Goal: Task Accomplishment & Management: Use online tool/utility

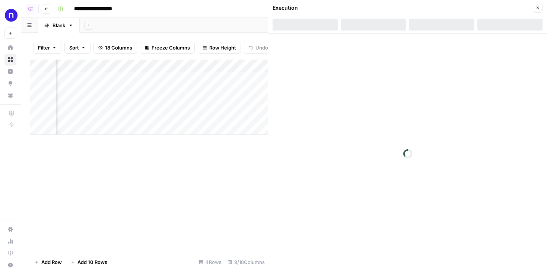
scroll to position [0, 405]
click at [201, 90] on div "Add Column" at bounding box center [149, 97] width 238 height 75
click at [196, 76] on div "Add Column" at bounding box center [149, 97] width 238 height 75
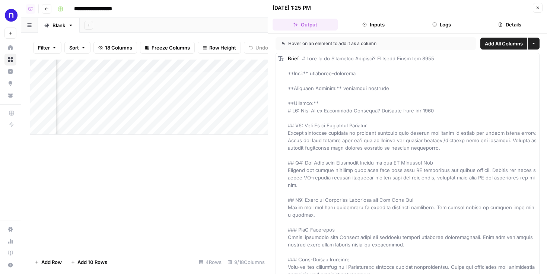
click at [197, 87] on div "Add Column" at bounding box center [149, 97] width 238 height 75
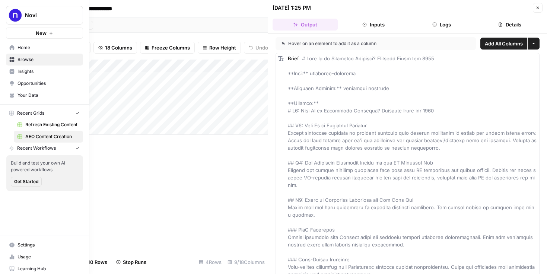
click at [10, 59] on icon at bounding box center [12, 59] width 5 height 5
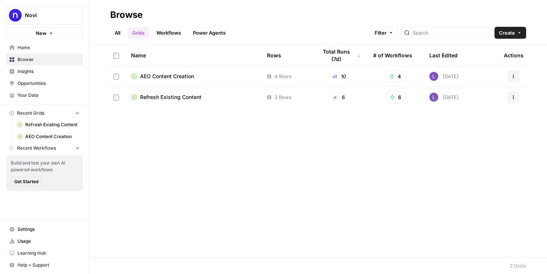
click at [165, 79] on span "AEO Content Creation" at bounding box center [167, 76] width 54 height 7
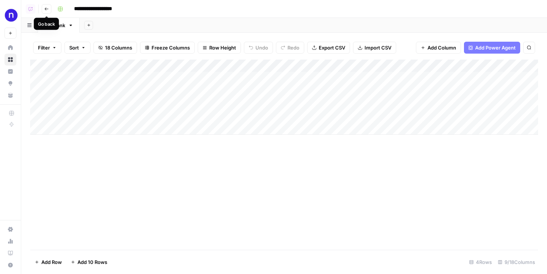
click at [48, 7] on icon "button" at bounding box center [46, 9] width 4 height 4
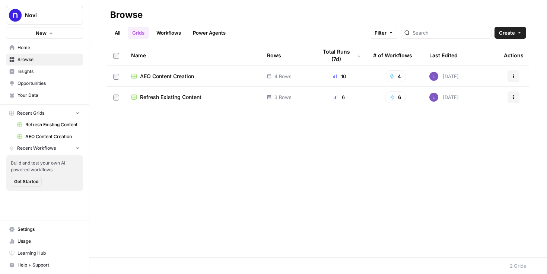
click at [160, 101] on span "Refresh Existing Content" at bounding box center [170, 97] width 61 height 7
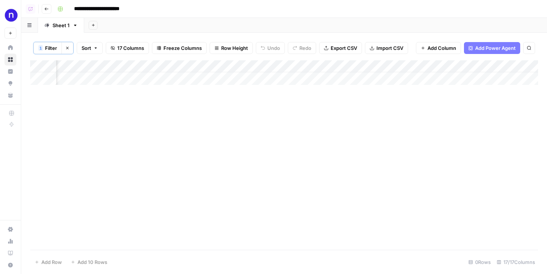
scroll to position [0, 183]
click at [78, 89] on div "Add Column" at bounding box center [284, 155] width 508 height 190
click at [45, 10] on icon "button" at bounding box center [46, 9] width 4 height 4
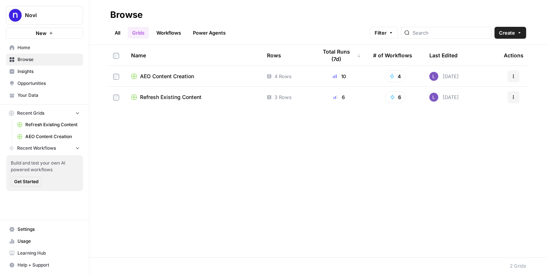
click at [149, 99] on span "Refresh Existing Content" at bounding box center [170, 97] width 61 height 7
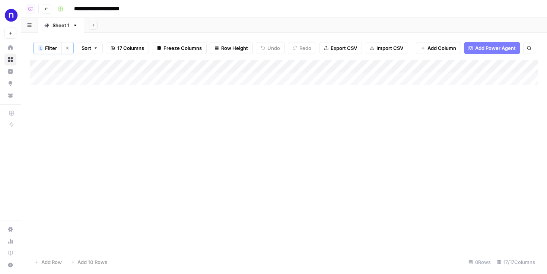
click at [70, 44] on button "Clear filters" at bounding box center [67, 48] width 12 height 12
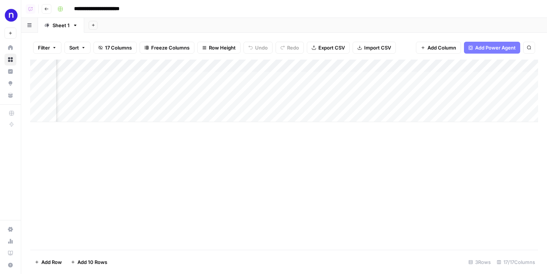
scroll to position [0, 400]
click at [173, 81] on div "Add Column" at bounding box center [284, 91] width 508 height 63
click at [161, 95] on div "Add Column" at bounding box center [284, 91] width 508 height 63
click at [161, 103] on div "Add Column" at bounding box center [284, 91] width 508 height 63
click at [151, 91] on div "Add Column" at bounding box center [284, 91] width 508 height 63
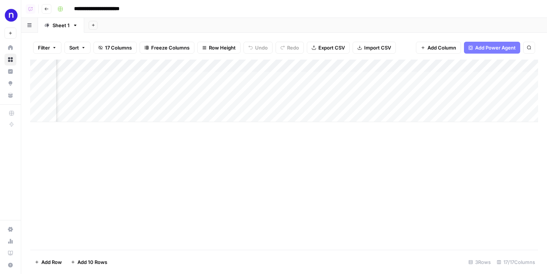
click at [148, 77] on div "Add Column" at bounding box center [284, 91] width 508 height 63
click at [341, 78] on div "Add Column" at bounding box center [284, 91] width 508 height 63
click at [340, 91] on div "Add Column" at bounding box center [284, 91] width 508 height 63
click at [337, 106] on div "Add Column" at bounding box center [284, 91] width 508 height 63
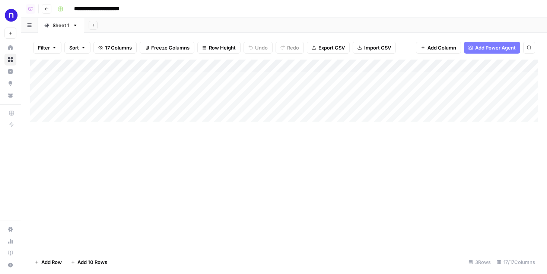
click at [99, 90] on div "Add Column" at bounding box center [284, 91] width 508 height 63
click at [99, 90] on input "**********" at bounding box center [118, 92] width 119 height 9
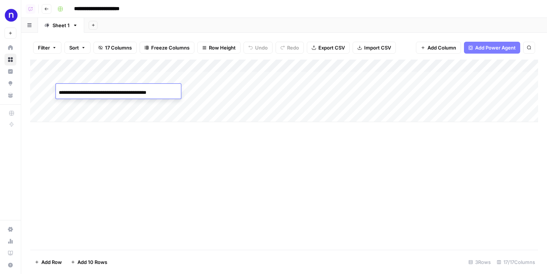
click at [99, 90] on input "**********" at bounding box center [118, 92] width 119 height 9
click at [378, 90] on div "Add Column" at bounding box center [284, 91] width 508 height 63
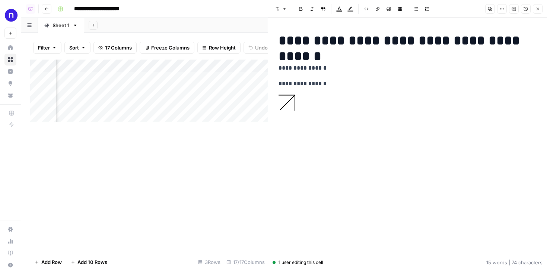
click at [536, 9] on icon "button" at bounding box center [538, 9] width 4 height 4
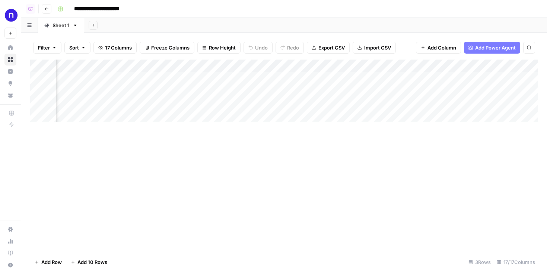
click at [171, 66] on div "Add Column" at bounding box center [284, 91] width 508 height 63
click at [167, 77] on div "Add Column" at bounding box center [284, 91] width 508 height 63
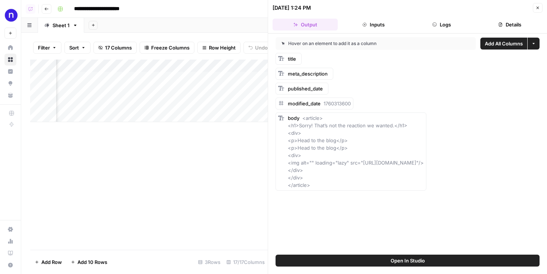
click at [440, 23] on button "Logs" at bounding box center [441, 25] width 65 height 12
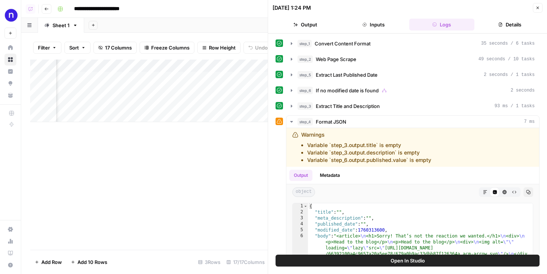
click at [355, 51] on div "step_1 Convert Content Format 35 seconds / 6 tasks step_2 Web Page Scrape 49 se…" at bounding box center [408, 195] width 264 height 316
click at [356, 60] on span "Web Page Scrape" at bounding box center [336, 59] width 41 height 7
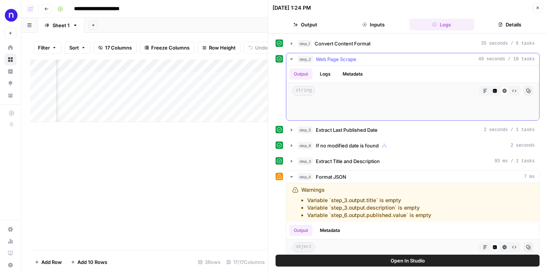
click at [356, 59] on span "Web Page Scrape" at bounding box center [336, 59] width 41 height 7
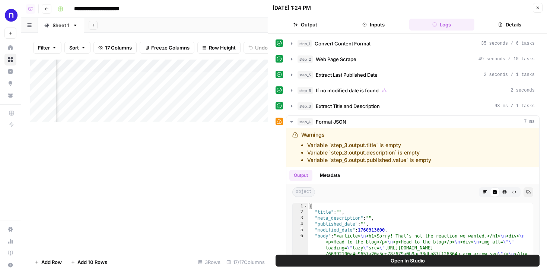
click at [171, 66] on div "Add Column" at bounding box center [149, 91] width 238 height 63
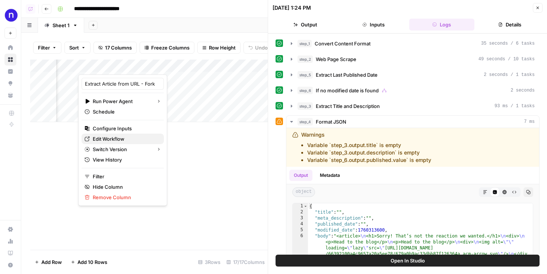
click at [121, 139] on span "Edit Workflow" at bounding box center [125, 138] width 65 height 7
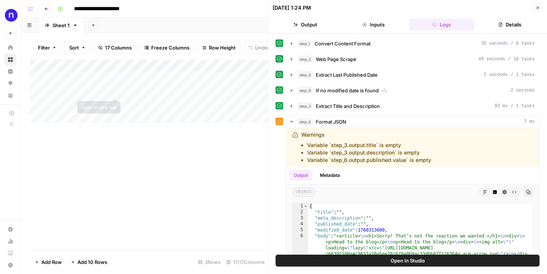
click at [100, 91] on div "Add Column" at bounding box center [149, 91] width 238 height 63
click at [96, 80] on div "Add Column" at bounding box center [149, 91] width 238 height 63
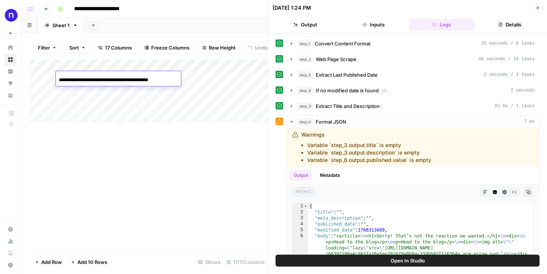
click at [96, 80] on input "**********" at bounding box center [118, 80] width 119 height 9
click at [45, 6] on button "Go back" at bounding box center [47, 9] width 10 height 10
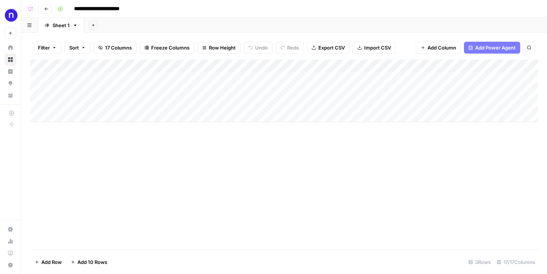
click at [48, 7] on icon "button" at bounding box center [46, 9] width 4 height 4
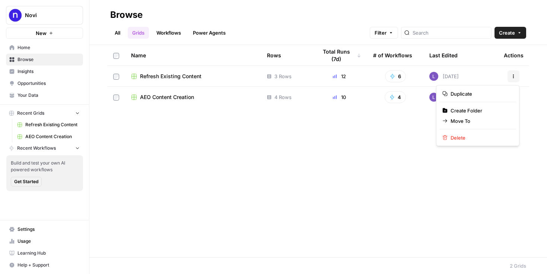
click at [515, 77] on icon "button" at bounding box center [513, 76] width 4 height 4
click at [475, 141] on span "Delete" at bounding box center [481, 137] width 60 height 7
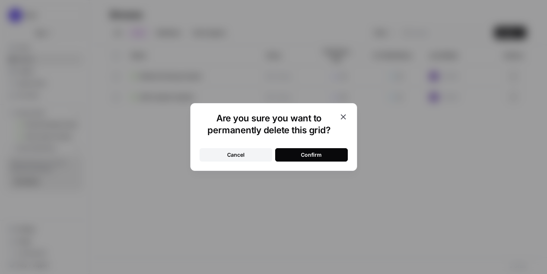
click at [314, 152] on div "Confirm" at bounding box center [311, 154] width 21 height 7
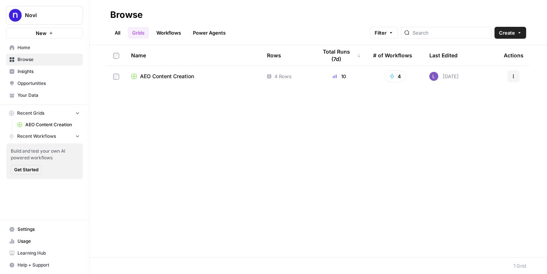
click at [58, 86] on span "Opportunities" at bounding box center [49, 83] width 62 height 7
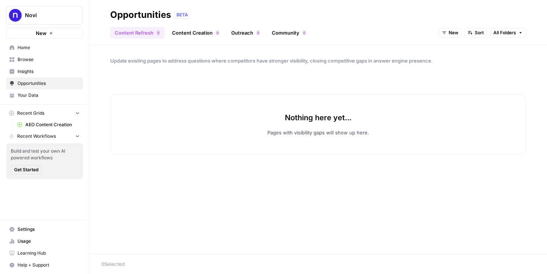
click at [440, 31] on button "New" at bounding box center [450, 33] width 23 height 10
click at [457, 50] on span "All Opportunities" at bounding box center [464, 48] width 38 height 7
click at [53, 98] on span "Your Data" at bounding box center [49, 95] width 62 height 7
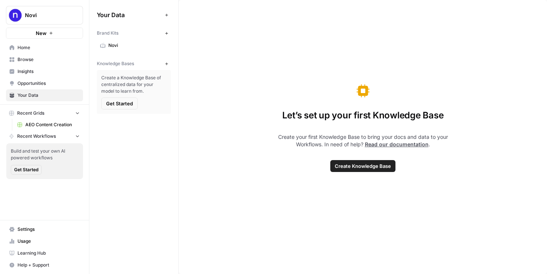
click at [121, 47] on span "Novi" at bounding box center [137, 45] width 59 height 7
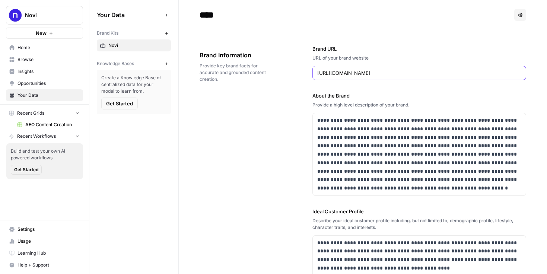
click at [378, 73] on input "https://www.noviconnect.com/" at bounding box center [419, 72] width 204 height 7
click at [53, 83] on span "Opportunities" at bounding box center [49, 83] width 62 height 7
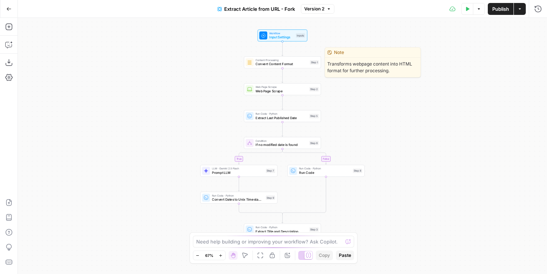
click at [270, 66] on div "Content Processing Convert Content Format Step 1 Copy step Delete step Edit Not…" at bounding box center [282, 62] width 77 height 12
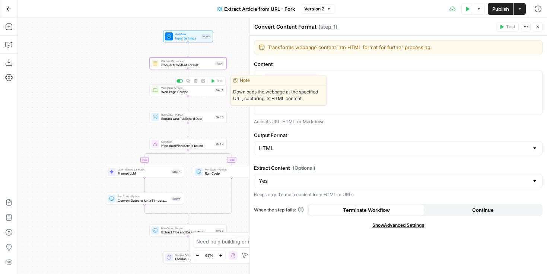
click at [163, 89] on span "Web Page Scrape" at bounding box center [187, 88] width 52 height 4
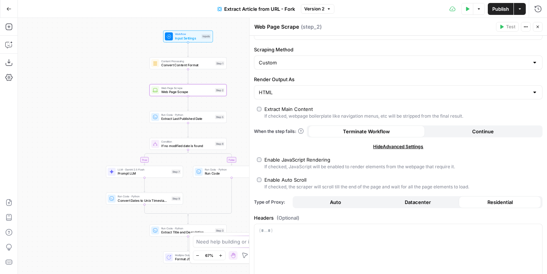
scroll to position [46, 0]
click at [544, 8] on button "Run History" at bounding box center [538, 9] width 12 height 12
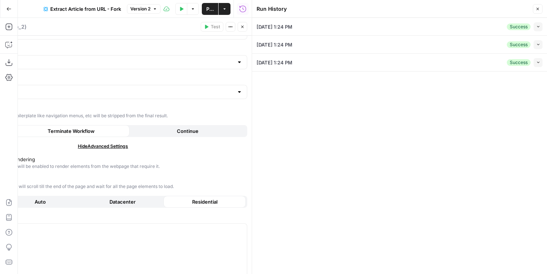
click at [536, 27] on icon "button" at bounding box center [538, 27] width 4 height 4
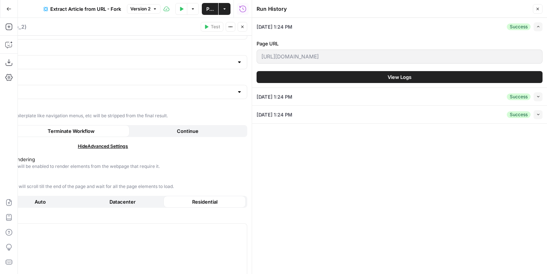
click at [387, 75] on button "View Logs" at bounding box center [400, 77] width 286 height 12
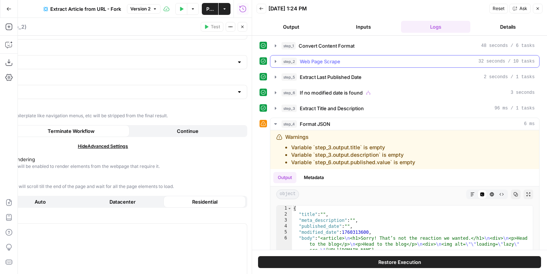
click at [365, 53] on div "step_1 Convert Content Format 48 seconds / 6 tasks step_2 Web Page Scrape 32 se…" at bounding box center [400, 197] width 280 height 316
click at [367, 62] on div "step_2 Web Page Scrape 32 seconds / 10 tasks" at bounding box center [408, 61] width 253 height 7
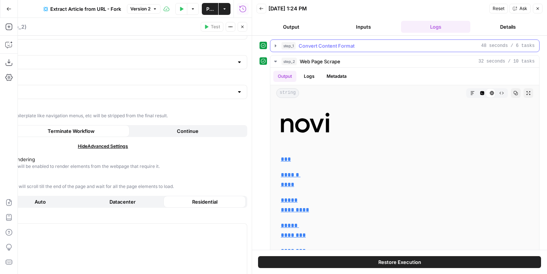
click at [364, 49] on div "step_1 Convert Content Format 48 seconds / 6 tasks" at bounding box center [408, 45] width 253 height 7
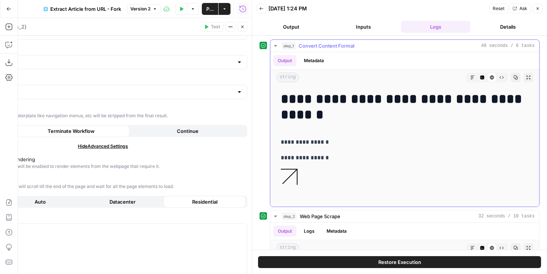
click at [367, 57] on div "Output Metadata" at bounding box center [404, 60] width 269 height 17
click at [367, 47] on div "step_1 Convert Content Format 48 seconds / 6 tasks" at bounding box center [408, 45] width 253 height 7
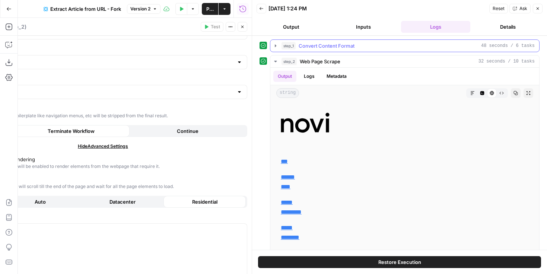
click at [366, 44] on div "step_1 Convert Content Format 48 seconds / 6 tasks" at bounding box center [408, 45] width 253 height 7
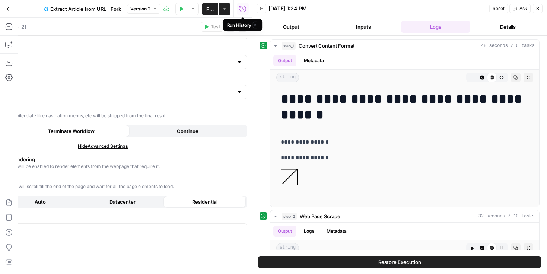
click at [243, 28] on div "Run History E" at bounding box center [242, 25] width 31 height 7
click at [241, 21] on header "Web Page Scrape Web Page Scrape ( step_2 ) Test Actions Close" at bounding box center [103, 27] width 298 height 18
click at [242, 28] on icon "button" at bounding box center [242, 27] width 4 height 4
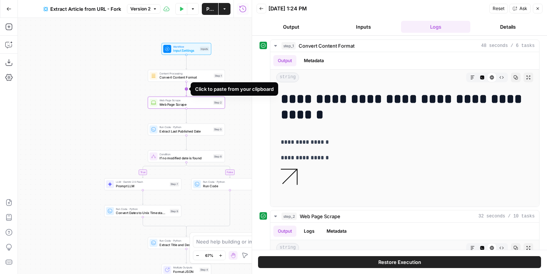
click at [164, 76] on span "Convert Content Format" at bounding box center [185, 77] width 52 height 5
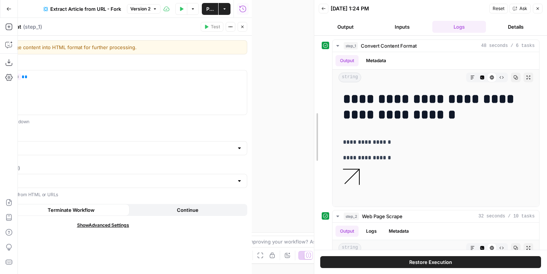
drag, startPoint x: 252, startPoint y: 64, endPoint x: 355, endPoint y: 64, distance: 102.4
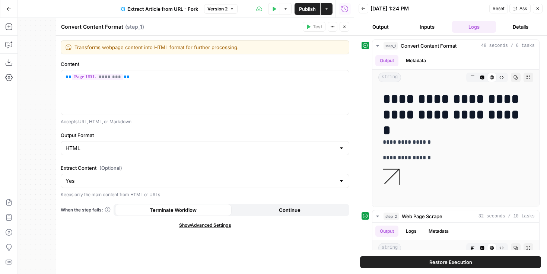
click at [343, 26] on icon "button" at bounding box center [344, 27] width 4 height 4
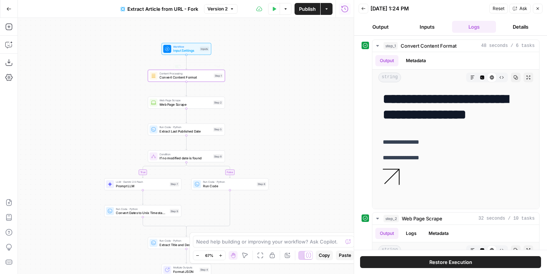
click at [161, 108] on div "Web Page Scrape Web Page Scrape Step 2 Copy step Delete step Edit Note Test" at bounding box center [186, 103] width 77 height 12
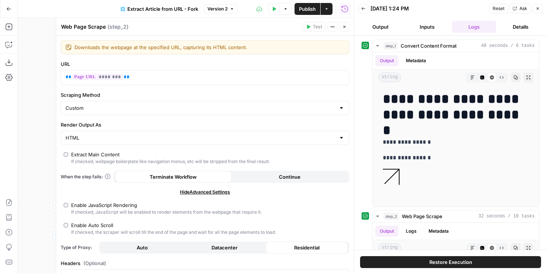
click at [340, 32] on header "Web Page Scrape Web Page Scrape ( step_2 ) Test Actions Close" at bounding box center [205, 27] width 298 height 18
click at [344, 31] on button "Close" at bounding box center [345, 27] width 10 height 10
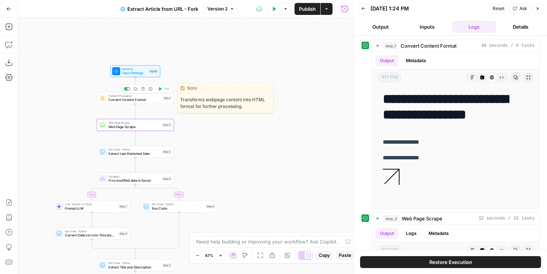
click at [143, 91] on button "Delete step" at bounding box center [143, 89] width 6 height 6
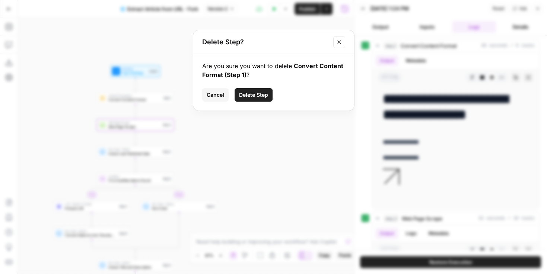
click at [214, 95] on span "Cancel" at bounding box center [216, 94] width 18 height 7
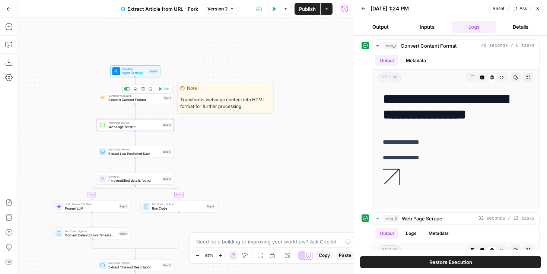
click at [137, 90] on icon "button" at bounding box center [136, 89] width 4 height 4
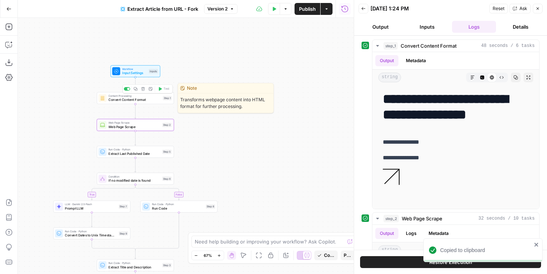
click at [145, 89] on button "Delete step" at bounding box center [143, 89] width 6 height 6
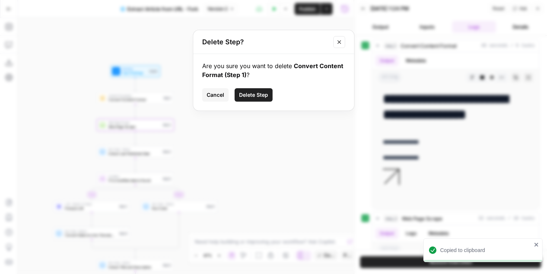
click at [255, 84] on div "Are you sure you want to delete Convert Content Format (Step 1) ? Cancel Delete…" at bounding box center [273, 82] width 161 height 57
click at [255, 97] on span "Delete Step" at bounding box center [253, 94] width 29 height 7
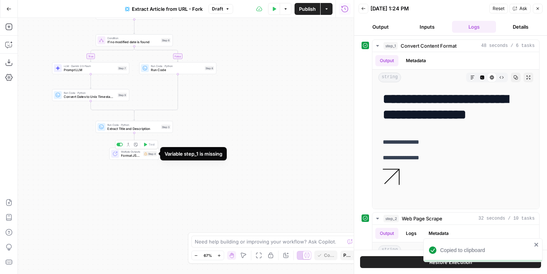
click at [156, 152] on div "Step 4" at bounding box center [150, 153] width 14 height 5
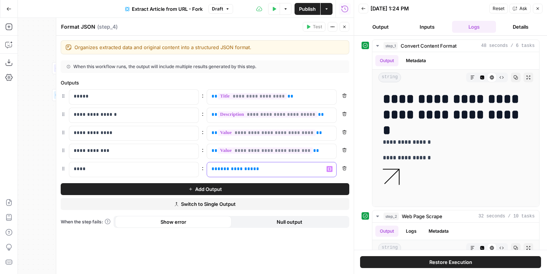
drag, startPoint x: 285, startPoint y: 169, endPoint x: 203, endPoint y: 168, distance: 81.2
click at [203, 169] on div "**********" at bounding box center [205, 169] width 289 height 15
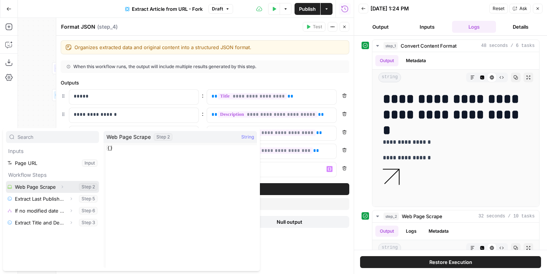
click at [63, 186] on icon "button" at bounding box center [62, 187] width 4 height 4
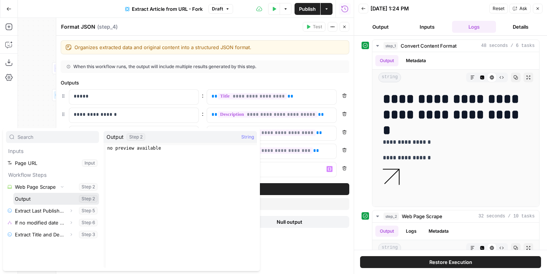
click at [32, 203] on button "Select variable Output" at bounding box center [56, 199] width 86 height 12
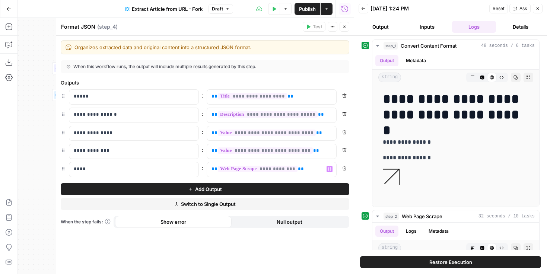
click at [311, 15] on div "One or more required inputs are empty." at bounding box center [315, 11] width 92 height 7
click at [310, 11] on div "One or more required inputs are empty." at bounding box center [315, 11] width 92 height 7
click at [313, 8] on div "One or more required inputs are empty." at bounding box center [315, 11] width 92 height 7
click at [315, 6] on div "One or more required inputs are empty." at bounding box center [314, 11] width 101 height 13
click at [359, 16] on div "One or more required inputs are empty." at bounding box center [314, 11] width 101 height 13
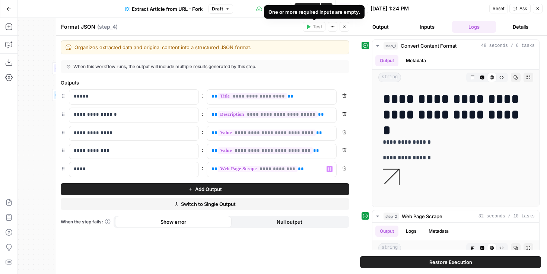
click at [346, 26] on icon "button" at bounding box center [344, 27] width 4 height 4
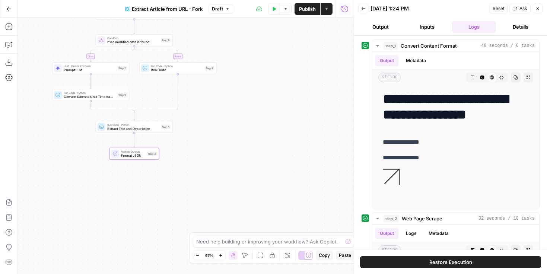
click at [308, 10] on span "Publish" at bounding box center [307, 8] width 17 height 7
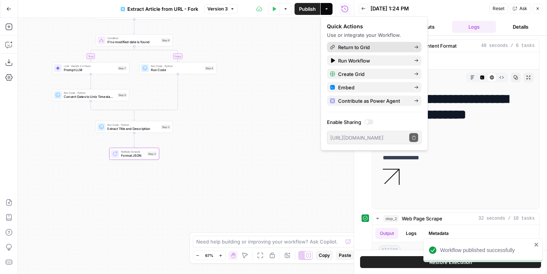
click at [357, 46] on span "Return to Grid" at bounding box center [373, 47] width 70 height 7
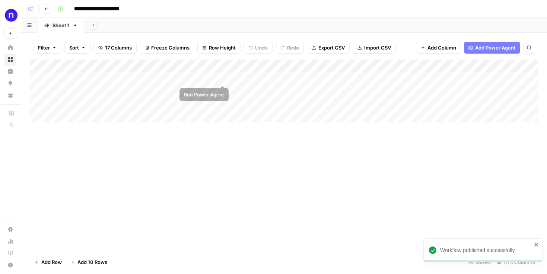
click at [223, 78] on div "Add Column" at bounding box center [284, 91] width 508 height 63
click at [223, 89] on div "Add Column" at bounding box center [284, 91] width 508 height 63
click at [222, 104] on div "Add Column" at bounding box center [284, 91] width 508 height 63
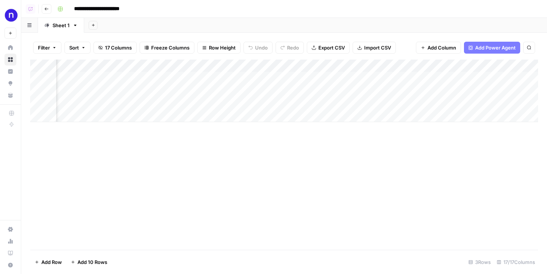
scroll to position [0, 117]
click at [305, 104] on div "Add Column" at bounding box center [284, 91] width 508 height 63
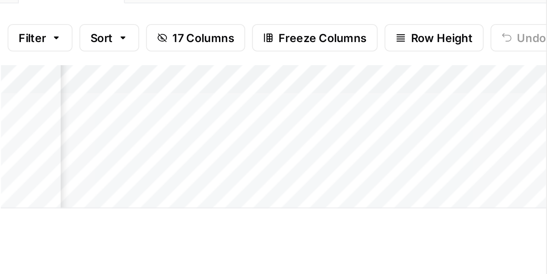
scroll to position [0, 77]
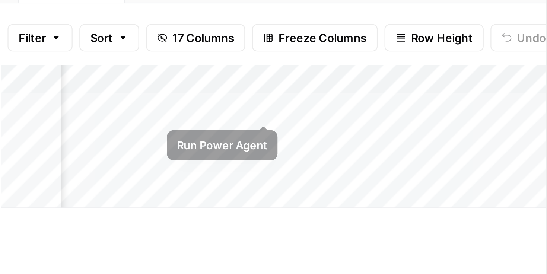
click at [145, 79] on div "Add Column" at bounding box center [149, 91] width 238 height 63
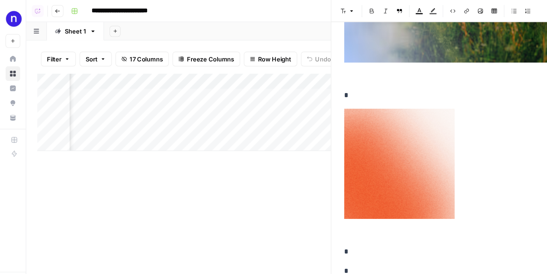
click at [145, 79] on div "Add Column" at bounding box center [149, 91] width 238 height 63
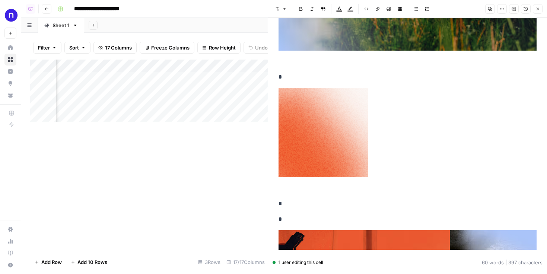
click at [540, 7] on button "Close" at bounding box center [538, 9] width 10 height 10
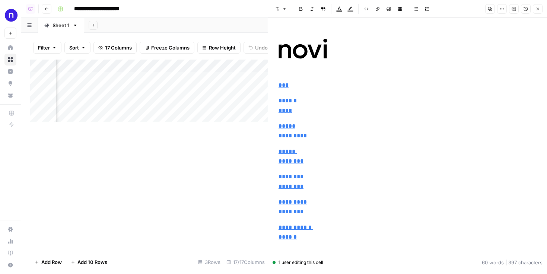
click at [541, 10] on button "Close" at bounding box center [538, 9] width 10 height 10
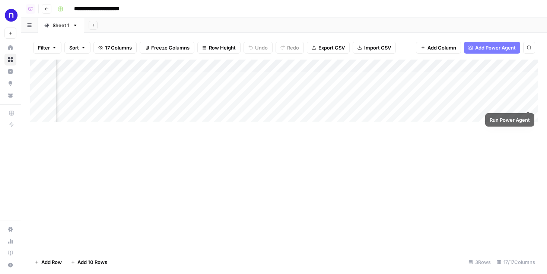
click at [527, 104] on div "Add Column" at bounding box center [284, 91] width 508 height 63
click at [529, 91] on div "Add Column" at bounding box center [284, 91] width 508 height 63
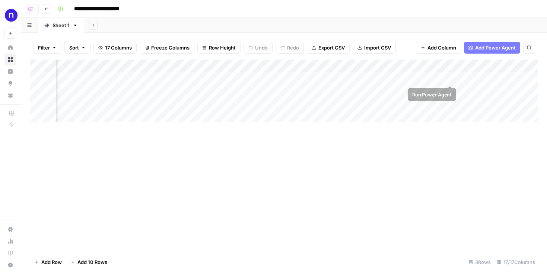
click at [450, 77] on div "Add Column" at bounding box center [284, 91] width 508 height 63
click at [452, 81] on div "Add Column" at bounding box center [284, 91] width 508 height 63
click at [453, 90] on div "Add Column" at bounding box center [284, 91] width 508 height 63
click at [453, 103] on div "Add Column" at bounding box center [284, 91] width 508 height 63
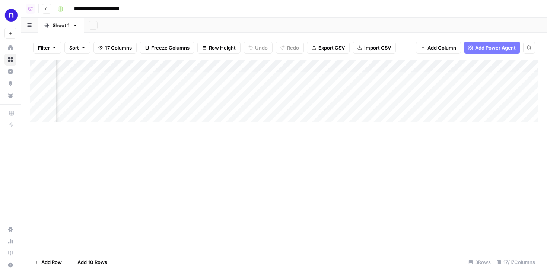
click at [453, 89] on div "Add Column" at bounding box center [284, 91] width 508 height 63
click at [451, 75] on div "Add Column" at bounding box center [284, 91] width 508 height 63
click at [455, 104] on div "Add Column" at bounding box center [284, 91] width 508 height 63
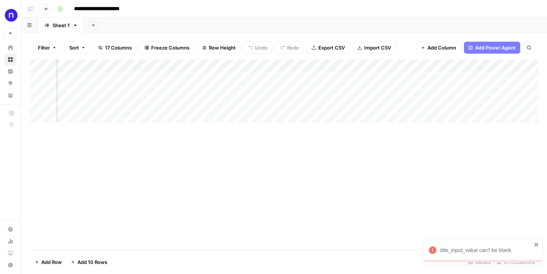
click at [467, 98] on div at bounding box center [460, 103] width 127 height 14
click at [510, 68] on div "Add Column" at bounding box center [284, 91] width 508 height 63
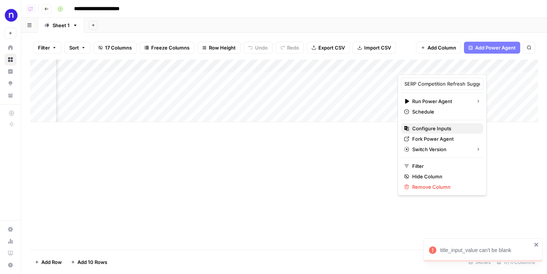
click at [423, 129] on span "Configure Inputs" at bounding box center [444, 128] width 65 height 7
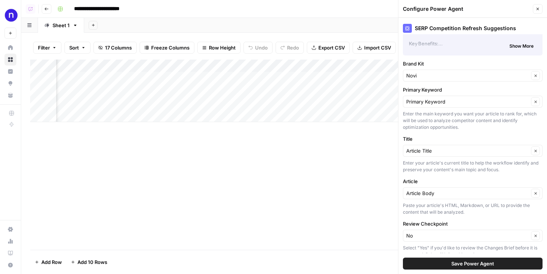
scroll to position [0, 41]
click at [66, 102] on div "Add Column" at bounding box center [284, 91] width 508 height 63
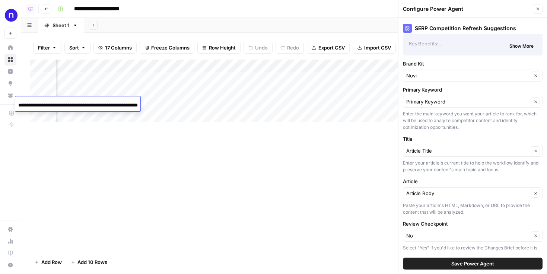
scroll to position [0, 74]
click at [66, 102] on input "**********" at bounding box center [77, 105] width 119 height 9
click at [59, 91] on div "Add Column" at bounding box center [284, 91] width 508 height 63
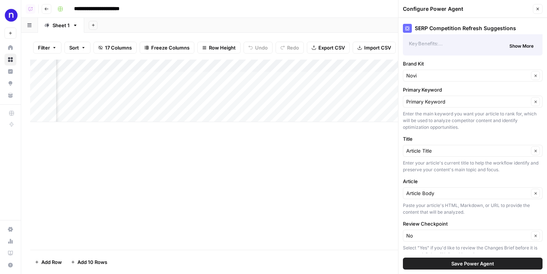
click at [59, 91] on div "Add Column" at bounding box center [284, 91] width 508 height 63
click at [59, 91] on input "**********" at bounding box center [77, 92] width 119 height 9
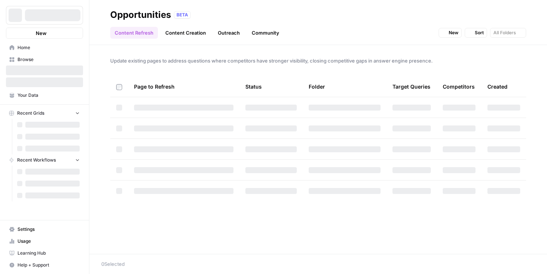
click at [446, 32] on icon "button" at bounding box center [444, 33] width 4 height 4
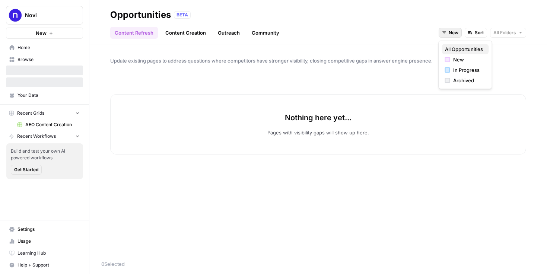
click at [452, 47] on span "All Opportunities" at bounding box center [464, 48] width 38 height 7
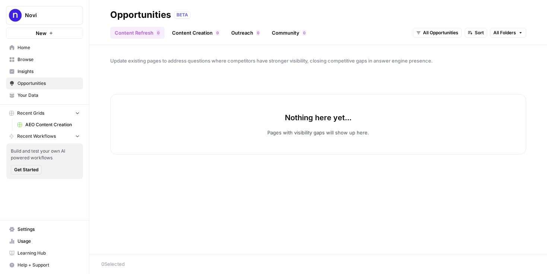
click at [216, 34] on div "0" at bounding box center [218, 33] width 4 height 6
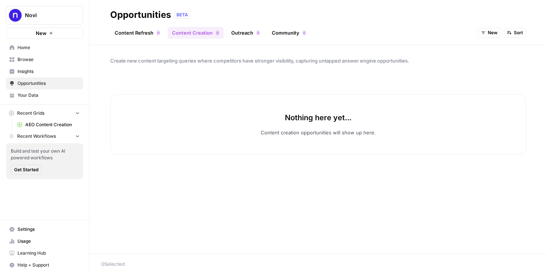
click at [484, 34] on icon "button" at bounding box center [484, 33] width 4 height 3
click at [484, 45] on button "All Opportunities" at bounding box center [504, 49] width 47 height 10
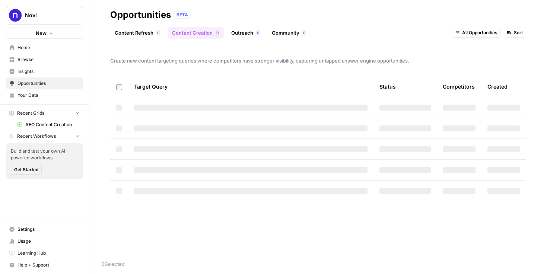
click at [218, 34] on link "Content Creation 0" at bounding box center [196, 33] width 56 height 12
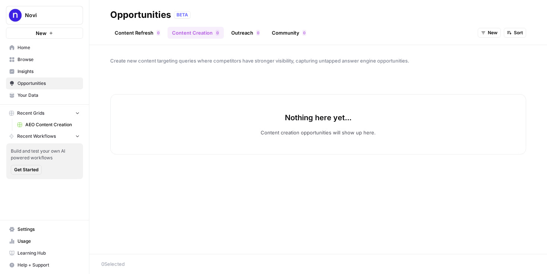
click at [239, 34] on link "Outreach 0" at bounding box center [246, 33] width 38 height 12
click at [196, 31] on link "Content Creation 0" at bounding box center [196, 33] width 56 height 12
click at [482, 38] on div "New Sort" at bounding box center [502, 33] width 48 height 12
click at [489, 35] on span "New" at bounding box center [493, 32] width 10 height 7
click at [489, 51] on span "All Opportunities" at bounding box center [503, 48] width 38 height 7
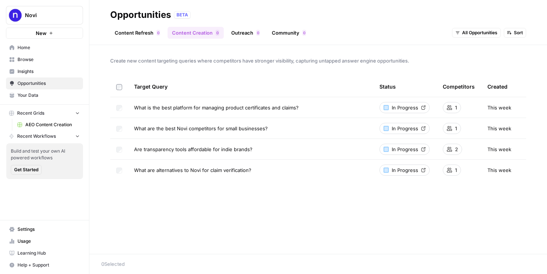
click at [237, 38] on link "Outreach 0" at bounding box center [246, 33] width 38 height 12
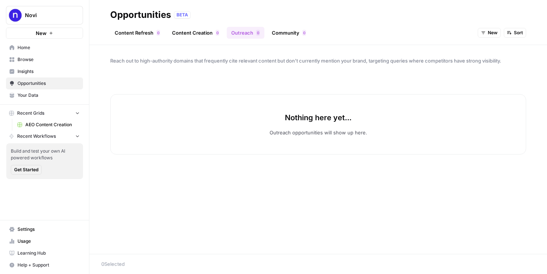
click at [485, 39] on header "Opportunities BETA Content Refresh 0 Content Creation 0 Outreach 0 Community 0 …" at bounding box center [318, 22] width 458 height 45
click at [485, 35] on button "New" at bounding box center [489, 33] width 23 height 10
click at [485, 50] on span "All Opportunities" at bounding box center [503, 48] width 38 height 7
click at [296, 41] on header "Opportunities BETA Content Refresh 0 Content Creation 0 Outreach 0 Community 0 …" at bounding box center [318, 22] width 458 height 45
click at [294, 34] on link "Community 0" at bounding box center [288, 33] width 43 height 12
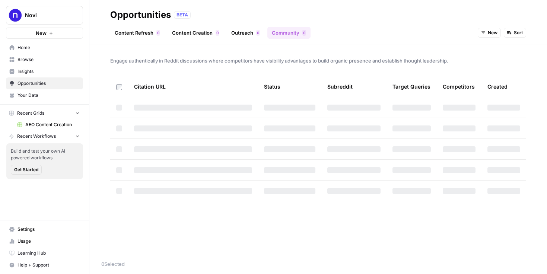
click at [495, 35] on span "New" at bounding box center [493, 32] width 10 height 7
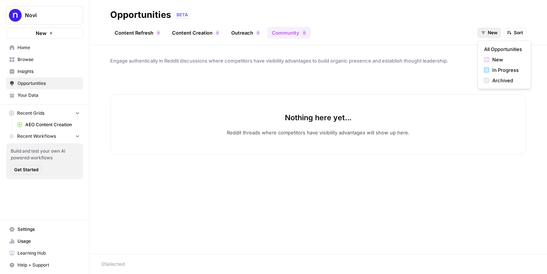
click at [495, 51] on span "All Opportunities" at bounding box center [503, 48] width 38 height 7
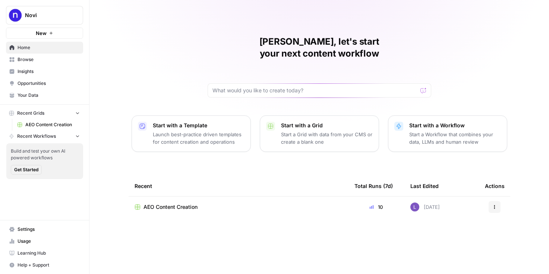
click at [42, 14] on span "Novi" at bounding box center [47, 15] width 45 height 7
type input "web"
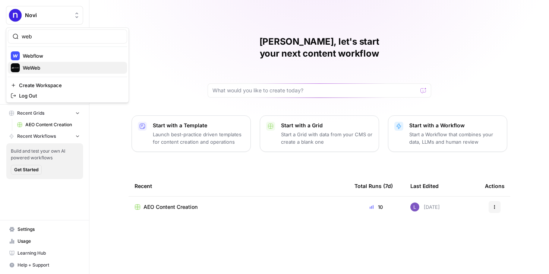
click at [25, 63] on div "WeWeb" at bounding box center [67, 67] width 113 height 9
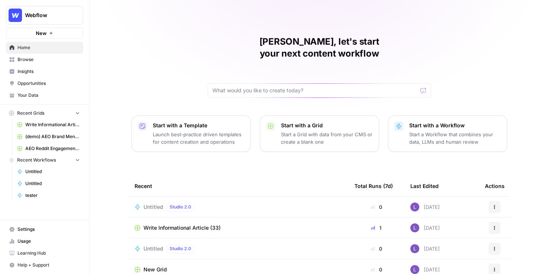
click at [48, 95] on span "Your Data" at bounding box center [49, 95] width 62 height 7
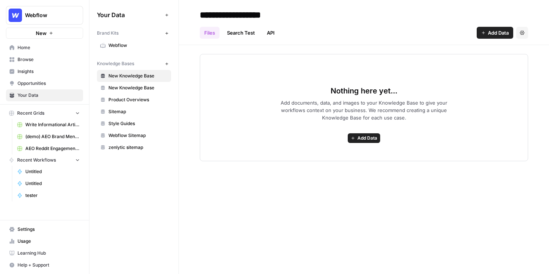
click at [133, 47] on span "Webflow" at bounding box center [137, 45] width 59 height 7
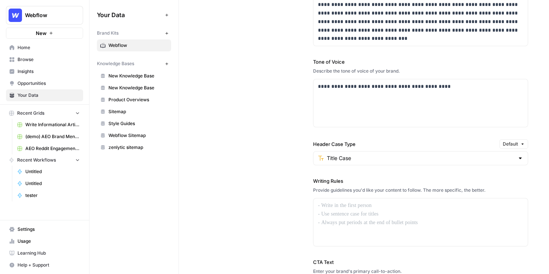
scroll to position [514, 0]
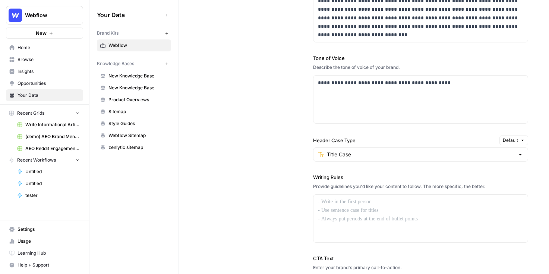
click at [139, 69] on div "Knowledge Bases New" at bounding box center [134, 63] width 74 height 13
click at [149, 77] on span "New Knowledge Base" at bounding box center [137, 76] width 59 height 7
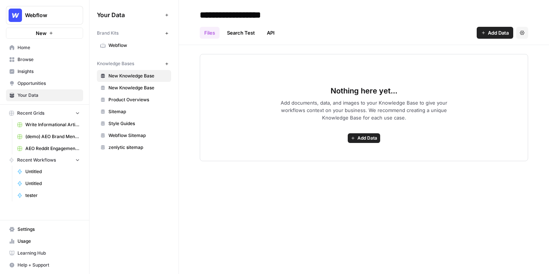
click at [368, 135] on span "Add Data" at bounding box center [367, 138] width 20 height 7
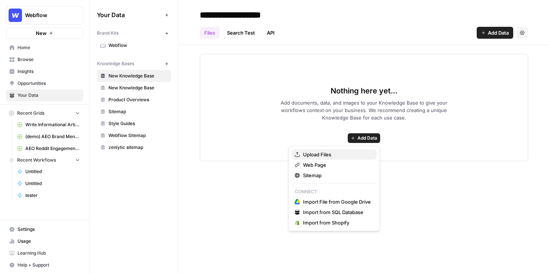
click at [320, 153] on span "Upload Files" at bounding box center [337, 154] width 68 height 7
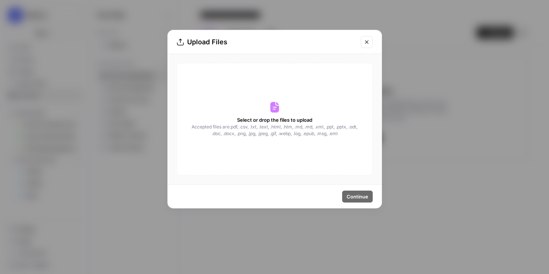
click at [368, 48] on button "Close modal" at bounding box center [367, 42] width 12 height 12
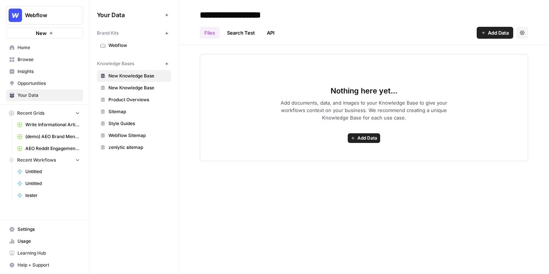
click at [29, 60] on span "Browse" at bounding box center [49, 59] width 62 height 7
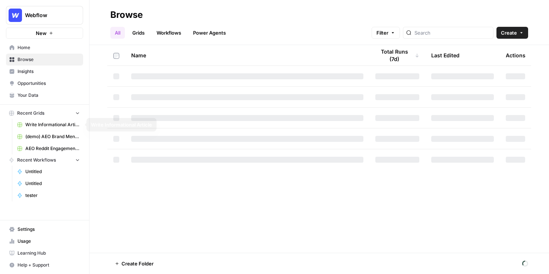
click at [51, 123] on span "Write Informational Article" at bounding box center [52, 124] width 54 height 7
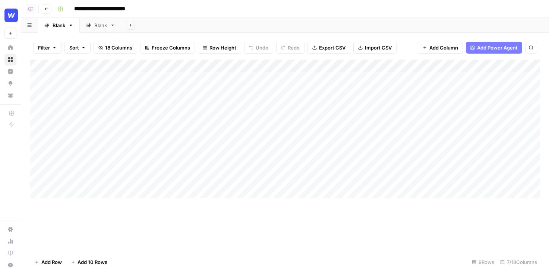
click at [326, 78] on div "Add Column" at bounding box center [285, 129] width 510 height 139
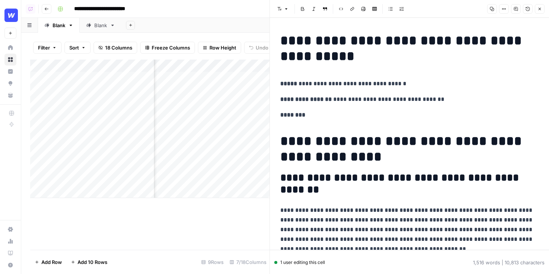
scroll to position [0, 86]
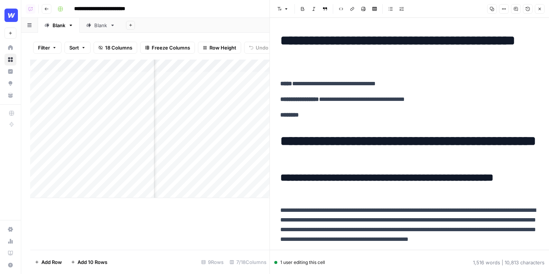
drag, startPoint x: 389, startPoint y: 247, endPoint x: 321, endPoint y: 227, distance: 70.7
click at [321, 227] on p "**********" at bounding box center [409, 230] width 258 height 48
click at [541, 10] on icon "button" at bounding box center [539, 9] width 4 height 4
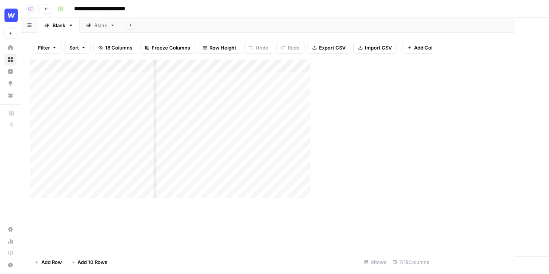
scroll to position [0, 168]
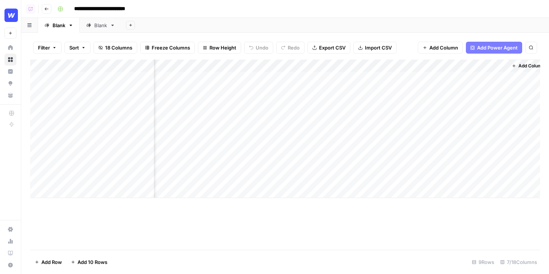
click at [481, 52] on button "Add Power Agent" at bounding box center [494, 48] width 56 height 12
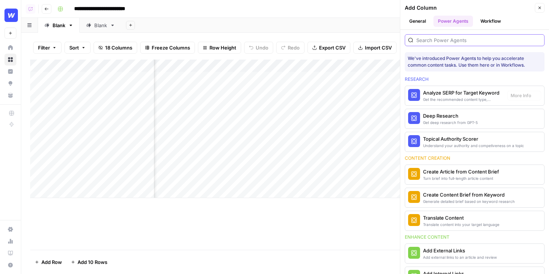
click at [433, 40] on input "search" at bounding box center [478, 40] width 125 height 7
type input "o"
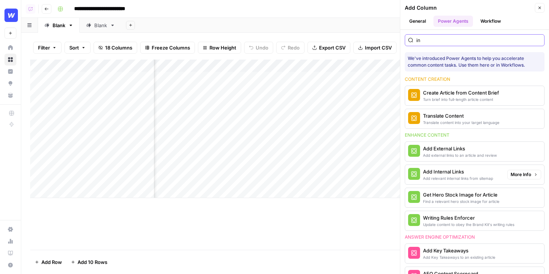
type input "in"
click at [440, 174] on div "Add Internal Links" at bounding box center [458, 171] width 70 height 7
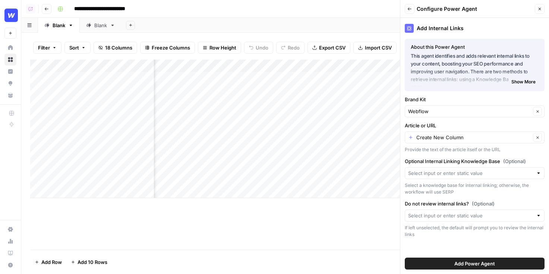
drag, startPoint x: 399, startPoint y: 126, endPoint x: 445, endPoint y: 134, distance: 46.5
click at [445, 134] on div "**********" at bounding box center [284, 137] width 527 height 274
drag, startPoint x: 410, startPoint y: 124, endPoint x: 453, endPoint y: 130, distance: 43.9
click at [453, 130] on div "Article or URL Create New Column Clear Provide the text of the article itself o…" at bounding box center [475, 137] width 140 height 31
click at [447, 138] on input "Article or URL" at bounding box center [473, 137] width 114 height 7
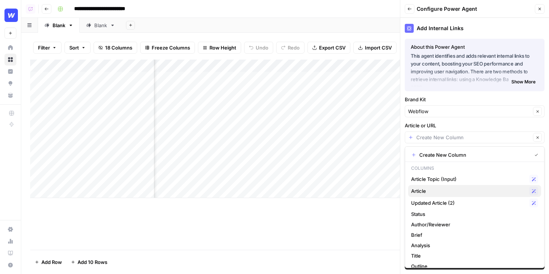
click at [423, 192] on span "Article" at bounding box center [468, 190] width 115 height 7
type input "Article"
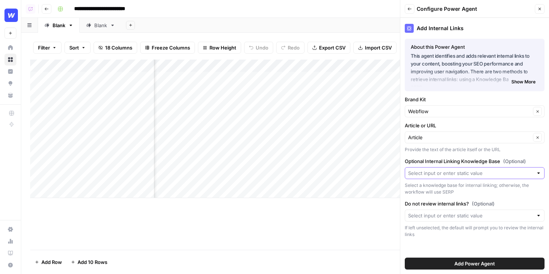
click at [432, 174] on input "Optional Internal Linking Knowledge Base (Optional)" at bounding box center [470, 172] width 125 height 7
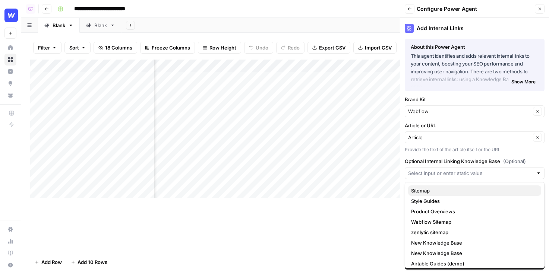
click at [433, 190] on span "Sitemap" at bounding box center [473, 190] width 124 height 7
type input "Sitemap"
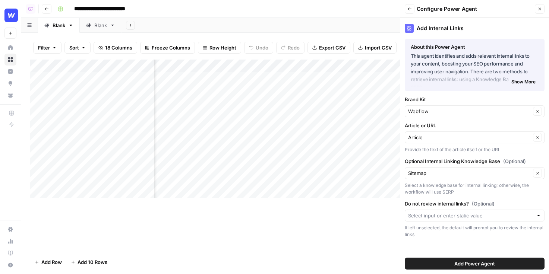
click at [541, 8] on icon "button" at bounding box center [539, 9] width 4 height 4
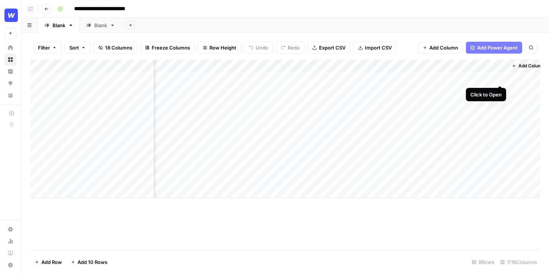
click at [497, 78] on div "Add Column" at bounding box center [285, 129] width 510 height 139
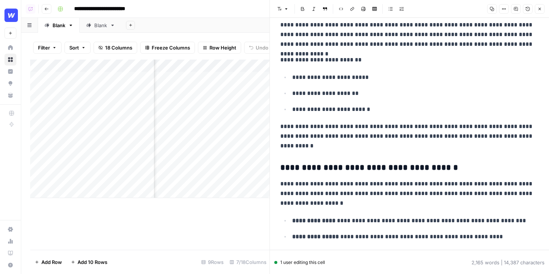
scroll to position [890, 0]
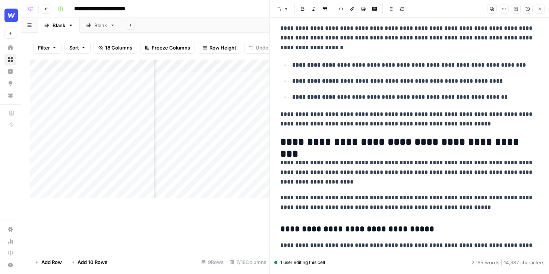
click at [543, 10] on button "Close" at bounding box center [540, 9] width 10 height 10
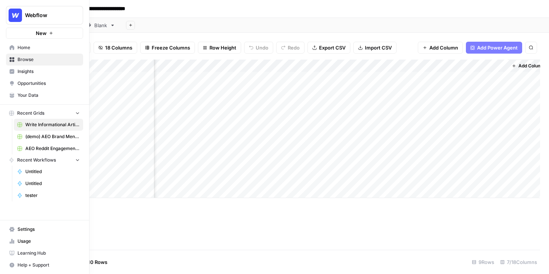
click at [37, 58] on span "Browse" at bounding box center [49, 59] width 62 height 7
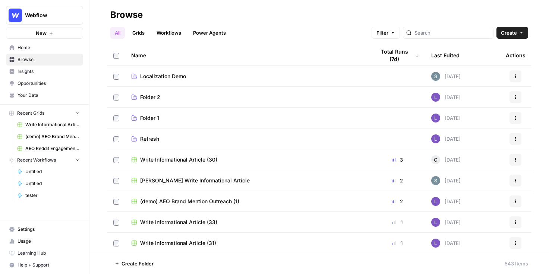
click at [169, 33] on link "Workflows" at bounding box center [169, 33] width 34 height 12
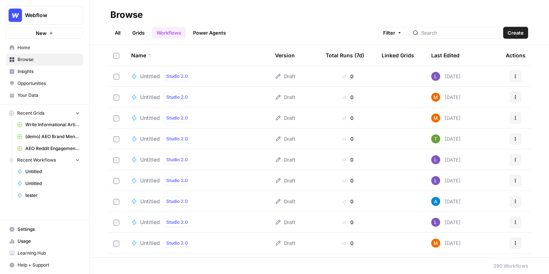
click at [516, 33] on span "Create" at bounding box center [515, 32] width 16 height 7
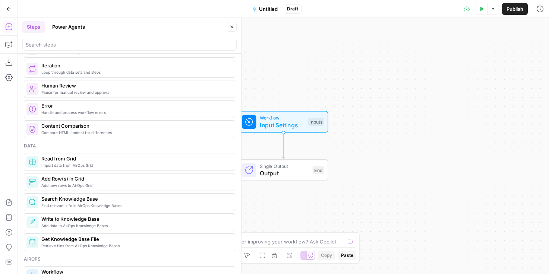
scroll to position [148, 0]
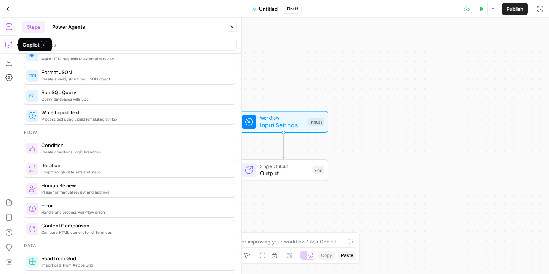
click at [7, 48] on icon "button" at bounding box center [8, 44] width 7 height 7
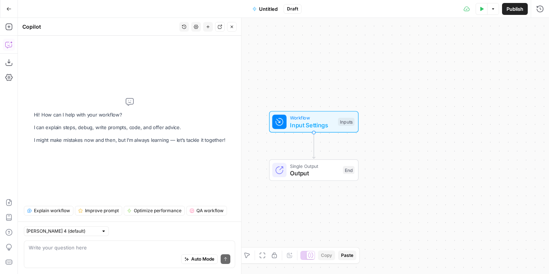
click at [515, 13] on button "Publish" at bounding box center [515, 9] width 26 height 12
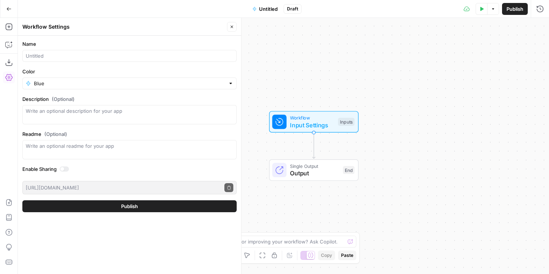
click at [124, 212] on form "Name Color Blue Description (Optional) Readme (Optional) Write an optional read…" at bounding box center [129, 126] width 223 height 181
click at [104, 57] on input "Name" at bounding box center [129, 55] width 207 height 7
type input "tester"
click at [22, 200] on button "Publish" at bounding box center [129, 206] width 214 height 12
click at [165, 208] on button "Publish" at bounding box center [129, 206] width 214 height 12
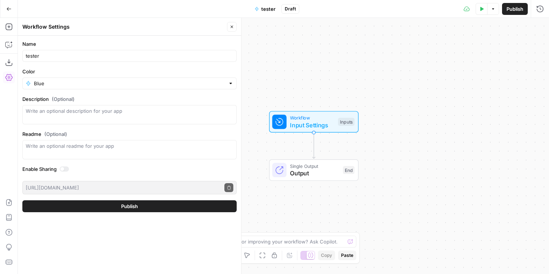
click at [180, 209] on button "Publish" at bounding box center [129, 206] width 214 height 12
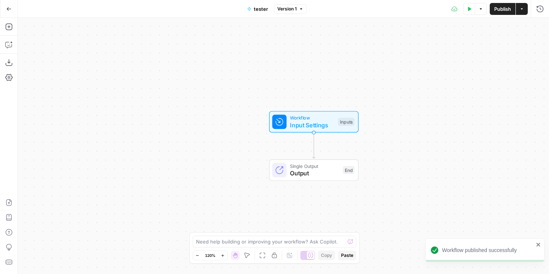
click at [10, 7] on icon "button" at bounding box center [8, 8] width 5 height 5
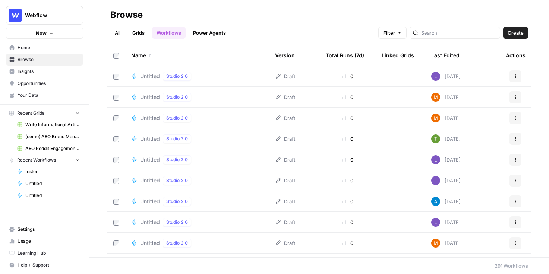
click at [43, 72] on span "Insights" at bounding box center [49, 71] width 62 height 7
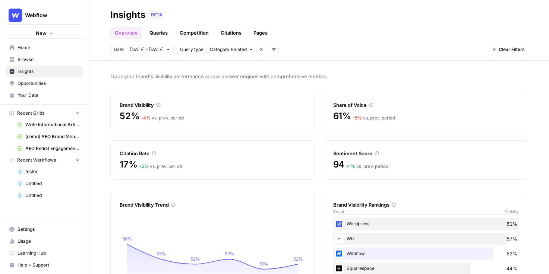
click at [164, 30] on link "Queries" at bounding box center [158, 33] width 27 height 12
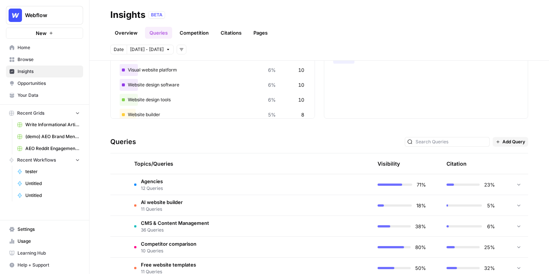
scroll to position [132, 0]
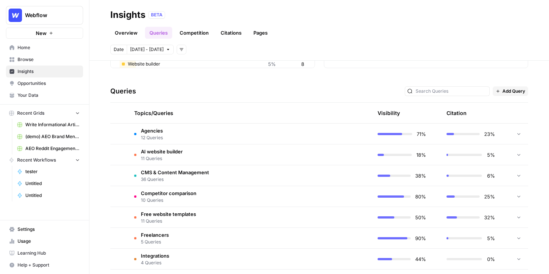
click at [202, 131] on td "Agencies 12 Queries" at bounding box center [214, 134] width 172 height 20
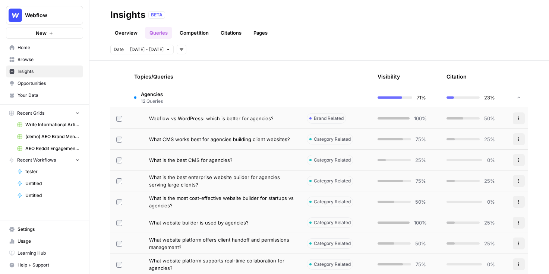
scroll to position [169, 0]
click at [261, 117] on span "Webflow vs WordPress: which is better for agencies?" at bounding box center [211, 117] width 124 height 7
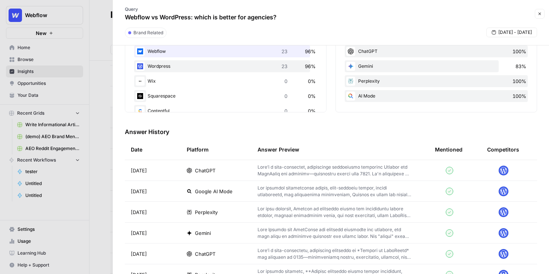
scroll to position [148, 0]
click at [275, 167] on p at bounding box center [333, 169] width 153 height 13
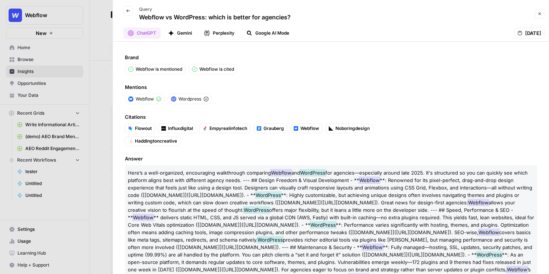
click at [184, 32] on button "Gemini" at bounding box center [180, 33] width 33 height 11
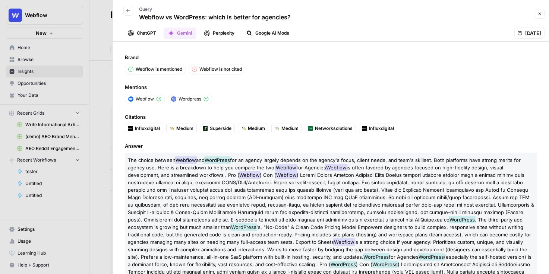
drag, startPoint x: 126, startPoint y: 55, endPoint x: 230, endPoint y: 73, distance: 106.3
click at [232, 75] on div "Brand Webflow is mentioned Webflow is not cited Mentions Webflow Wordpress Cita…" at bounding box center [331, 158] width 436 height 232
drag, startPoint x: 270, startPoint y: 110, endPoint x: 139, endPoint y: 95, distance: 131.7
click at [139, 95] on div "Brand Webflow is mentioned Webflow is not cited Mentions Webflow Wordpress Cita…" at bounding box center [331, 158] width 436 height 232
click at [540, 17] on button "Close" at bounding box center [540, 14] width 10 height 10
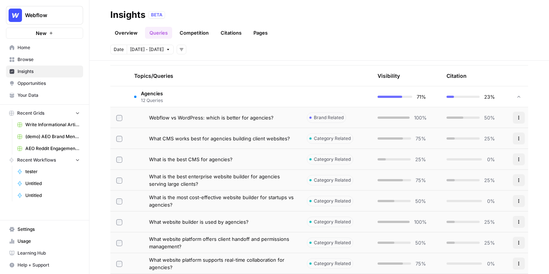
click at [232, 37] on link "Citations" at bounding box center [231, 33] width 30 height 12
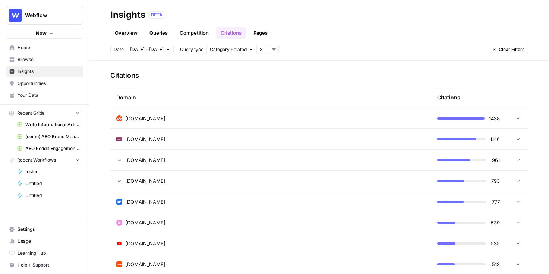
scroll to position [171, 0]
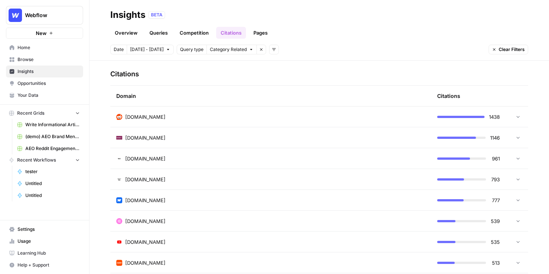
click at [206, 115] on div "reddit.com" at bounding box center [270, 116] width 309 height 7
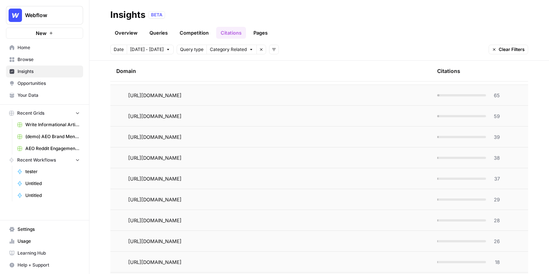
scroll to position [197, 0]
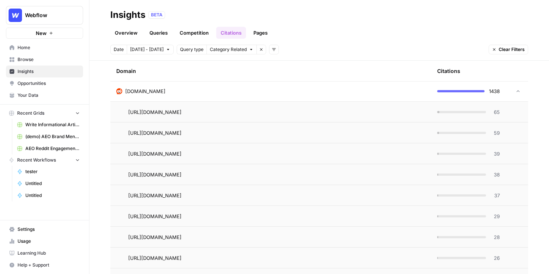
click at [446, 111] on div at bounding box center [461, 112] width 49 height 2
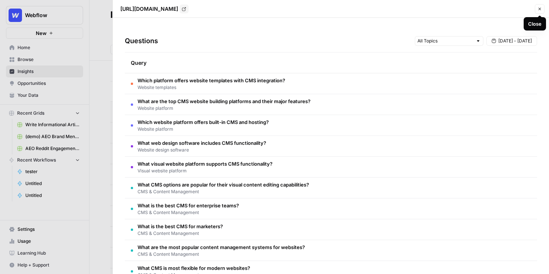
click at [539, 9] on icon "button" at bounding box center [539, 9] width 4 height 4
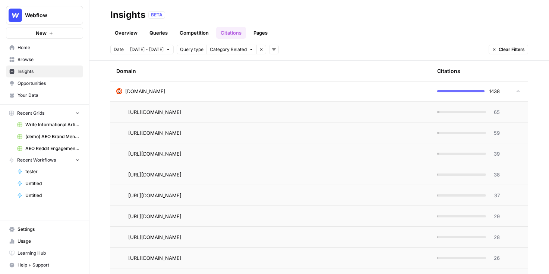
click at [237, 91] on div "reddit.com" at bounding box center [270, 91] width 309 height 7
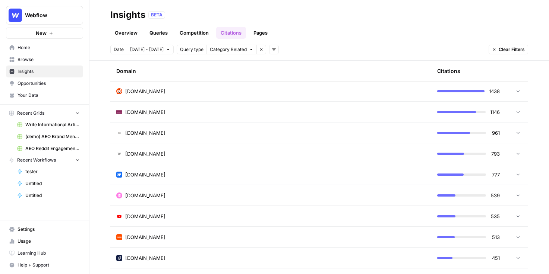
click at [262, 37] on link "Pages" at bounding box center [260, 33] width 23 height 12
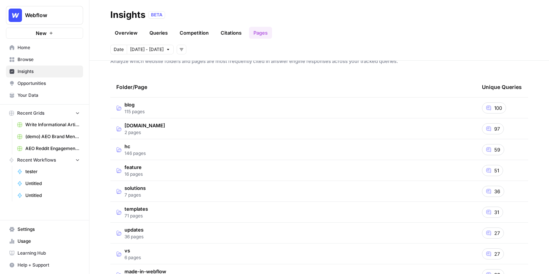
scroll to position [20, 0]
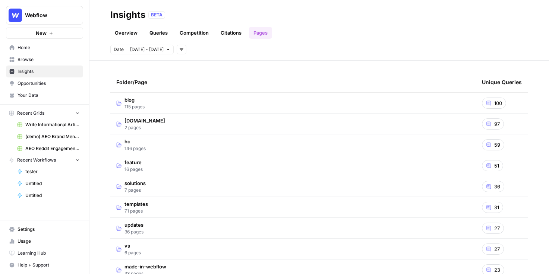
click at [168, 104] on td "blog 115 pages" at bounding box center [292, 103] width 365 height 20
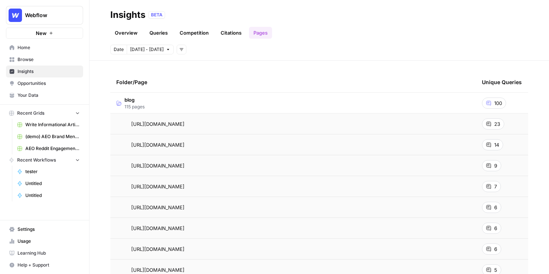
click at [494, 124] on span "23" at bounding box center [497, 123] width 6 height 7
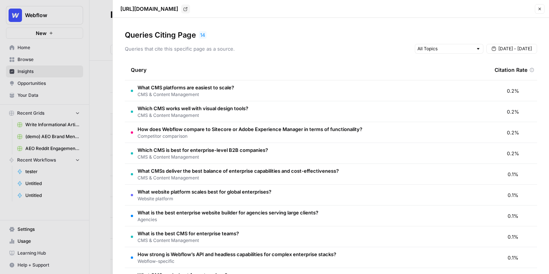
click at [538, 10] on icon "button" at bounding box center [539, 9] width 4 height 4
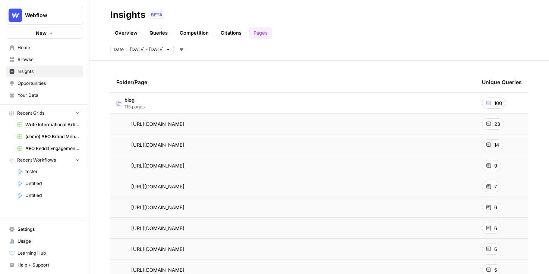
click at [64, 86] on span "Opportunities" at bounding box center [49, 83] width 62 height 7
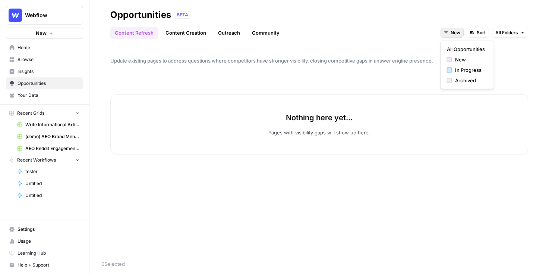
click at [457, 34] on span "New" at bounding box center [455, 32] width 10 height 7
click at [460, 48] on span "All Opportunities" at bounding box center [466, 48] width 38 height 7
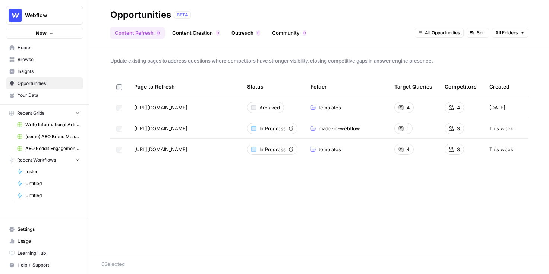
click at [50, 65] on link "Browse" at bounding box center [44, 60] width 77 height 12
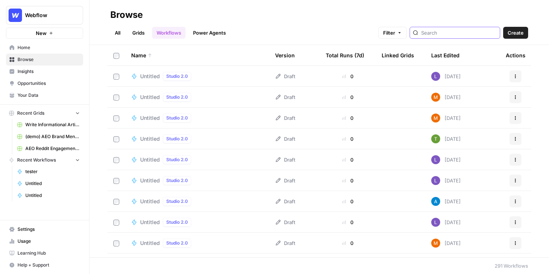
click at [468, 32] on input "search" at bounding box center [459, 32] width 76 height 7
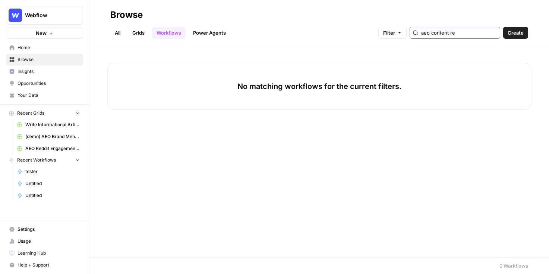
type input "aeo content re"
click at [129, 38] on ul "All Grids Workflows Power Agents" at bounding box center [170, 33] width 120 height 12
click at [145, 29] on link "Grids" at bounding box center [138, 33] width 21 height 12
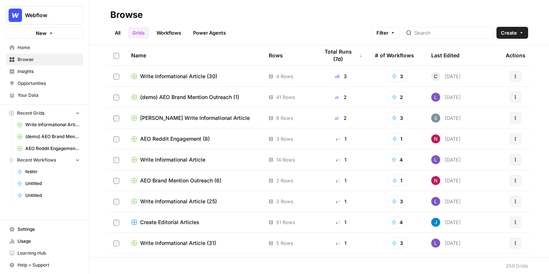
click at [446, 27] on div at bounding box center [448, 33] width 91 height 12
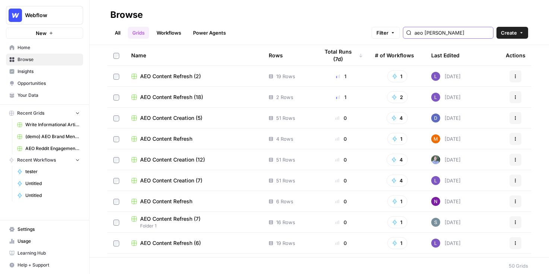
type input "aeo conte"
click at [178, 75] on span "AEO Content Refresh (2)" at bounding box center [170, 76] width 61 height 7
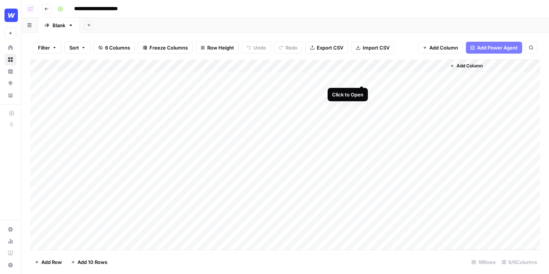
click at [359, 78] on div "Add Column" at bounding box center [285, 155] width 510 height 190
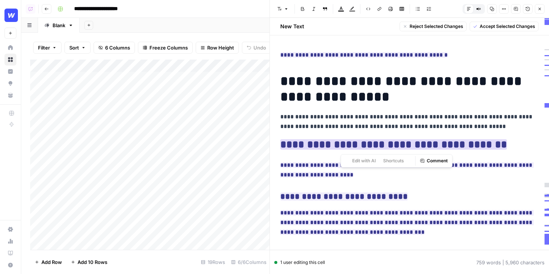
drag, startPoint x: 506, startPoint y: 146, endPoint x: 338, endPoint y: 143, distance: 167.7
click at [338, 143] on h2 "**********" at bounding box center [409, 145] width 258 height 12
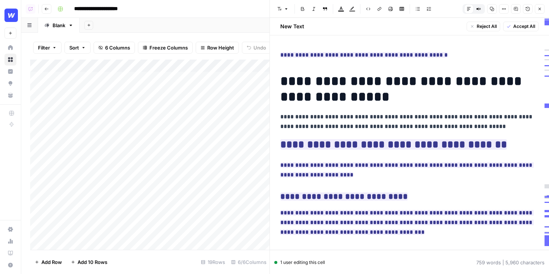
click at [537, 10] on icon "button" at bounding box center [539, 9] width 4 height 4
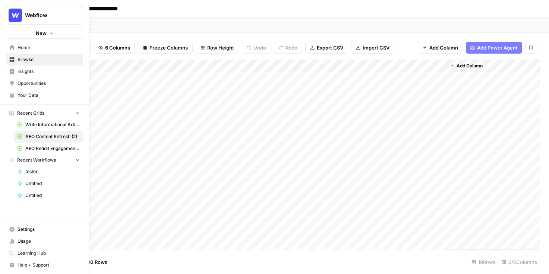
click at [14, 85] on icon at bounding box center [11, 83] width 5 height 5
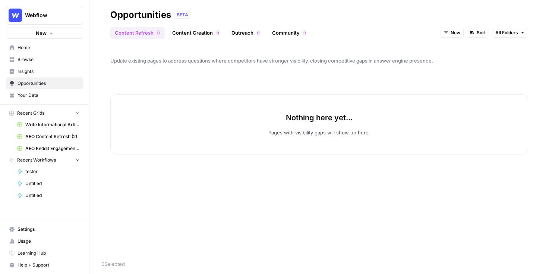
click at [210, 34] on link "Content Creation 0" at bounding box center [196, 33] width 56 height 12
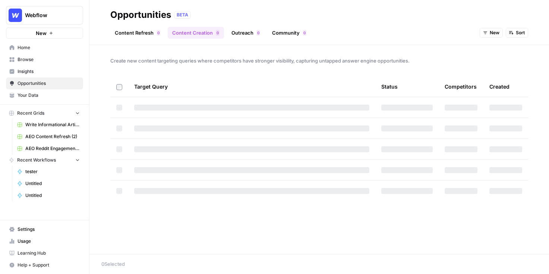
click at [493, 32] on span "New" at bounding box center [494, 32] width 10 height 7
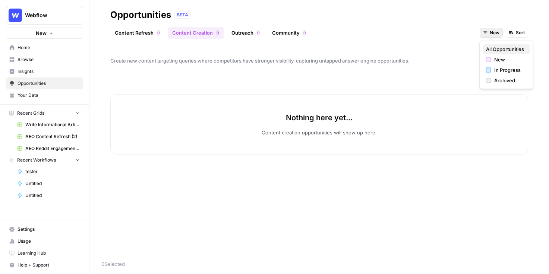
click at [490, 46] on span "All Opportunities" at bounding box center [505, 48] width 38 height 7
click at [242, 33] on link "Outreach 0" at bounding box center [246, 33] width 38 height 12
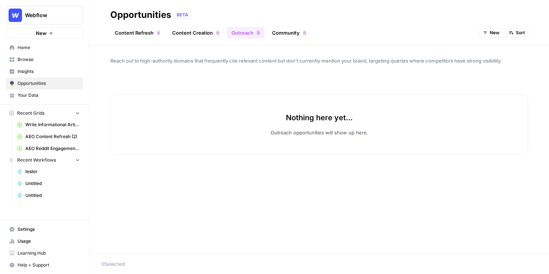
click at [490, 33] on span "New" at bounding box center [494, 32] width 10 height 7
click at [496, 50] on span "All Opportunities" at bounding box center [505, 48] width 38 height 7
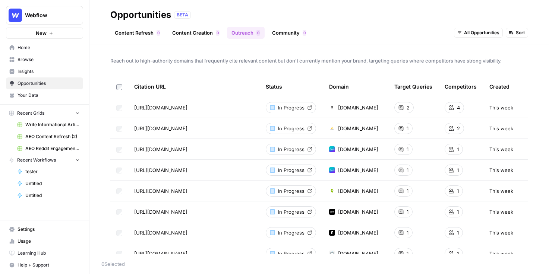
click at [46, 58] on span "Browse" at bounding box center [49, 59] width 62 height 7
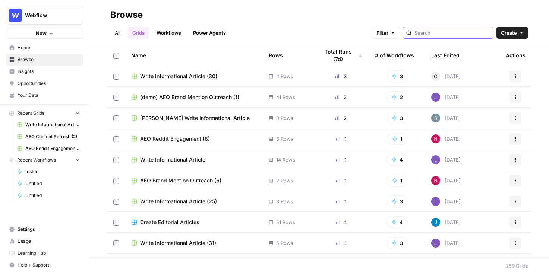
click at [446, 31] on input "search" at bounding box center [452, 32] width 76 height 7
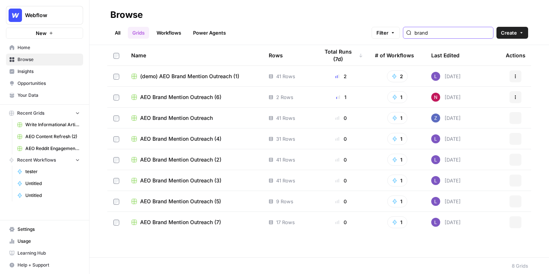
type input "brand"
click at [180, 73] on span "(demo) AEO Brand Mention Outreach (1)" at bounding box center [189, 76] width 99 height 7
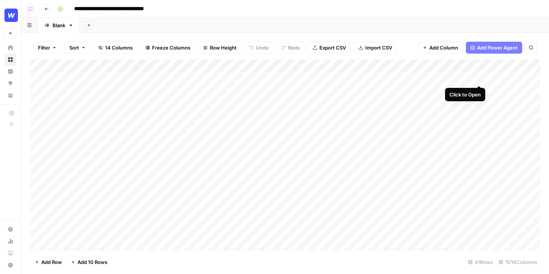
click at [479, 76] on div "Add Column" at bounding box center [285, 155] width 510 height 190
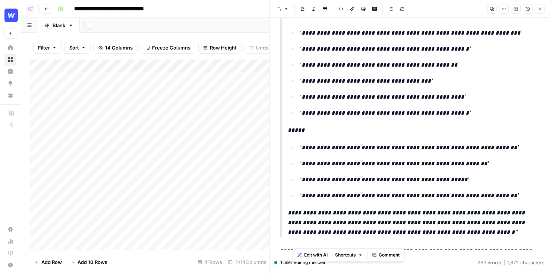
scroll to position [268, 0]
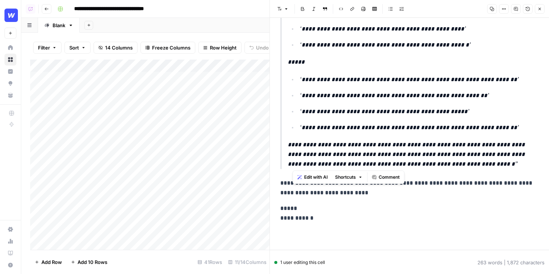
drag, startPoint x: 290, startPoint y: 143, endPoint x: 476, endPoint y: 155, distance: 186.6
click at [476, 155] on blockquote "**********" at bounding box center [409, 20] width 258 height 297
click at [489, 165] on p "**********" at bounding box center [413, 154] width 251 height 29
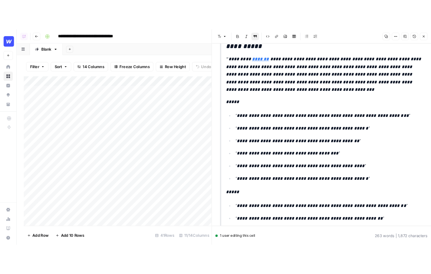
scroll to position [0, 0]
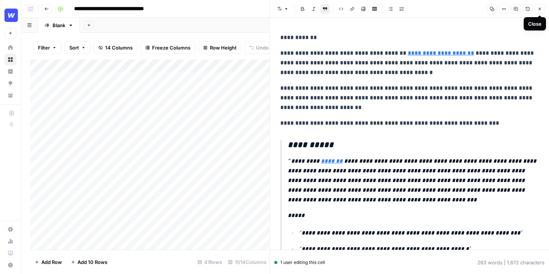
click at [538, 9] on icon "button" at bounding box center [539, 9] width 4 height 4
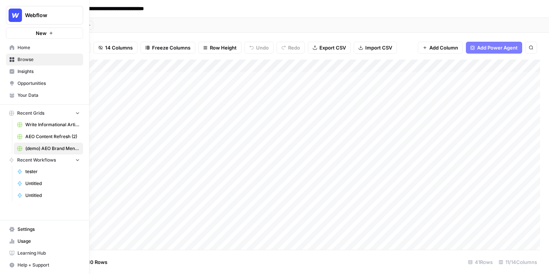
click at [25, 82] on span "Opportunities" at bounding box center [49, 83] width 62 height 7
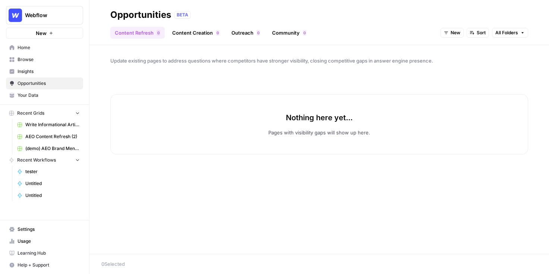
click at [287, 30] on link "Community 0" at bounding box center [288, 33] width 43 height 12
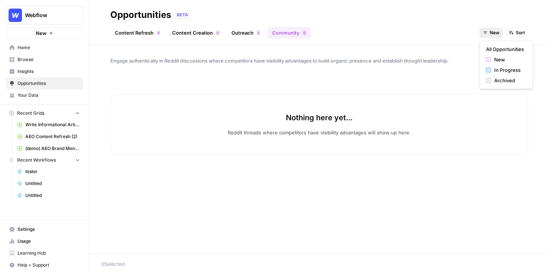
click at [501, 31] on button "New" at bounding box center [490, 33] width 23 height 10
click at [495, 44] on button "All Opportunities" at bounding box center [506, 49] width 47 height 10
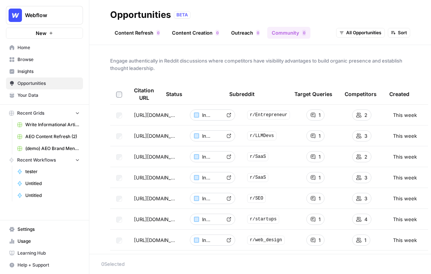
click at [46, 68] on link "Insights" at bounding box center [44, 72] width 77 height 12
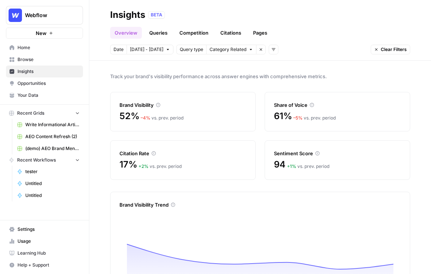
click at [238, 33] on link "Citations" at bounding box center [231, 33] width 30 height 12
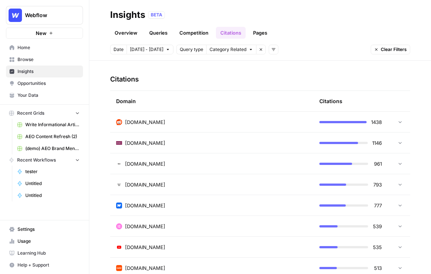
click at [175, 127] on td "[DOMAIN_NAME]" at bounding box center [211, 122] width 203 height 20
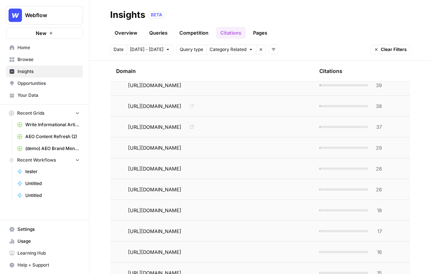
scroll to position [183, 0]
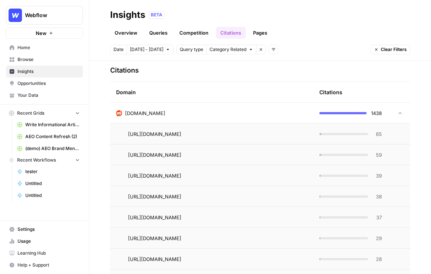
click at [181, 132] on span "https://www.reddit.com/r/Frontend/comments/158i5pi/what_cms_would_you_pick_for_…" at bounding box center [154, 133] width 53 height 7
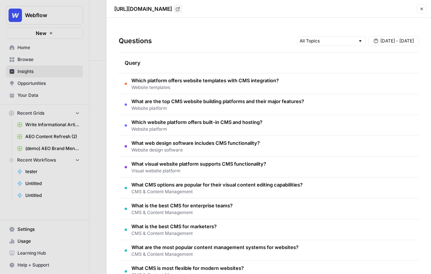
click at [93, 140] on div at bounding box center [215, 137] width 431 height 274
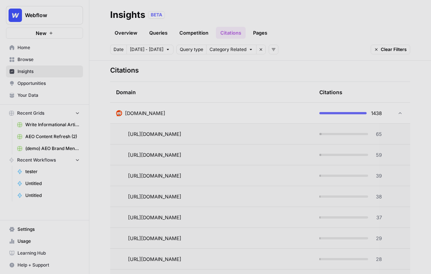
click at [161, 137] on span "https://www.reddit.com/r/Frontend/comments/158i5pi/what_cms_would_you_pick_for_…" at bounding box center [154, 133] width 53 height 7
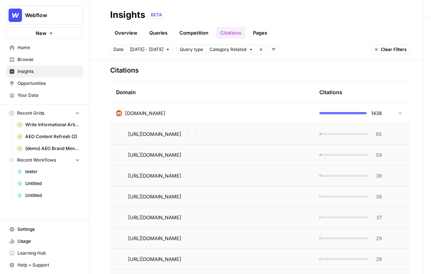
click at [161, 137] on div at bounding box center [215, 137] width 431 height 274
click at [161, 137] on span "https://www.reddit.com/r/Frontend/comments/158i5pi/what_cms_would_you_pick_for_…" at bounding box center [154, 133] width 53 height 7
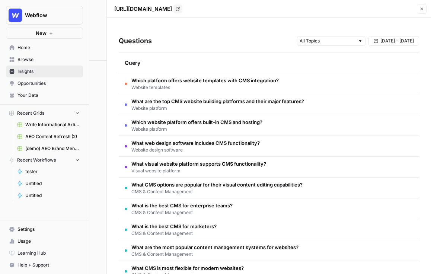
copy div "https://www.reddit.com/r/Frontend/comments/158i5pi/what_cms_would_you_pick_for_…"
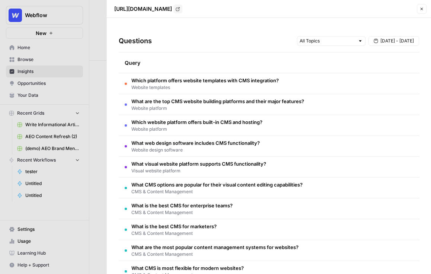
click at [47, 79] on div at bounding box center [215, 137] width 431 height 274
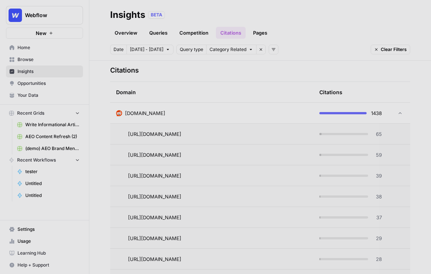
click at [58, 83] on span "Opportunities" at bounding box center [49, 83] width 62 height 7
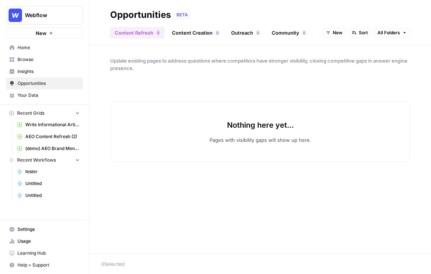
click at [298, 30] on link "Community 0" at bounding box center [288, 33] width 43 height 12
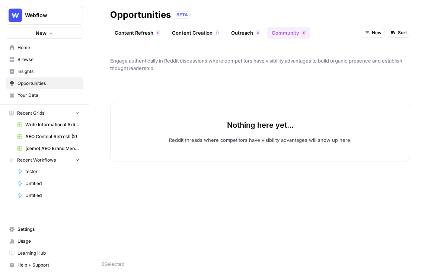
click at [259, 35] on link "Outreach 0" at bounding box center [246, 33] width 38 height 12
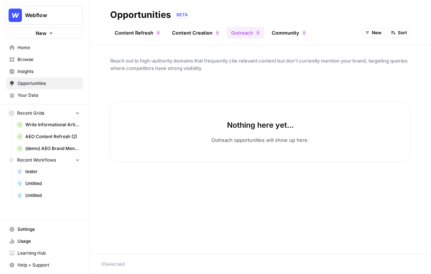
click at [52, 61] on span "Browse" at bounding box center [49, 59] width 62 height 7
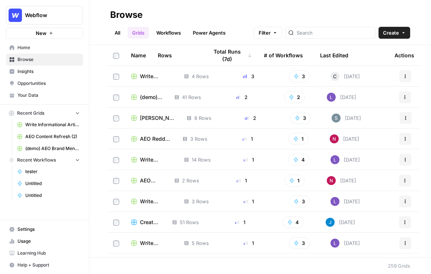
click at [396, 32] on span "Create" at bounding box center [391, 32] width 16 height 7
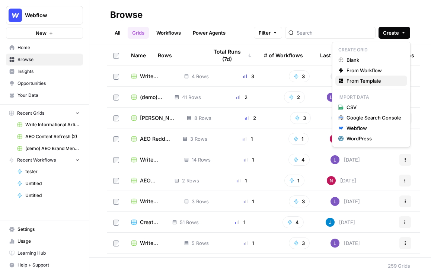
click at [366, 82] on span "From Template" at bounding box center [374, 80] width 55 height 7
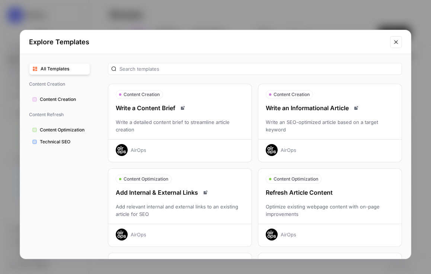
click at [344, 126] on div "Write an SEO-optimized article based on a target keyword" at bounding box center [330, 125] width 143 height 15
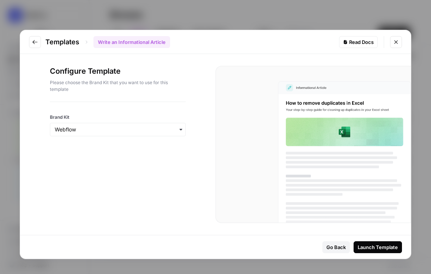
click at [397, 38] on button "Close modal" at bounding box center [396, 42] width 12 height 12
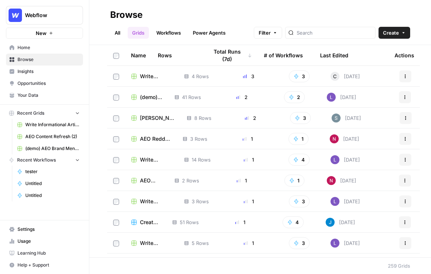
click at [323, 39] on header "Browse All Grids Workflows Power Agents Filter Create" at bounding box center [260, 22] width 342 height 45
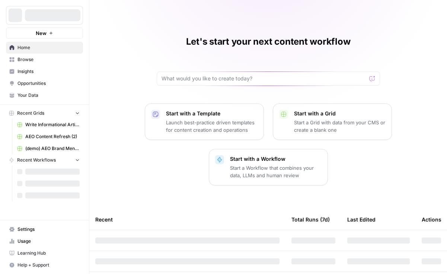
click at [52, 15] on div at bounding box center [53, 15] width 56 height 12
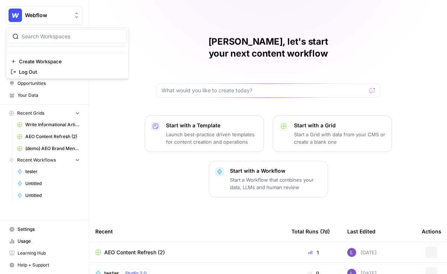
click at [53, 19] on button "Webflow" at bounding box center [44, 15] width 77 height 19
type input "novi"
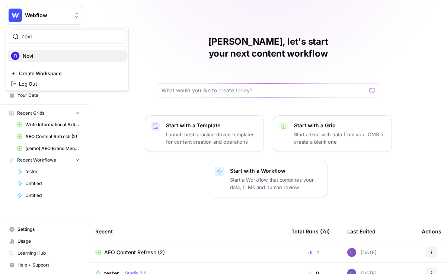
click at [55, 53] on div "Novi" at bounding box center [67, 55] width 113 height 9
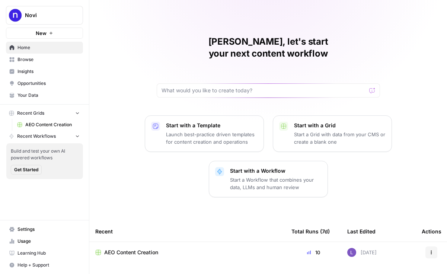
click at [31, 57] on span "Browse" at bounding box center [49, 59] width 62 height 7
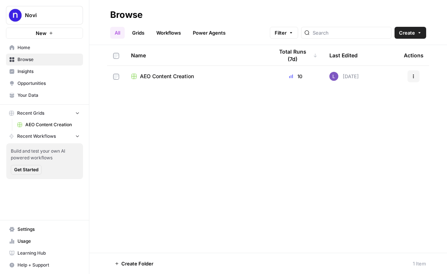
click at [155, 78] on span "AEO Content Creation" at bounding box center [167, 76] width 54 height 7
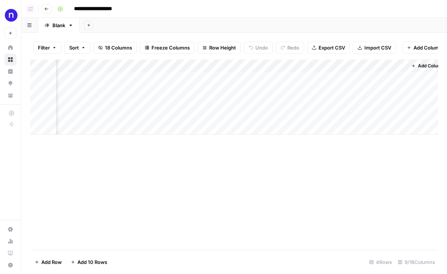
scroll to position [0, 465]
click at [172, 67] on div "Add Column" at bounding box center [234, 97] width 408 height 75
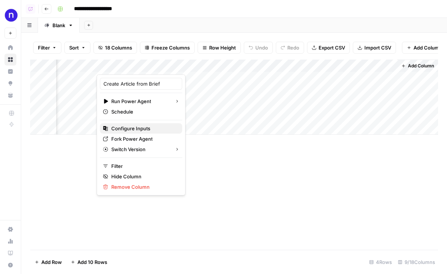
click at [133, 129] on span "Configure Inputs" at bounding box center [130, 128] width 39 height 7
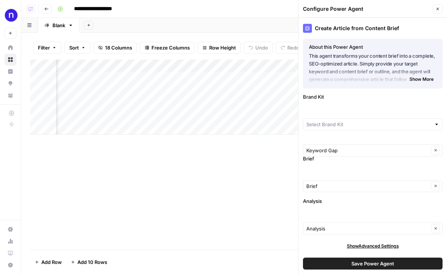
type input "Novi"
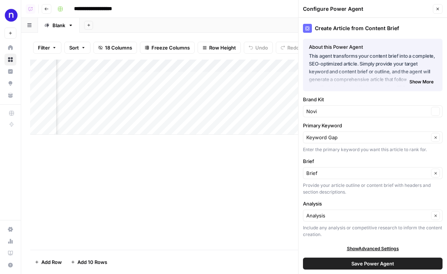
scroll to position [2, 0]
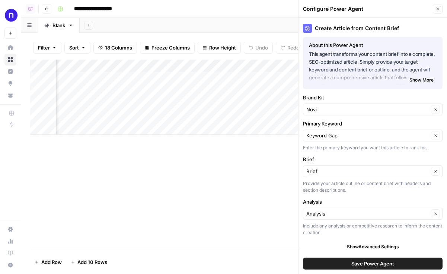
click at [345, 142] on div "Primary Keyword Keyword Gap Clear Enter the primary keyword you want this artic…" at bounding box center [373, 135] width 140 height 31
click at [348, 136] on input "Primary Keyword" at bounding box center [368, 135] width 123 height 7
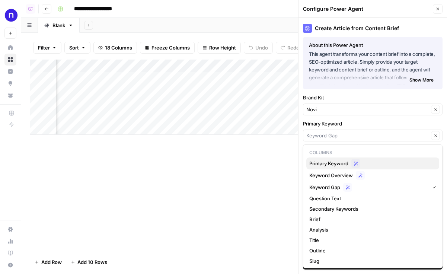
click at [335, 162] on span "Primary Keyword" at bounding box center [329, 163] width 39 height 7
type input "Primary Keyword"
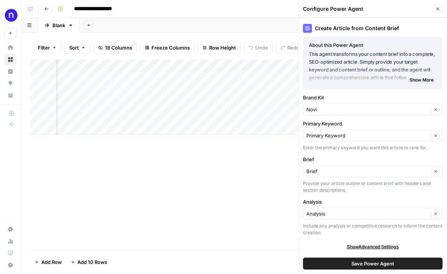
click at [368, 271] on div "Save Power Agent" at bounding box center [373, 263] width 140 height 21
click at [371, 265] on span "Save Power Agent" at bounding box center [373, 263] width 43 height 7
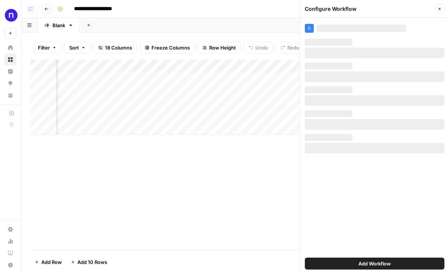
scroll to position [0, 0]
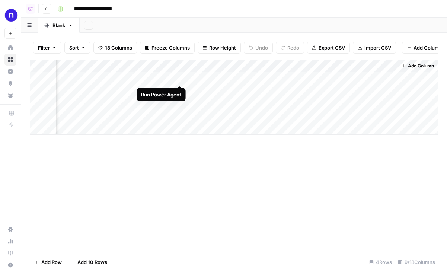
click at [179, 76] on div "Add Column" at bounding box center [234, 97] width 408 height 75
click at [286, 91] on div "Add Column" at bounding box center [234, 97] width 408 height 75
click at [319, 102] on div "Add Column" at bounding box center [234, 97] width 408 height 75
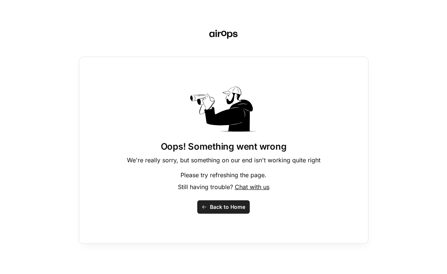
click at [240, 204] on span "Back to Home" at bounding box center [227, 206] width 35 height 7
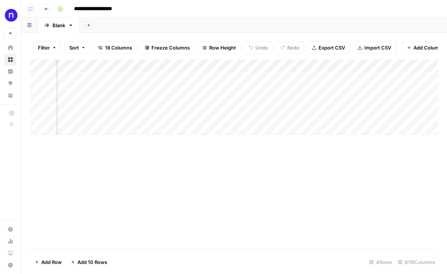
scroll to position [0, 180]
click at [265, 101] on div "Add Column" at bounding box center [234, 97] width 408 height 75
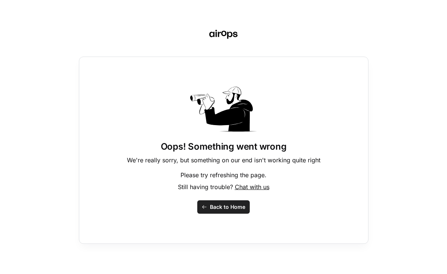
click at [239, 210] on span "Back to Home" at bounding box center [227, 206] width 35 height 7
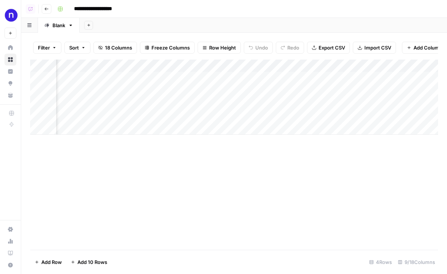
scroll to position [0, 227]
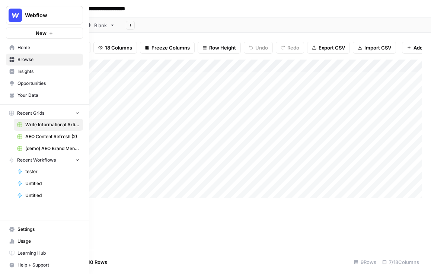
click at [27, 75] on link "Insights" at bounding box center [44, 72] width 77 height 12
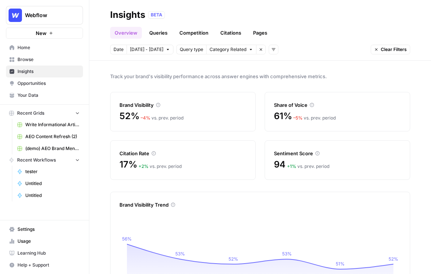
click at [47, 97] on span "Your Data" at bounding box center [49, 95] width 62 height 7
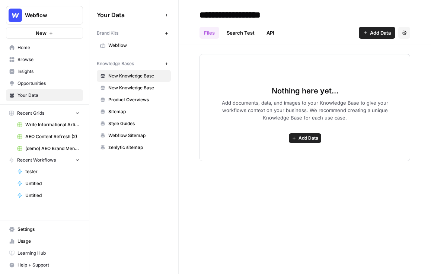
click at [55, 59] on span "Browse" at bounding box center [49, 59] width 62 height 7
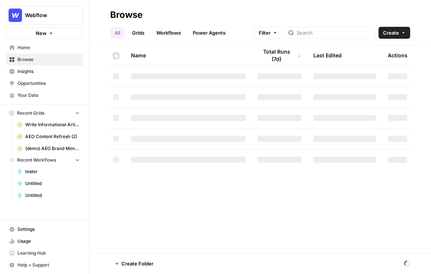
click at [140, 35] on link "Grids" at bounding box center [138, 33] width 21 height 12
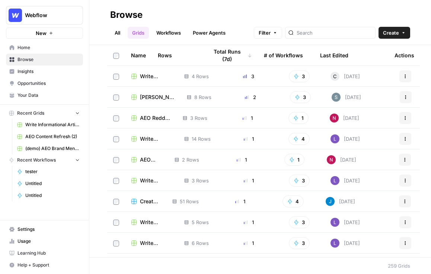
click at [152, 75] on span "Write Informational Article (30)" at bounding box center [156, 76] width 32 height 7
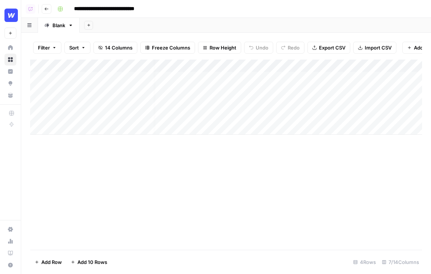
scroll to position [0, 5]
click at [320, 79] on div "Add Column" at bounding box center [226, 97] width 392 height 75
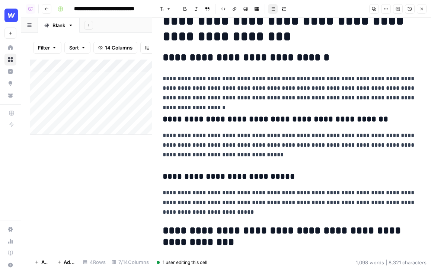
scroll to position [129, 0]
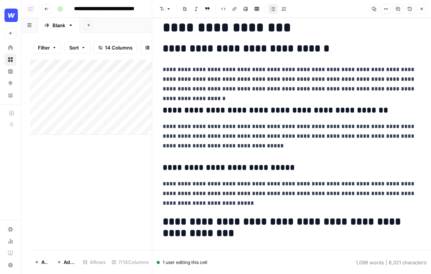
click at [427, 7] on button "Close" at bounding box center [422, 9] width 10 height 10
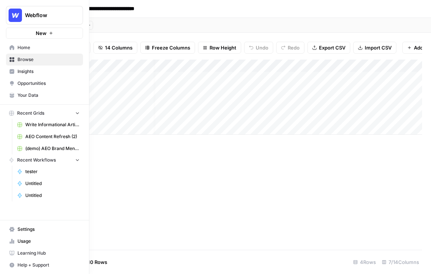
click at [19, 231] on span "Settings" at bounding box center [49, 229] width 62 height 7
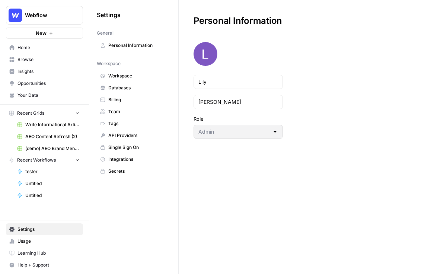
click at [119, 98] on span "Billing" at bounding box center [137, 99] width 59 height 7
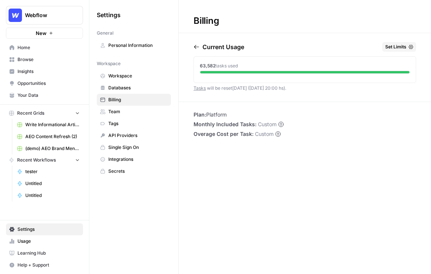
click at [404, 46] on span "Set Limits" at bounding box center [396, 47] width 21 height 7
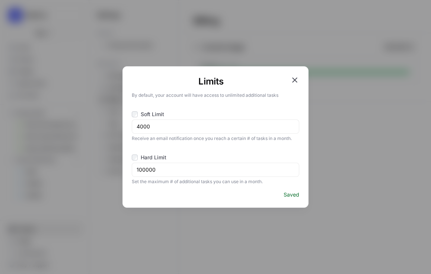
click at [296, 79] on icon "button" at bounding box center [294, 79] width 5 height 5
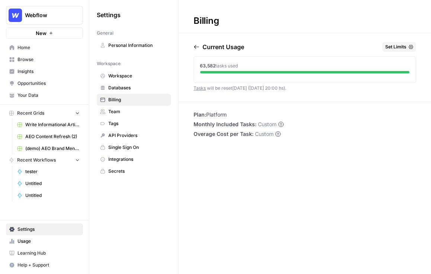
click at [33, 58] on span "Browse" at bounding box center [49, 59] width 62 height 7
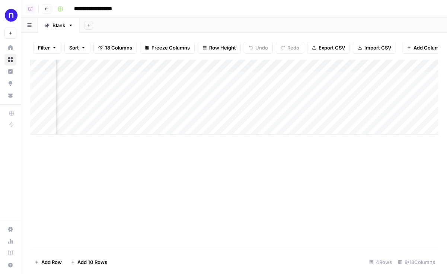
scroll to position [0, 281]
click at [206, 104] on div "Add Column" at bounding box center [234, 97] width 408 height 75
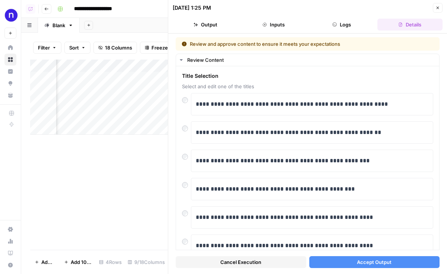
click at [358, 260] on span "Accept Output" at bounding box center [374, 262] width 35 height 7
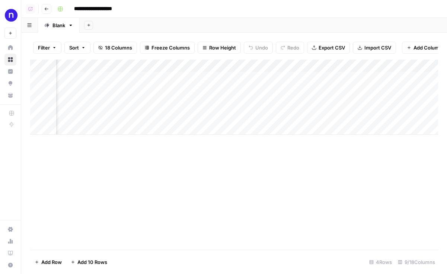
scroll to position [0, 465]
click at [295, 79] on div "Add Column" at bounding box center [234, 97] width 408 height 75
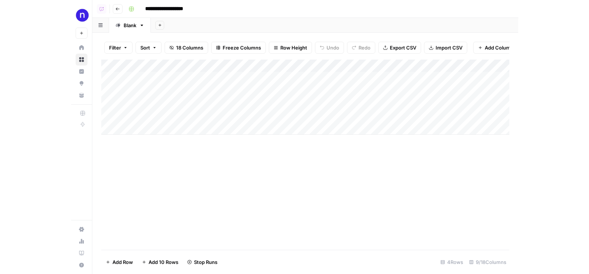
scroll to position [0, 0]
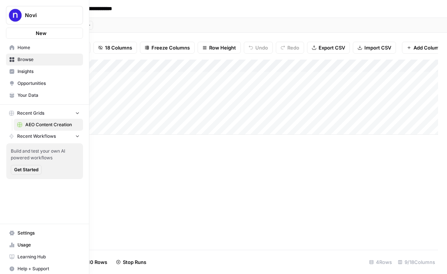
click at [14, 81] on icon at bounding box center [11, 83] width 5 height 5
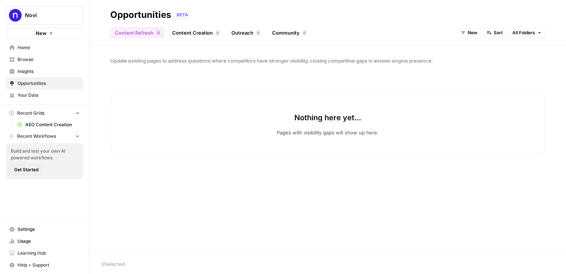
click at [30, 54] on link "Browse" at bounding box center [44, 60] width 77 height 12
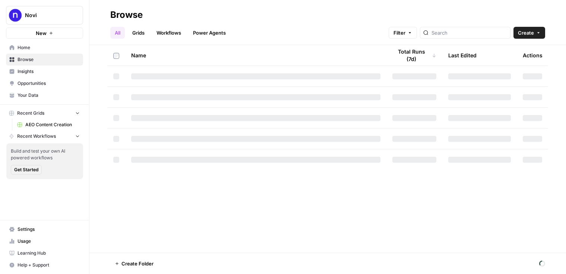
click at [35, 49] on span "Home" at bounding box center [49, 47] width 62 height 7
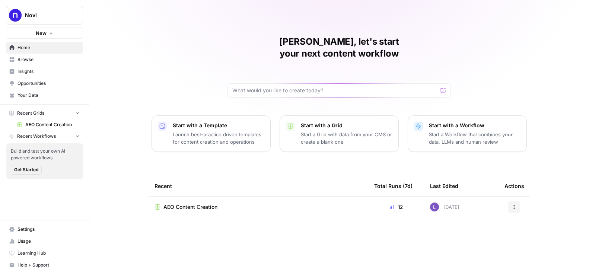
click at [41, 99] on link "Your Data" at bounding box center [44, 95] width 77 height 12
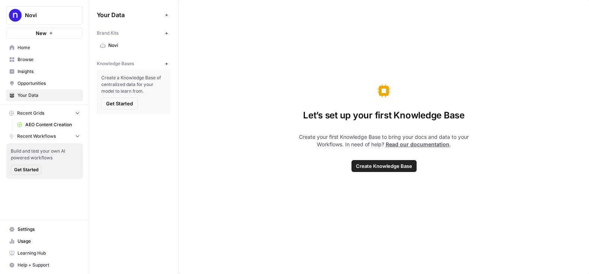
click at [133, 42] on link "Novi" at bounding box center [134, 45] width 74 height 12
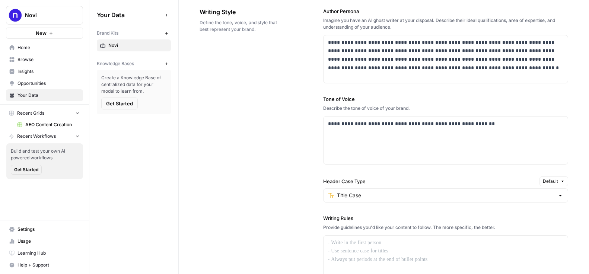
scroll to position [510, 0]
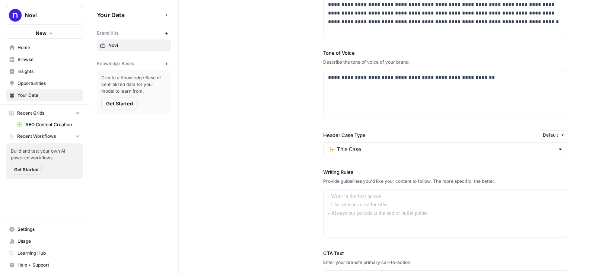
drag, startPoint x: 317, startPoint y: 172, endPoint x: 366, endPoint y: 172, distance: 48.8
click at [367, 172] on div "**********" at bounding box center [384, 146] width 369 height 400
click at [353, 214] on div at bounding box center [446, 214] width 245 height 48
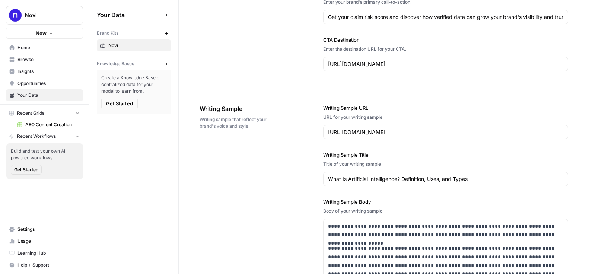
scroll to position [780, 0]
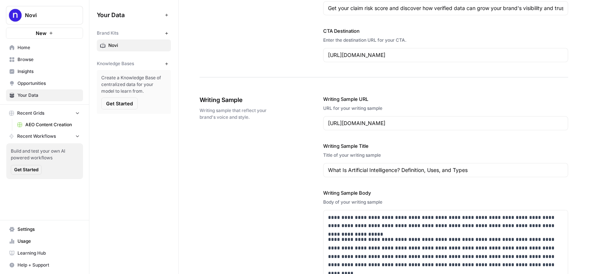
drag, startPoint x: 196, startPoint y: 101, endPoint x: 263, endPoint y: 101, distance: 67.4
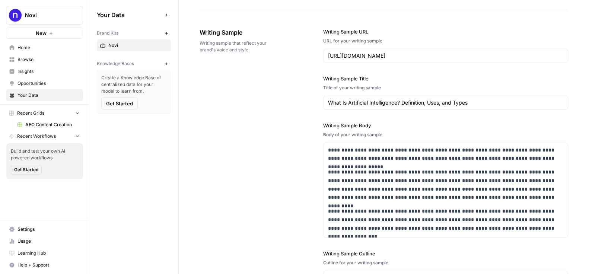
scroll to position [847, 0]
click at [352, 56] on input "[URL][DOMAIN_NAME]" at bounding box center [446, 55] width 236 height 7
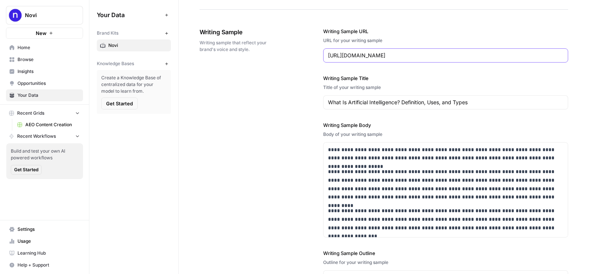
click at [368, 57] on input "[URL][DOMAIN_NAME]" at bounding box center [446, 55] width 236 height 7
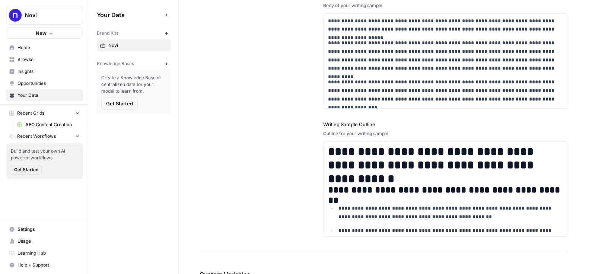
scroll to position [1019, 0]
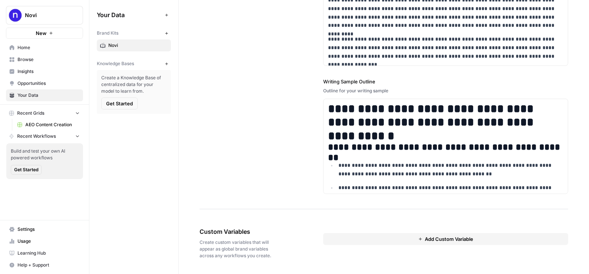
drag, startPoint x: 200, startPoint y: 230, endPoint x: 269, endPoint y: 231, distance: 68.9
click at [270, 232] on span "Custom Variables" at bounding box center [241, 231] width 82 height 9
click at [383, 241] on button "Add Custom Variable" at bounding box center [445, 239] width 245 height 12
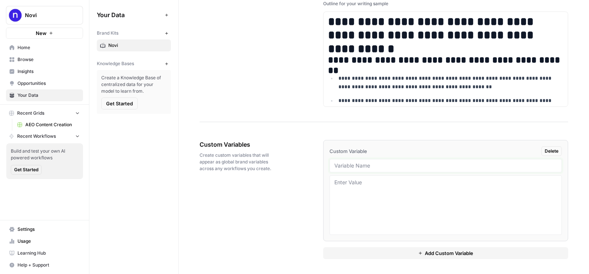
click at [367, 167] on input "text" at bounding box center [446, 165] width 223 height 7
type input "linkedin"
click at [366, 256] on button "Add Custom Variable" at bounding box center [445, 253] width 245 height 12
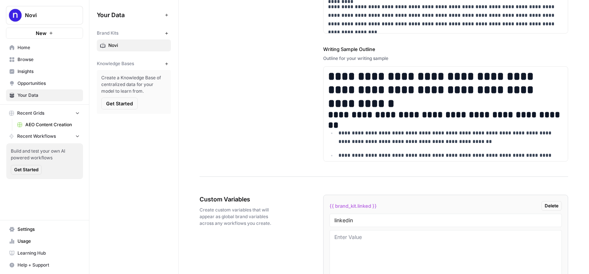
scroll to position [1047, 0]
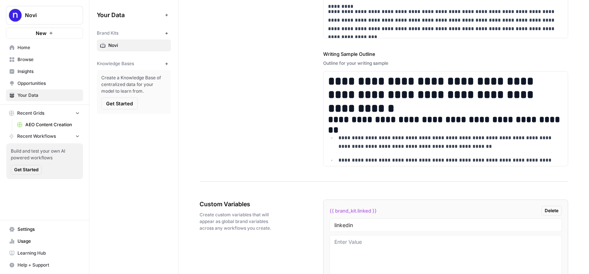
click at [167, 63] on icon "button" at bounding box center [167, 64] width 4 height 4
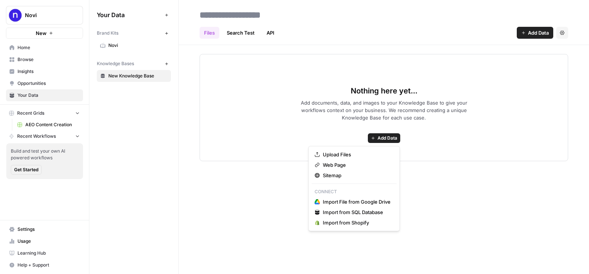
click at [385, 141] on span "Add Data" at bounding box center [388, 138] width 20 height 7
click at [217, 14] on input at bounding box center [256, 14] width 119 height 15
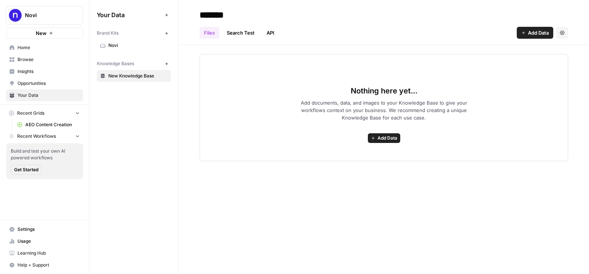
type input "*******"
click at [31, 122] on span "AEO Content Creation" at bounding box center [52, 124] width 54 height 7
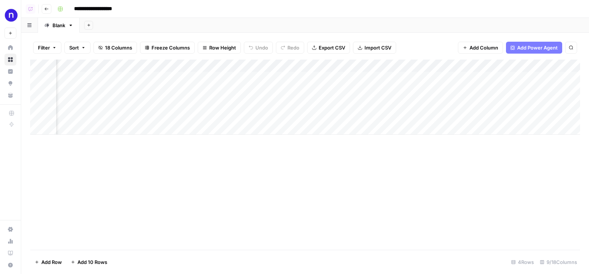
scroll to position [0, 323]
click at [153, 70] on div "Add Column" at bounding box center [305, 97] width 550 height 75
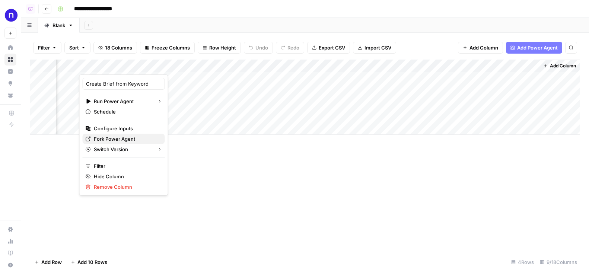
click at [114, 136] on span "Fork Power Agent" at bounding box center [114, 138] width 41 height 7
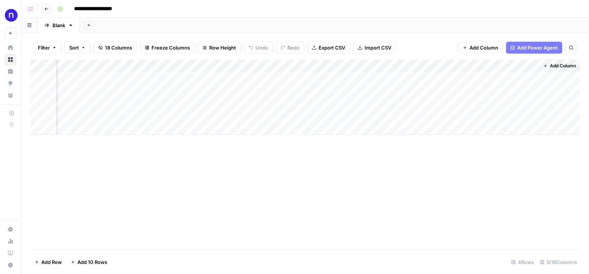
click at [128, 115] on div "Add Column" at bounding box center [305, 97] width 550 height 75
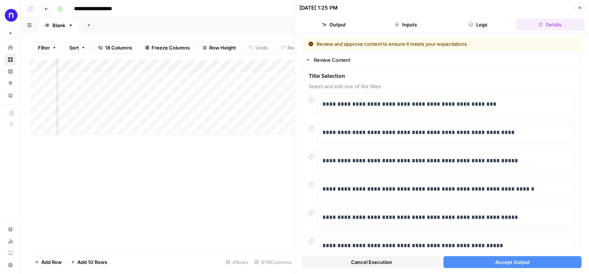
scroll to position [0, 350]
click at [203, 79] on div "Add Column" at bounding box center [162, 97] width 264 height 75
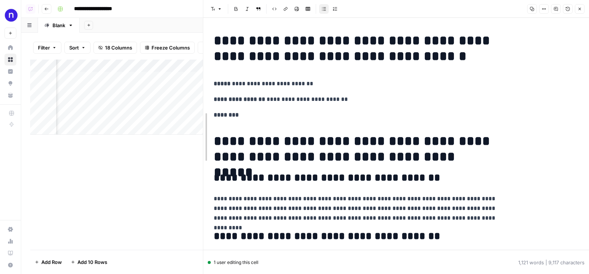
drag, startPoint x: 220, startPoint y: 48, endPoint x: 179, endPoint y: 45, distance: 41.4
click at [200, 45] on div at bounding box center [203, 137] width 7 height 274
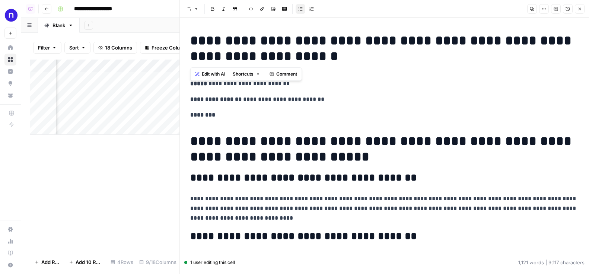
drag, startPoint x: 334, startPoint y: 59, endPoint x: 180, endPoint y: 33, distance: 156.8
click at [180, 33] on div "**********" at bounding box center [385, 137] width 410 height 274
click at [318, 59] on h1 "**********" at bounding box center [384, 48] width 389 height 31
drag, startPoint x: 322, startPoint y: 59, endPoint x: 266, endPoint y: 57, distance: 55.6
click at [266, 57] on h1 "**********" at bounding box center [384, 48] width 389 height 31
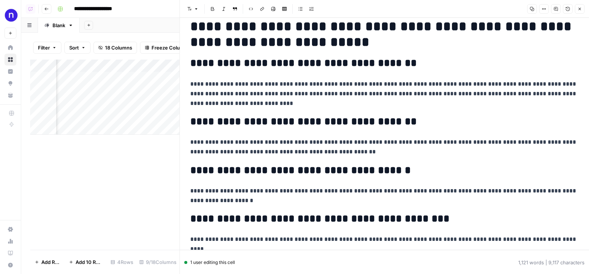
scroll to position [115, 0]
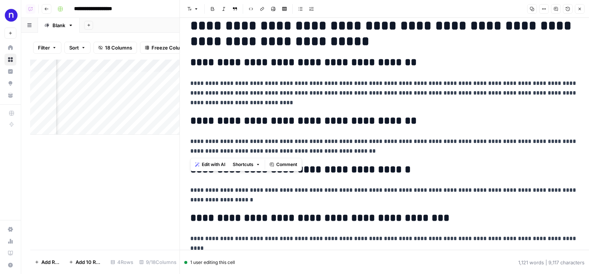
drag, startPoint x: 410, startPoint y: 153, endPoint x: 190, endPoint y: 134, distance: 220.2
click at [209, 166] on span "Edit with AI" at bounding box center [213, 164] width 23 height 7
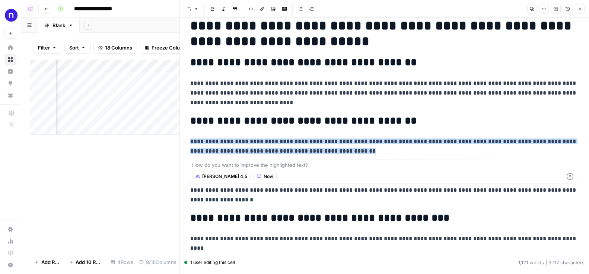
click at [221, 180] on button "Claude Sonnet 4.5" at bounding box center [221, 177] width 58 height 10
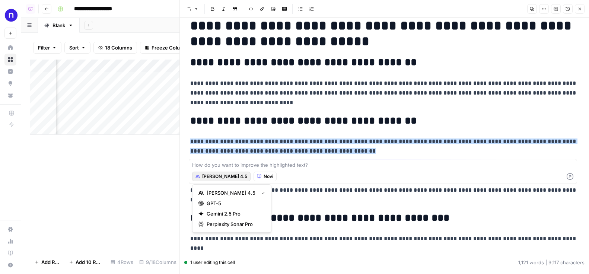
click at [337, 218] on h2 "**********" at bounding box center [384, 218] width 389 height 12
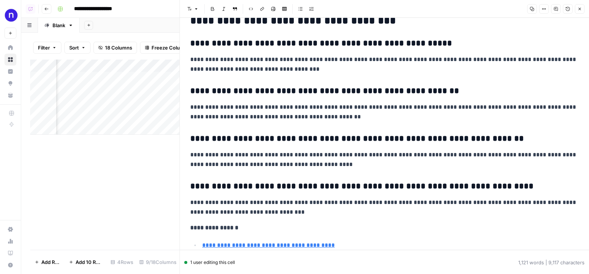
scroll to position [1590, 0]
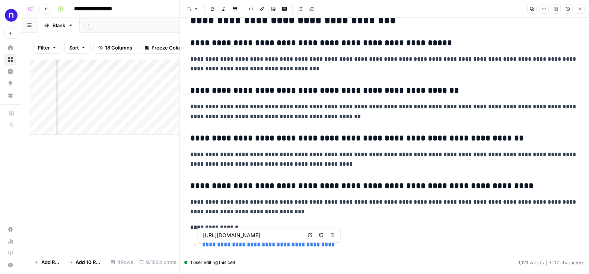
drag, startPoint x: 187, startPoint y: 262, endPoint x: 244, endPoint y: 264, distance: 57.4
click at [244, 264] on div "1 user editing this cell 1,121 words | 9,117 characters" at bounding box center [384, 262] width 400 height 18
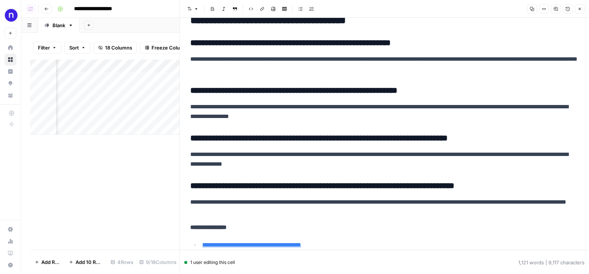
click at [447, 10] on button "Close" at bounding box center [580, 9] width 10 height 10
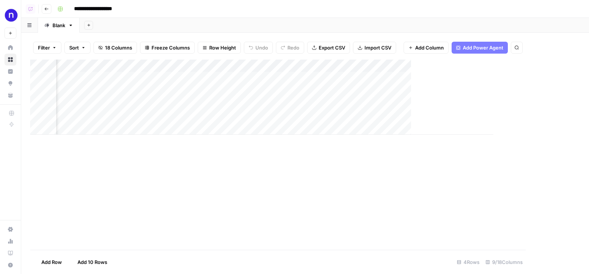
scroll to position [0, 314]
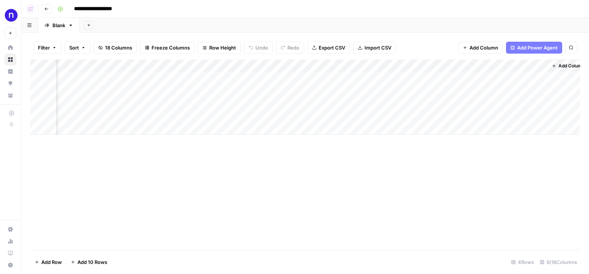
click at [397, 76] on div "Add Column" at bounding box center [305, 97] width 550 height 75
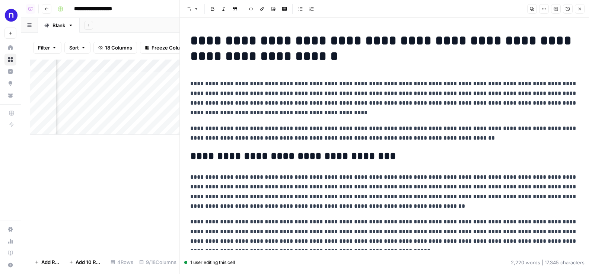
scroll to position [20, 0]
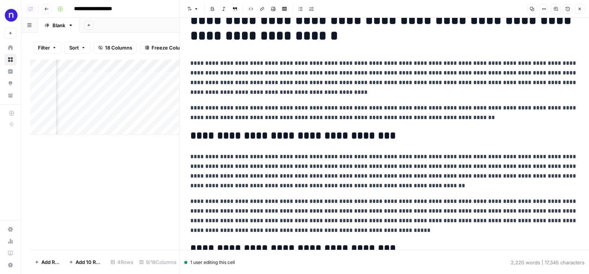
click at [288, 74] on p "**********" at bounding box center [384, 77] width 389 height 39
drag, startPoint x: 282, startPoint y: 73, endPoint x: 288, endPoint y: 73, distance: 5.6
click at [288, 73] on p "**********" at bounding box center [384, 77] width 389 height 39
click at [326, 200] on p "**********" at bounding box center [384, 216] width 389 height 39
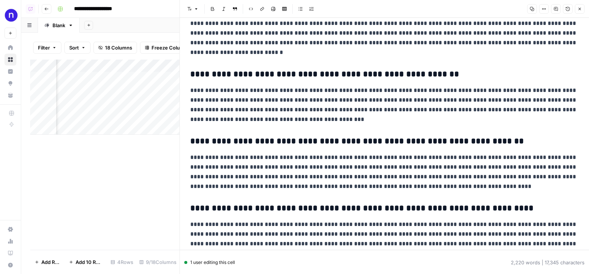
scroll to position [2163, 0]
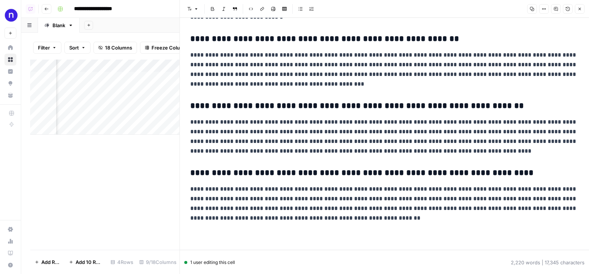
click at [447, 9] on icon "button" at bounding box center [580, 9] width 4 height 4
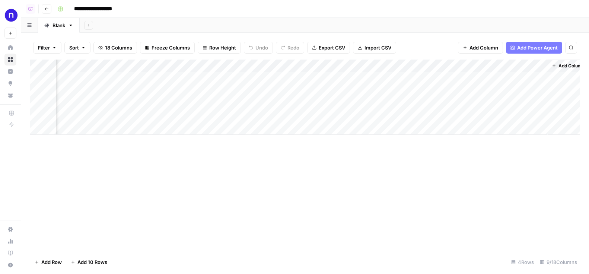
click at [447, 48] on button "Add Power Agent" at bounding box center [534, 48] width 56 height 12
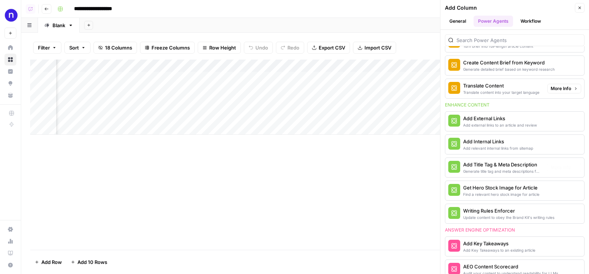
scroll to position [143, 0]
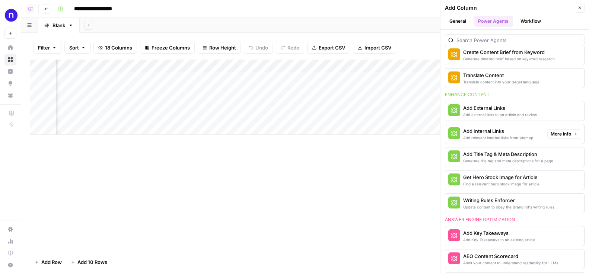
click at [447, 134] on div "Add Internal Links Add relevant internal links from sitemap" at bounding box center [498, 133] width 70 height 13
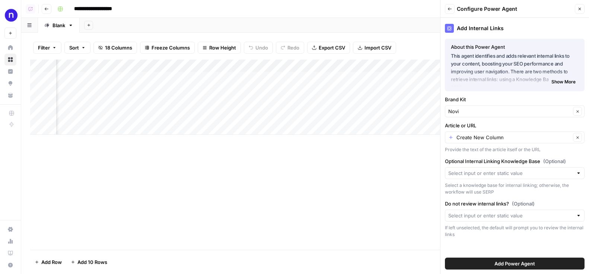
drag, startPoint x: 446, startPoint y: 126, endPoint x: 478, endPoint y: 126, distance: 31.7
click at [447, 126] on label "Article or URL" at bounding box center [515, 125] width 140 height 7
click at [447, 136] on input "Article or URL" at bounding box center [514, 137] width 114 height 7
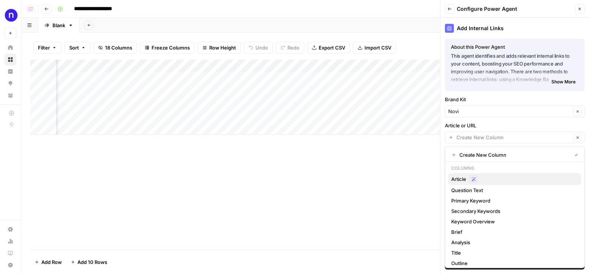
click at [447, 179] on div "Possible Match" at bounding box center [523, 179] width 109 height 9
type input "Article"
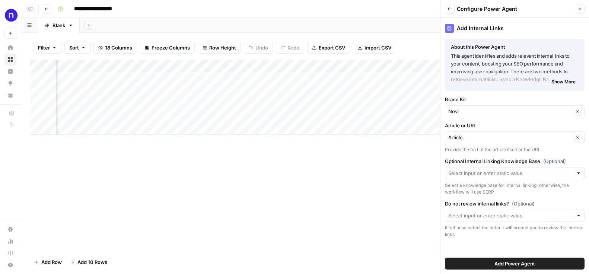
drag, startPoint x: 460, startPoint y: 160, endPoint x: 530, endPoint y: 159, distance: 70.4
click at [447, 159] on label "Optional Internal Linking Knowledge Base (Optional)" at bounding box center [515, 161] width 140 height 7
click at [447, 174] on input "Optional Internal Linking Knowledge Base (Optional)" at bounding box center [511, 172] width 125 height 7
click at [447, 191] on div "sitemap" at bounding box center [514, 190] width 127 height 7
type input "sitemap"
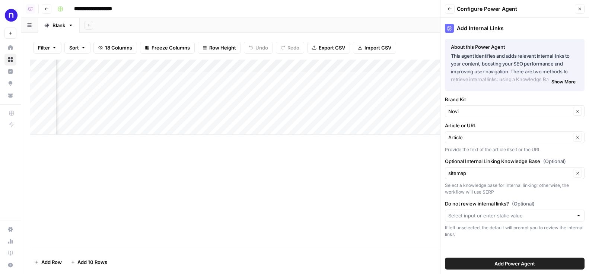
click at [447, 264] on span "Add Power Agent" at bounding box center [515, 263] width 41 height 7
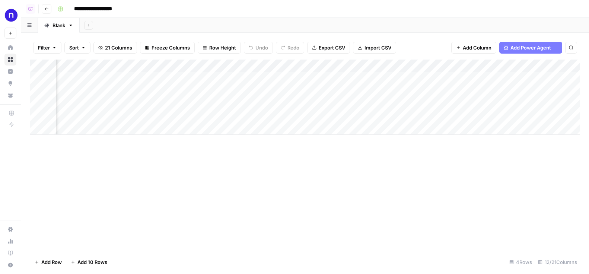
scroll to position [0, 414]
click at [447, 78] on div "Add Column" at bounding box center [305, 97] width 550 height 75
click at [447, 48] on span "Add Column" at bounding box center [477, 47] width 29 height 7
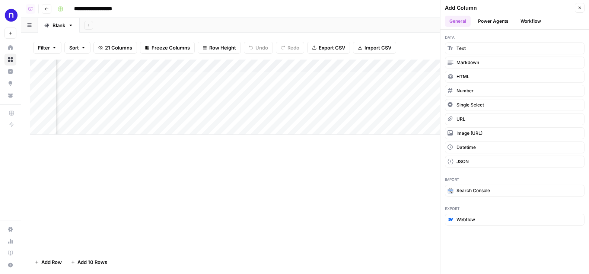
click at [447, 11] on button "Close" at bounding box center [580, 8] width 10 height 10
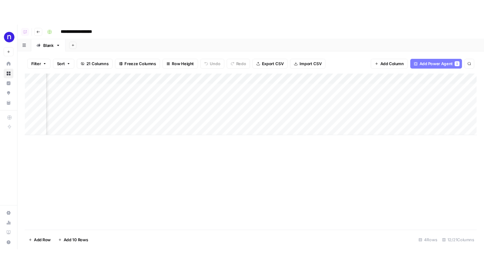
scroll to position [0, 8]
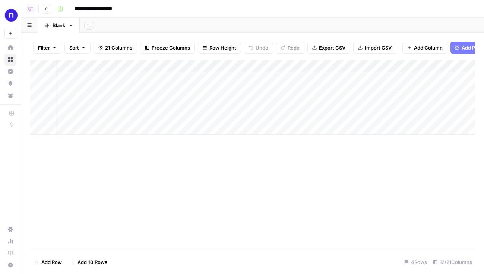
click at [47, 10] on icon "button" at bounding box center [46, 9] width 4 height 4
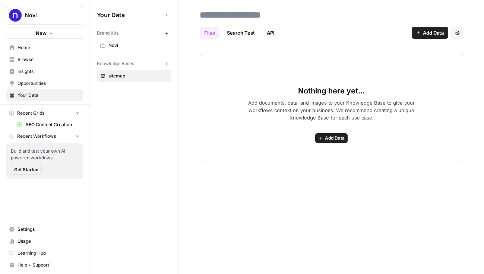
click at [37, 59] on span "Browse" at bounding box center [49, 59] width 62 height 7
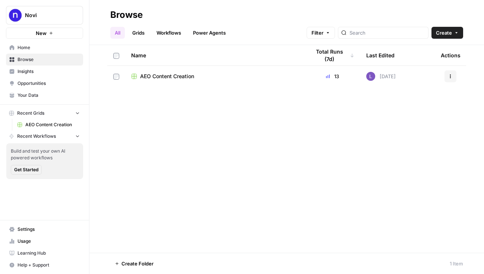
click at [140, 30] on link "Grids" at bounding box center [138, 33] width 21 height 12
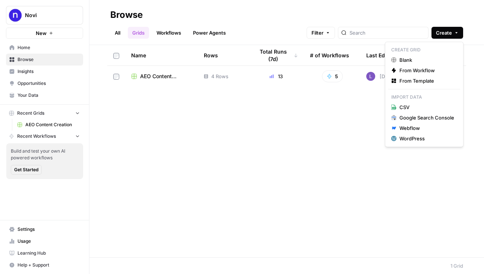
click at [447, 32] on button "Create" at bounding box center [447, 33] width 32 height 12
click at [409, 79] on span "From Template" at bounding box center [416, 80] width 35 height 7
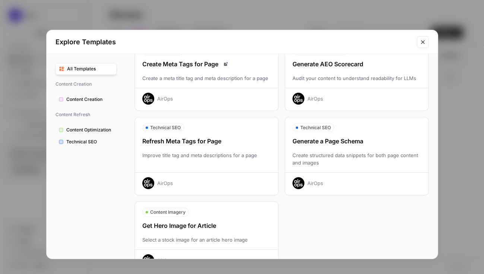
scroll to position [222, 0]
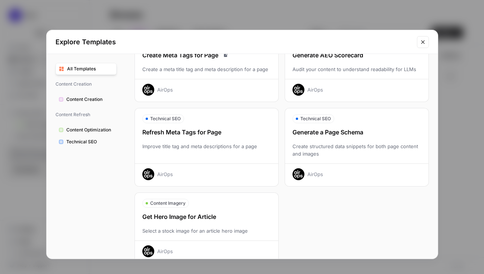
click at [425, 41] on icon "Close modal" at bounding box center [423, 42] width 6 height 6
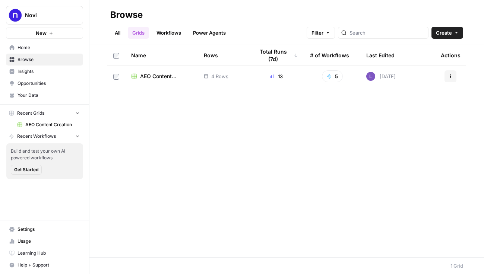
click at [151, 78] on span "AEO Content Creation" at bounding box center [166, 76] width 52 height 7
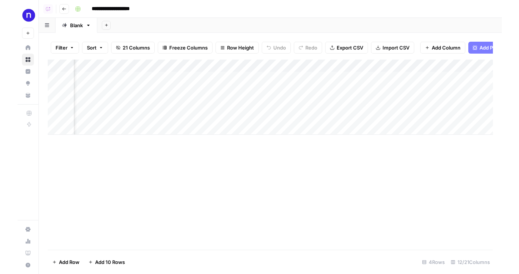
scroll to position [0, 497]
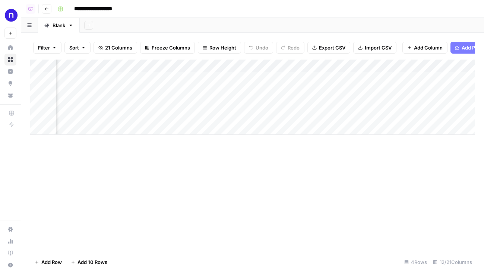
click at [281, 67] on div "Add Column" at bounding box center [252, 97] width 445 height 75
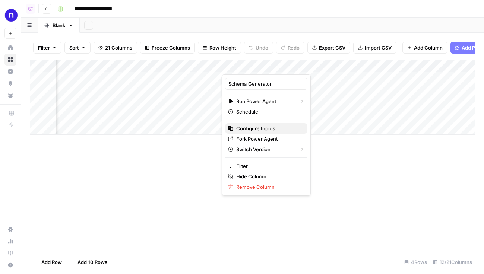
click at [254, 127] on span "Configure Inputs" at bounding box center [255, 128] width 39 height 7
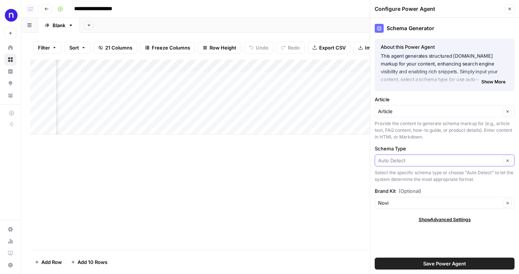
click at [383, 161] on input "Schema Type" at bounding box center [439, 160] width 123 height 7
click at [319, 187] on div "Add Column" at bounding box center [269, 155] width 479 height 190
click at [447, 7] on icon "button" at bounding box center [509, 9] width 4 height 4
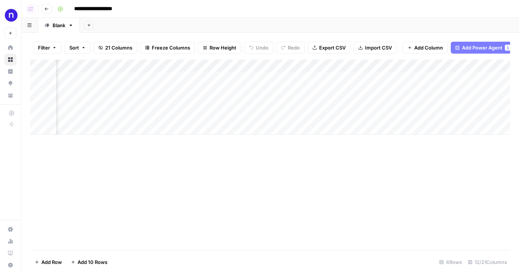
scroll to position [0, 503]
click at [447, 48] on span "Add Power Agent" at bounding box center [482, 47] width 41 height 7
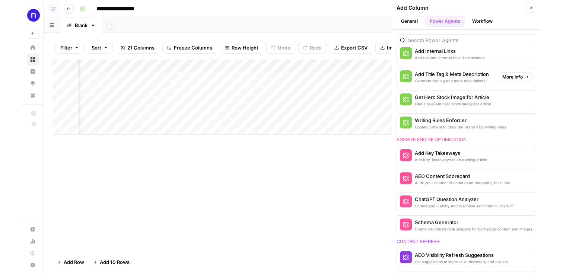
scroll to position [284, 0]
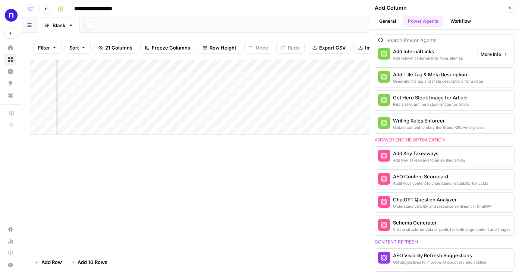
click at [447, 4] on button "Close" at bounding box center [509, 8] width 10 height 10
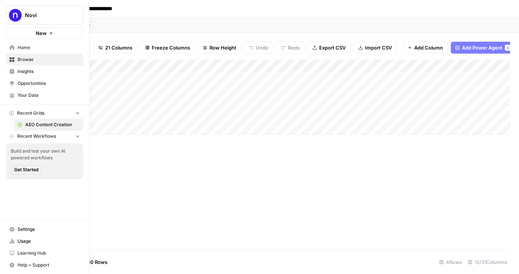
click at [39, 60] on span "Browse" at bounding box center [49, 59] width 62 height 7
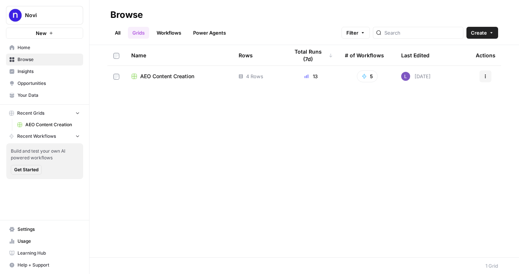
click at [39, 71] on span "Insights" at bounding box center [49, 71] width 62 height 7
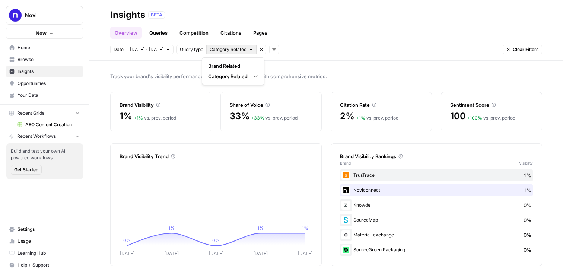
click at [229, 50] on span "Category Related" at bounding box center [228, 49] width 37 height 7
click at [234, 65] on span "Brand Related" at bounding box center [224, 65] width 32 height 7
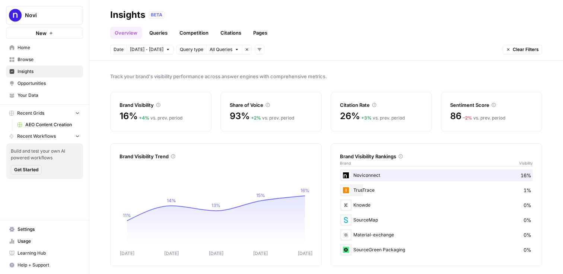
scroll to position [4, 0]
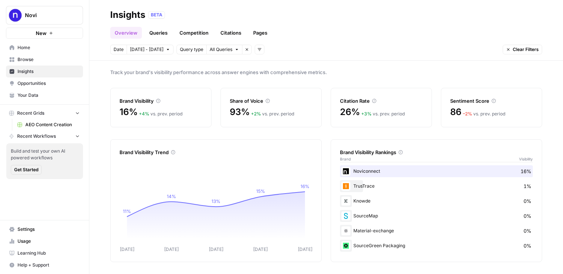
click at [152, 29] on link "Queries" at bounding box center [158, 33] width 27 height 12
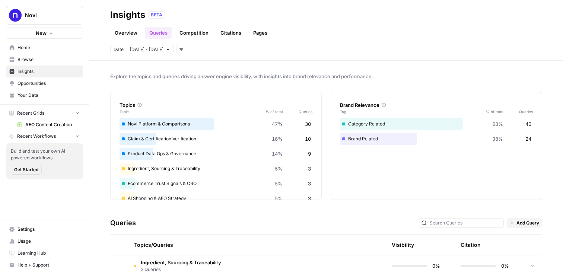
click at [140, 31] on link "Overview" at bounding box center [126, 33] width 32 height 12
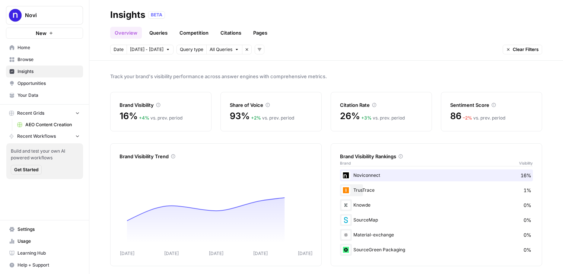
scroll to position [4, 0]
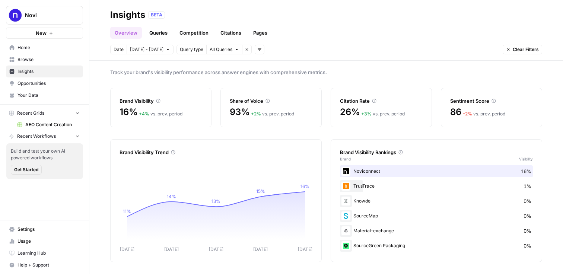
drag, startPoint x: 341, startPoint y: 171, endPoint x: 409, endPoint y: 248, distance: 102.6
click at [409, 248] on div "Noviconnect 16% TrusTrace 1% Knowde 0% SourceMap 0% Material-exchange 0% Source…" at bounding box center [436, 208] width 193 height 86
click at [409, 248] on div "SourceGreen Packaging 0%" at bounding box center [436, 246] width 193 height 12
click at [158, 31] on link "Queries" at bounding box center [158, 33] width 27 height 12
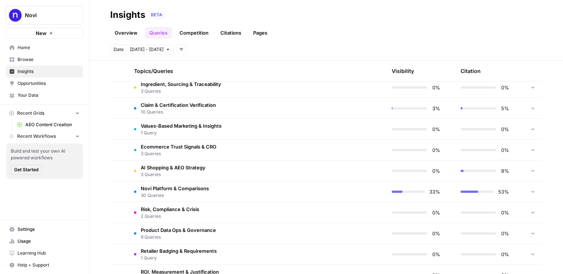
scroll to position [180, 0]
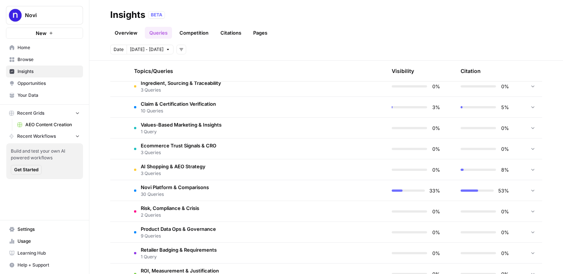
click at [202, 109] on span "10 Queries" at bounding box center [178, 111] width 75 height 7
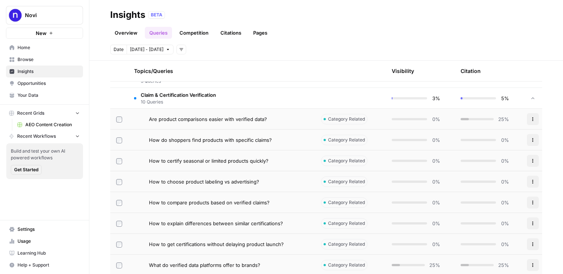
scroll to position [189, 0]
click at [241, 116] on span "Are product comparisons easier with verified data?" at bounding box center [208, 118] width 118 height 7
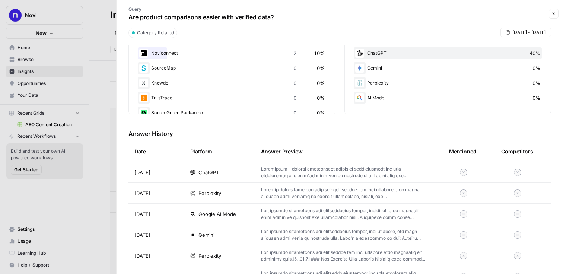
scroll to position [143, 0]
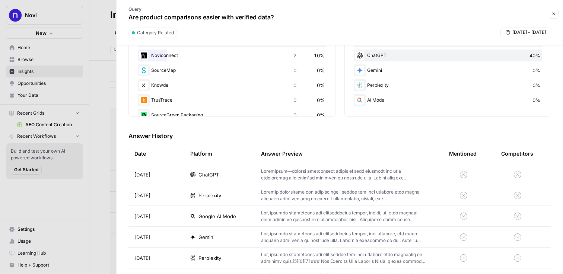
click at [291, 173] on p at bounding box center [343, 174] width 164 height 13
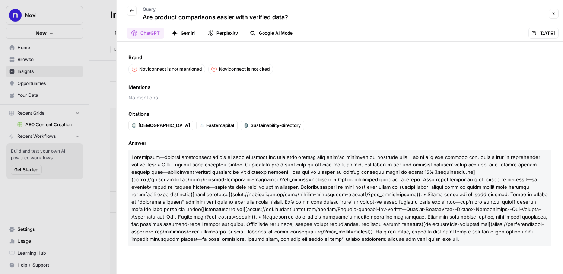
drag, startPoint x: 130, startPoint y: 61, endPoint x: 213, endPoint y: 70, distance: 83.9
click at [214, 70] on div "Brand Noviconnect is not mentioned Noviconnect is not cited" at bounding box center [340, 64] width 423 height 21
click at [176, 31] on icon "button" at bounding box center [175, 33] width 6 height 6
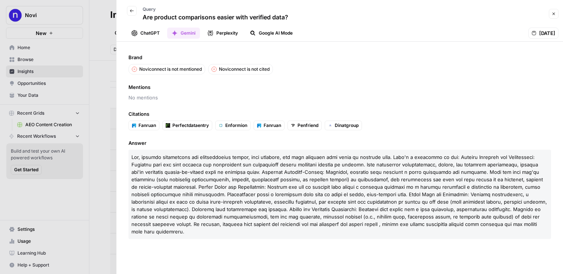
click at [233, 33] on button "Perplexity" at bounding box center [222, 33] width 39 height 11
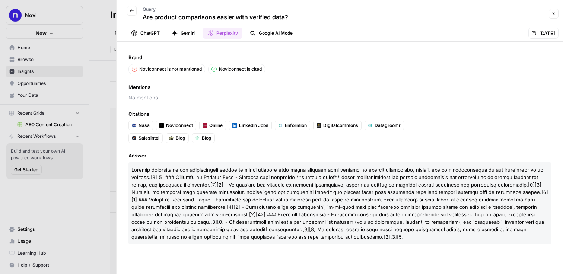
click at [267, 31] on button "Google AI Mode" at bounding box center [271, 33] width 52 height 11
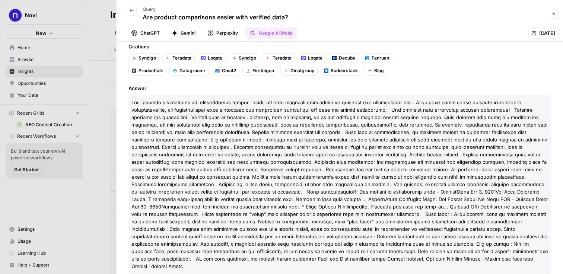
scroll to position [72, 0]
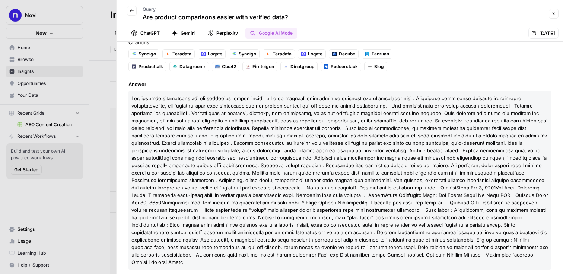
click at [447, 16] on button "Close" at bounding box center [554, 14] width 10 height 10
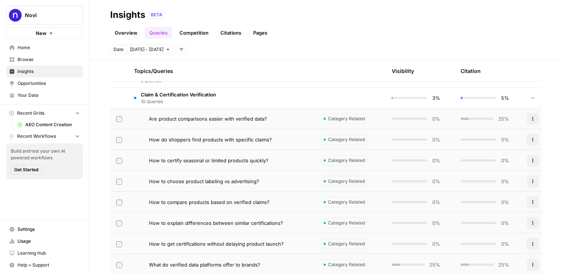
click at [196, 100] on span "10 Queries" at bounding box center [178, 101] width 75 height 7
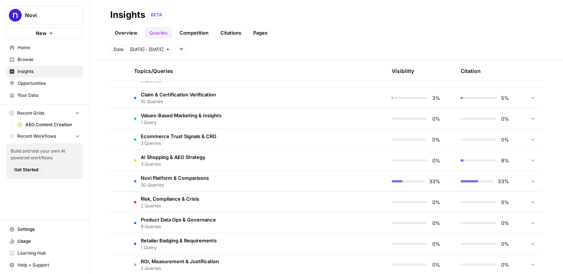
click at [243, 22] on div "Overview Queries Competition Citations Pages" at bounding box center [326, 30] width 432 height 18
click at [235, 29] on link "Citations" at bounding box center [231, 33] width 30 height 12
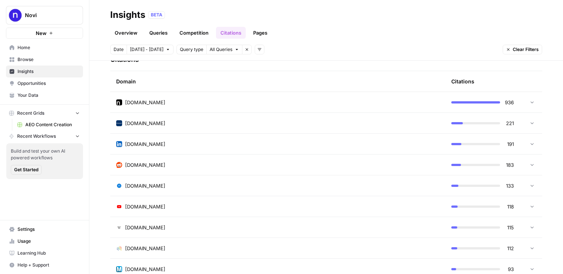
scroll to position [180, 0]
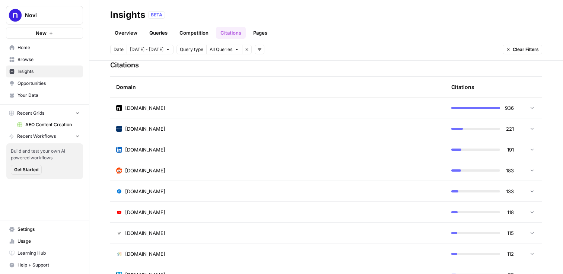
click at [149, 112] on td "noviconnect.com" at bounding box center [277, 108] width 335 height 20
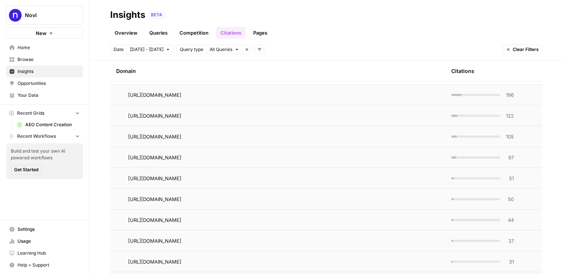
scroll to position [218, 0]
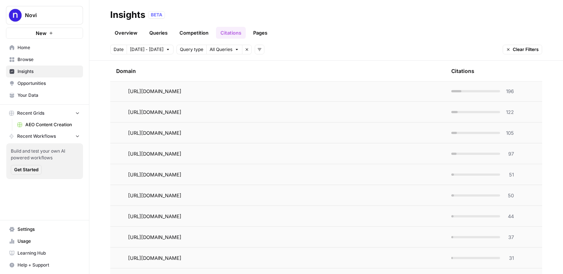
click at [447, 93] on span "196" at bounding box center [509, 91] width 9 height 7
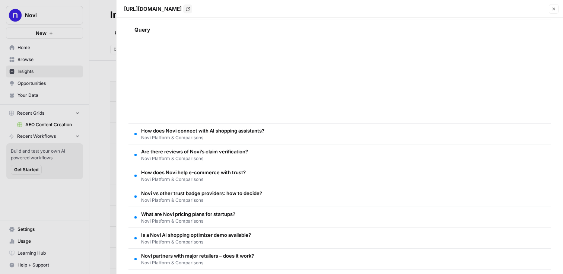
scroll to position [0, 0]
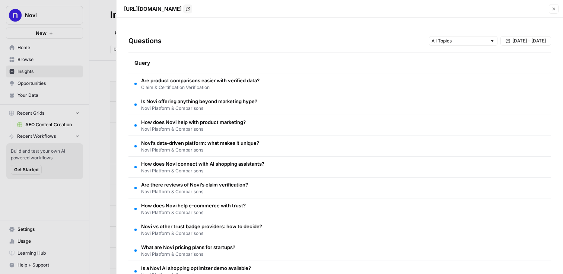
click at [447, 5] on button "Close" at bounding box center [554, 9] width 10 height 10
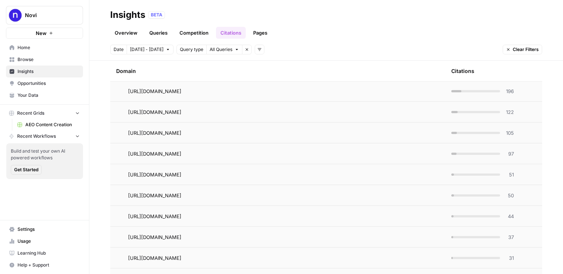
click at [262, 35] on link "Pages" at bounding box center [260, 33] width 23 height 12
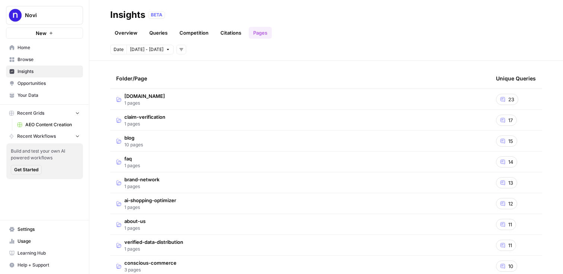
scroll to position [25, 0]
click at [142, 141] on span "10 pages" at bounding box center [133, 144] width 19 height 7
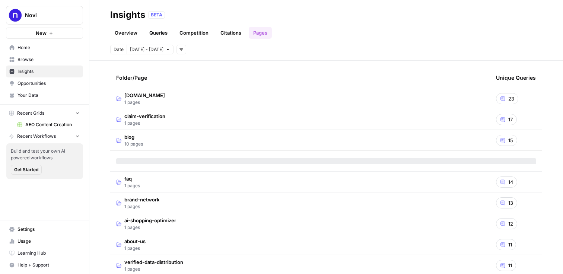
click at [175, 97] on td "noviconnect.com 1 pages" at bounding box center [300, 98] width 380 height 20
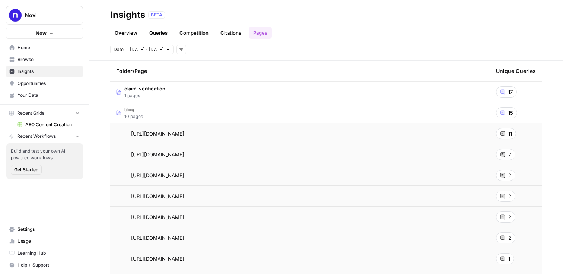
scroll to position [86, 0]
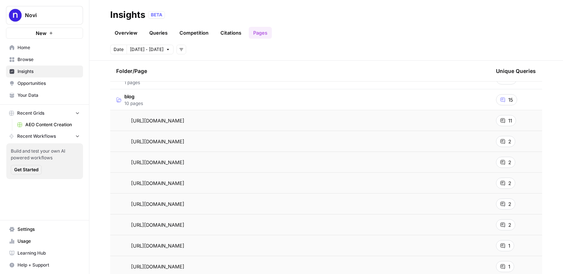
click at [447, 123] on icon at bounding box center [502, 120] width 5 height 5
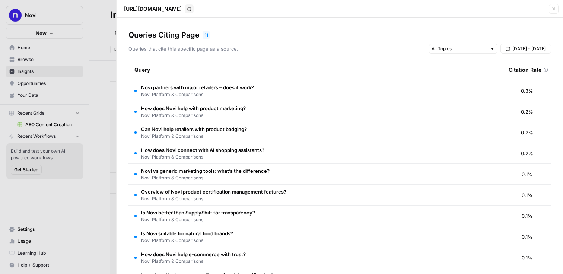
click at [447, 7] on icon "button" at bounding box center [554, 9] width 4 height 4
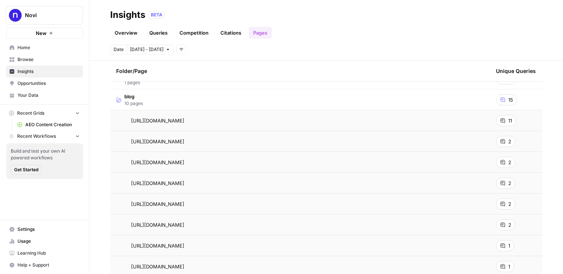
click at [269, 99] on td "blog 10 pages" at bounding box center [300, 99] width 380 height 20
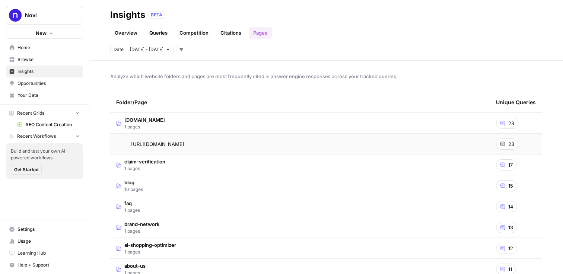
click at [39, 82] on span "Opportunities" at bounding box center [49, 83] width 62 height 7
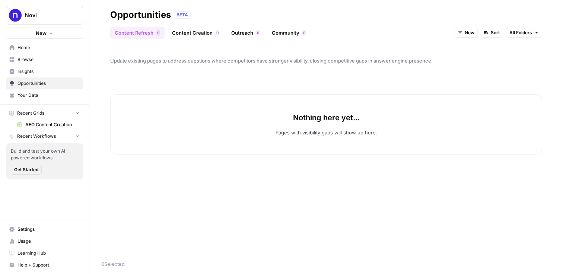
click at [197, 38] on link "Content Creation 0" at bounding box center [196, 33] width 56 height 12
click at [447, 35] on div "Content Refresh 0 Content Creation 0 Outreach 0 Community 0 New Sort" at bounding box center [326, 30] width 432 height 18
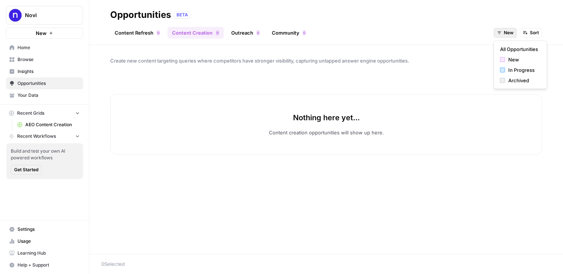
click at [447, 35] on icon "button" at bounding box center [499, 33] width 4 height 4
click at [447, 47] on span "All Opportunities" at bounding box center [519, 48] width 38 height 7
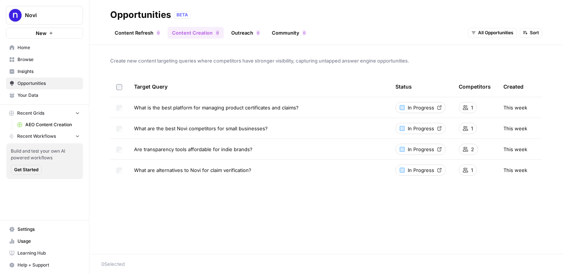
click at [53, 57] on span "Browse" at bounding box center [49, 59] width 62 height 7
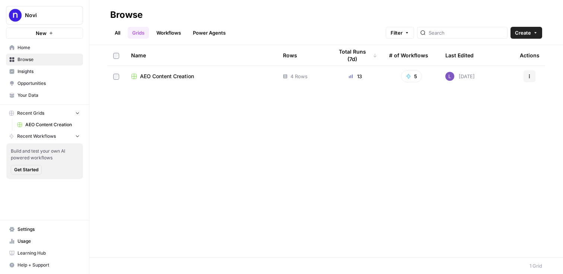
click at [178, 76] on span "AEO Content Creation" at bounding box center [167, 76] width 54 height 7
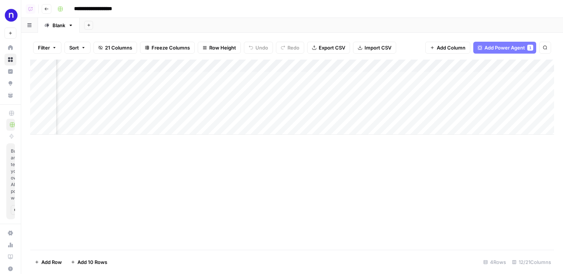
scroll to position [0, 509]
click at [170, 79] on div "Add Column" at bounding box center [292, 97] width 524 height 75
click at [447, 68] on span "Add Column" at bounding box center [537, 66] width 26 height 7
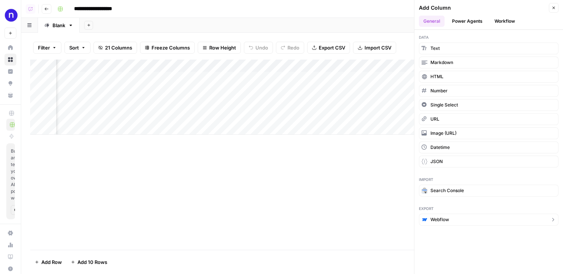
click at [433, 218] on span "Webflow" at bounding box center [440, 219] width 19 height 7
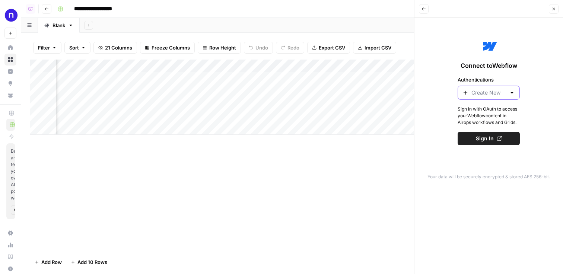
click at [447, 95] on input "Authentications" at bounding box center [489, 92] width 35 height 7
click at [447, 16] on header "Back Close" at bounding box center [489, 9] width 149 height 18
click at [447, 7] on icon "button" at bounding box center [554, 9] width 4 height 4
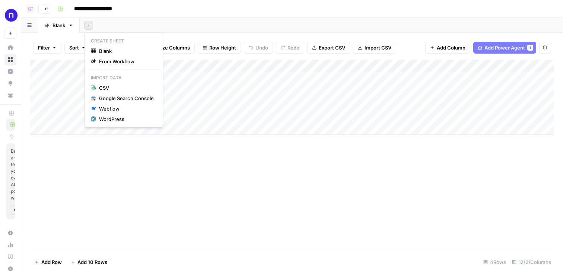
click at [88, 24] on icon "button" at bounding box center [89, 25] width 4 height 4
click at [139, 172] on div "Add Column" at bounding box center [292, 155] width 524 height 190
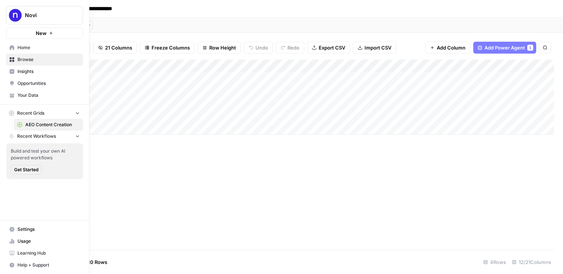
click at [61, 6] on button "Novi" at bounding box center [44, 15] width 77 height 19
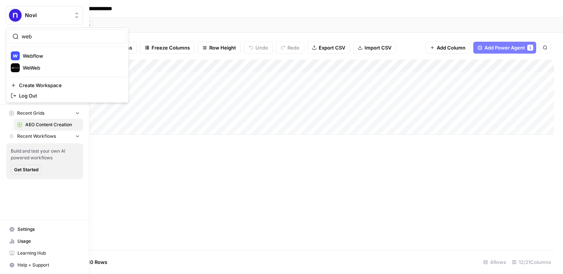
type input "web"
click at [55, 56] on div "Webflow" at bounding box center [67, 55] width 113 height 9
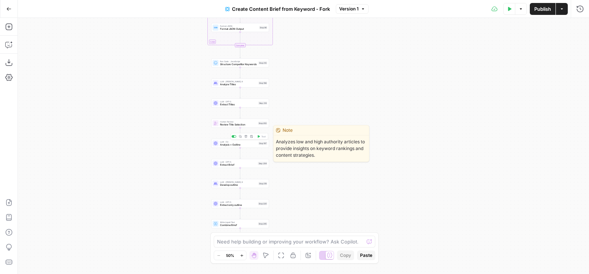
click at [221, 146] on span "Analysis + Outline" at bounding box center [238, 145] width 37 height 4
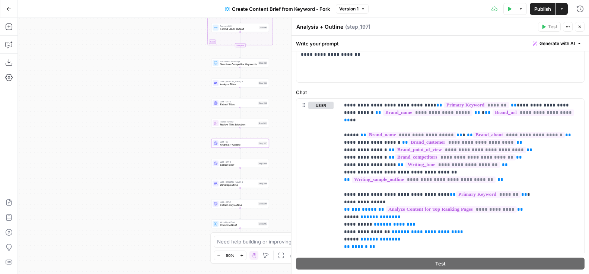
scroll to position [59, 0]
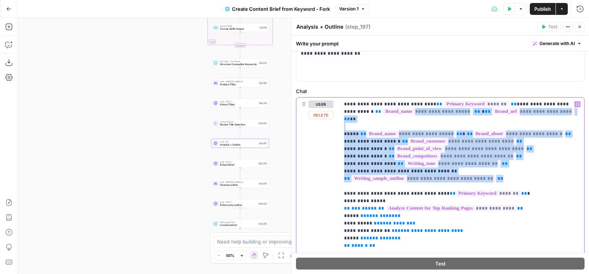
drag, startPoint x: 523, startPoint y: 174, endPoint x: 373, endPoint y: 109, distance: 163.0
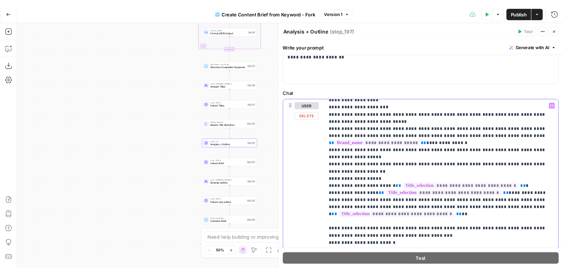
scroll to position [576, 0]
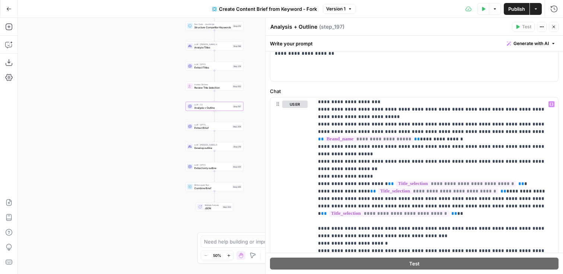
click at [11, 7] on icon "button" at bounding box center [8, 8] width 5 height 5
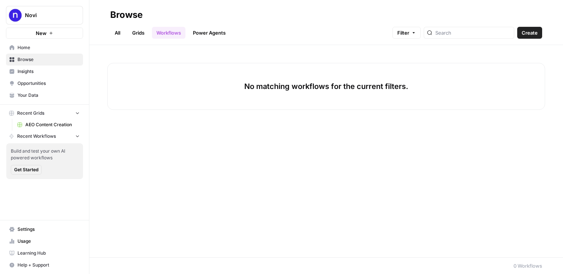
click at [31, 234] on link "Settings" at bounding box center [44, 230] width 77 height 12
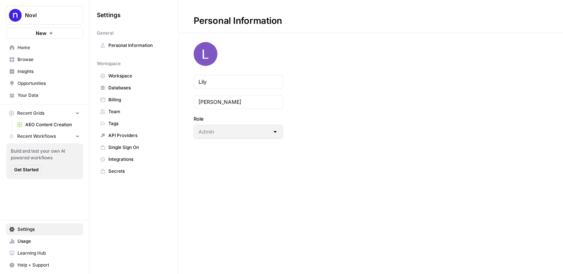
click at [127, 158] on span "Integrations" at bounding box center [137, 159] width 59 height 7
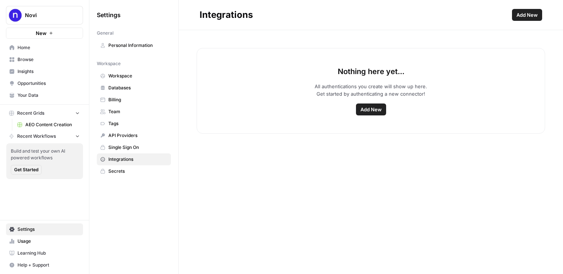
click at [533, 18] on span "Add New" at bounding box center [527, 14] width 21 height 7
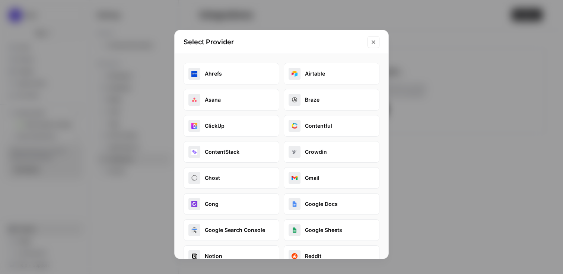
scroll to position [121, 0]
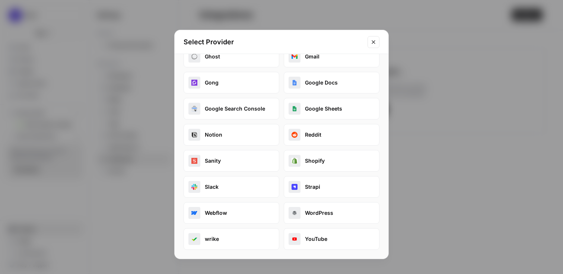
click at [376, 44] on icon "Close modal" at bounding box center [374, 42] width 6 height 6
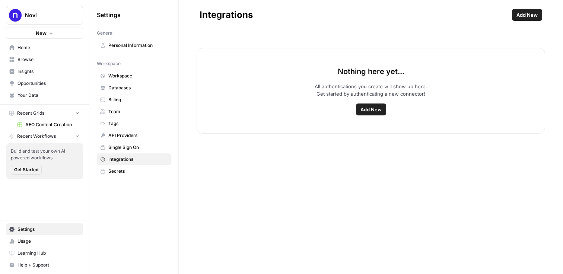
click at [31, 65] on link "Browse" at bounding box center [44, 60] width 77 height 12
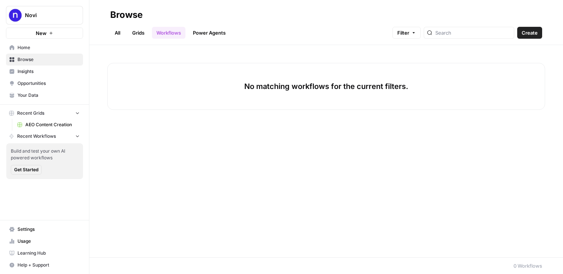
click at [52, 102] on nav "Home Browse Insights Opportunities Your Data" at bounding box center [44, 72] width 89 height 66
click at [52, 98] on link "Your Data" at bounding box center [44, 95] width 77 height 12
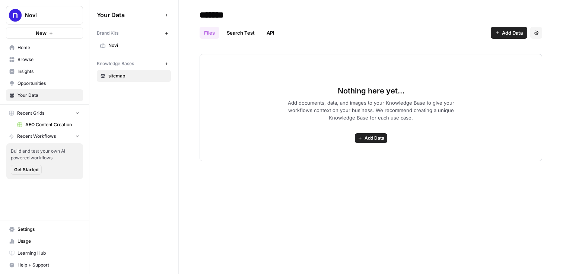
click at [145, 52] on div "Brand Kits New Novi Knowledge Bases New sitemap" at bounding box center [134, 54] width 74 height 55
click at [140, 50] on link "Novi" at bounding box center [134, 45] width 74 height 12
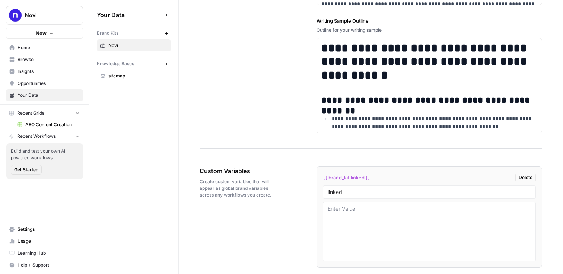
scroll to position [1106, 0]
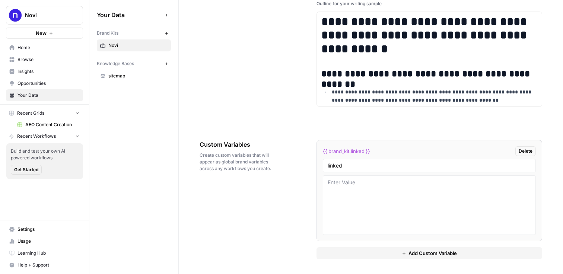
click at [39, 71] on span "Insights" at bounding box center [49, 71] width 62 height 7
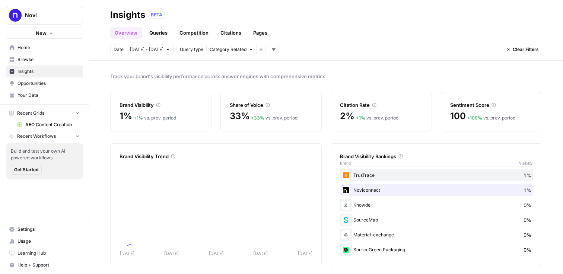
click at [256, 38] on link "Pages" at bounding box center [260, 33] width 23 height 12
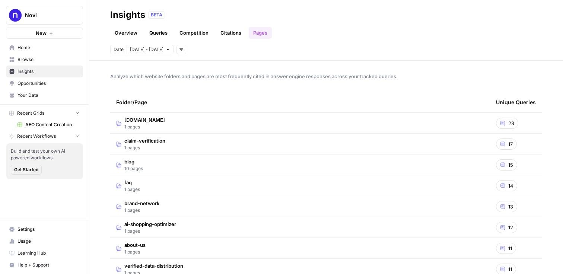
scroll to position [29, 0]
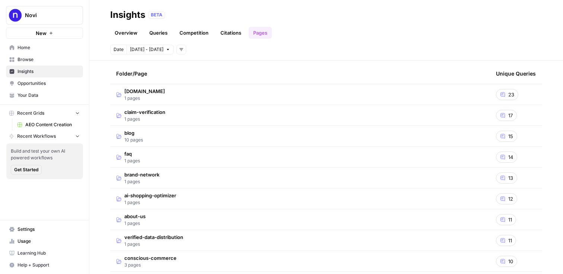
click at [139, 113] on span "claim-verification" at bounding box center [144, 111] width 41 height 7
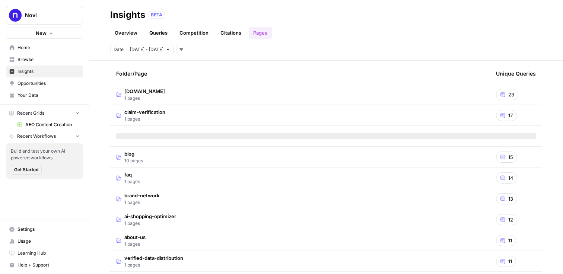
click at [142, 96] on span "1 pages" at bounding box center [144, 98] width 41 height 7
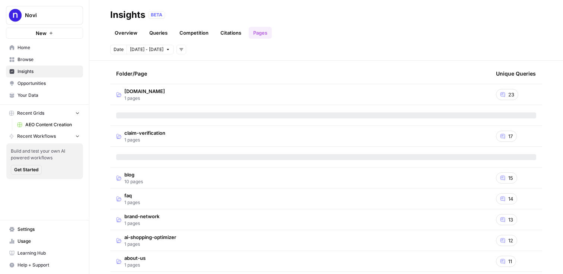
click at [136, 183] on span "10 pages" at bounding box center [133, 181] width 19 height 7
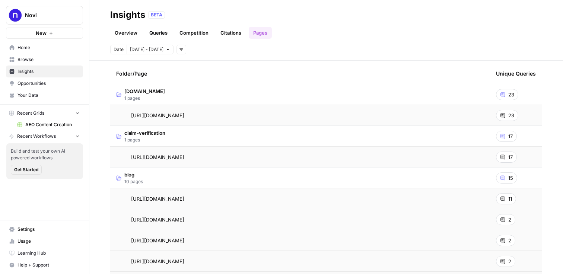
scroll to position [82, 0]
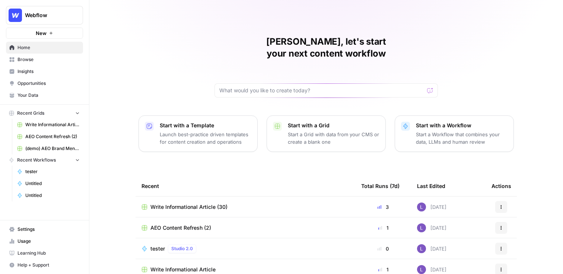
click at [44, 85] on span "Opportunities" at bounding box center [49, 83] width 62 height 7
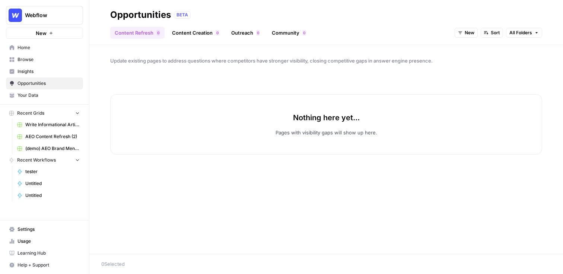
click at [242, 31] on link "Outreach 0" at bounding box center [246, 33] width 38 height 12
click at [512, 26] on div "Content Refresh 0 Content Creation 0 Outreach 0 Community 0 New Sort" at bounding box center [326, 30] width 432 height 18
click at [512, 32] on span "New" at bounding box center [509, 32] width 10 height 7
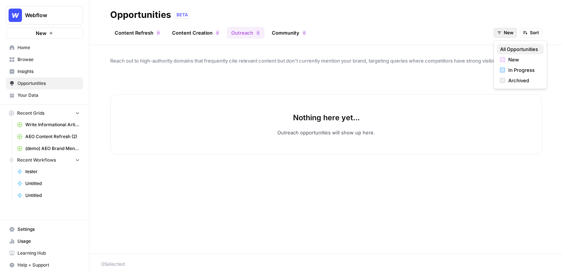
click at [509, 50] on span "All Opportunities" at bounding box center [519, 48] width 38 height 7
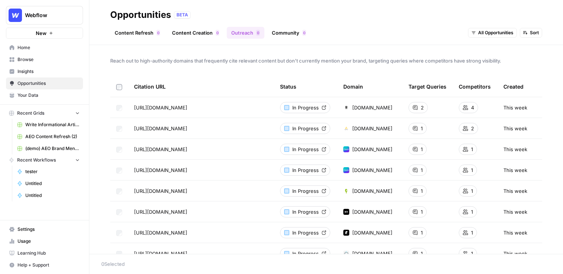
scroll to position [11, 0]
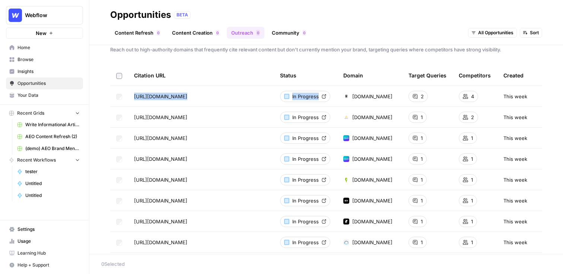
drag, startPoint x: 134, startPoint y: 96, endPoint x: 306, endPoint y: 105, distance: 171.9
click at [307, 106] on tr "https://cybernews.com/best-website-builders/ai-website-builders/ In Progress cy…" at bounding box center [326, 96] width 432 height 21
click at [38, 60] on span "Browse" at bounding box center [49, 59] width 62 height 7
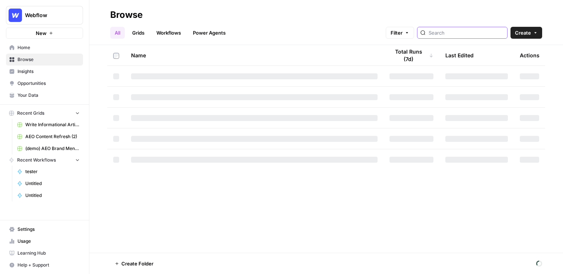
click at [460, 36] on input "search" at bounding box center [467, 32] width 76 height 7
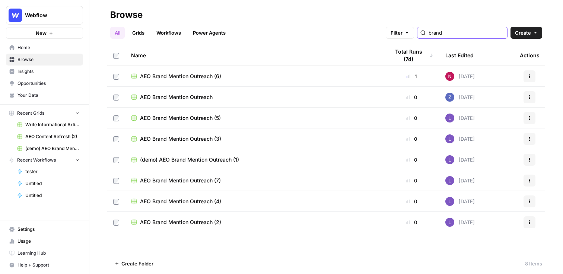
type input "brand"
click at [194, 78] on span "AEO Brand Mention Outreach (6)" at bounding box center [180, 76] width 81 height 7
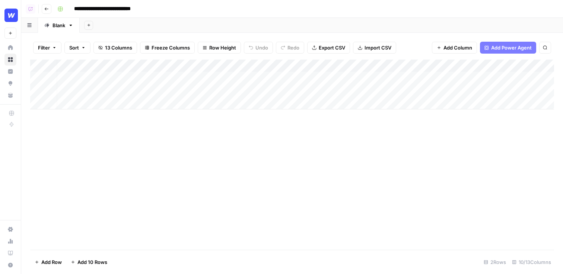
scroll to position [0, 2]
click at [479, 80] on div "Add Column" at bounding box center [292, 85] width 524 height 50
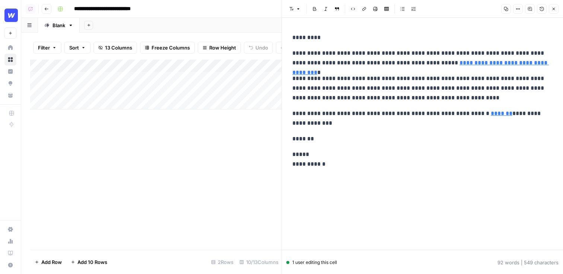
click at [550, 10] on button "Close" at bounding box center [554, 9] width 10 height 10
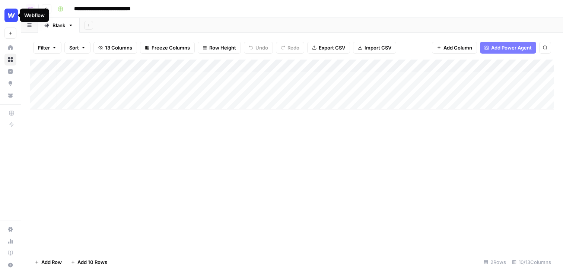
click at [47, 7] on icon "button" at bounding box center [46, 9] width 4 height 4
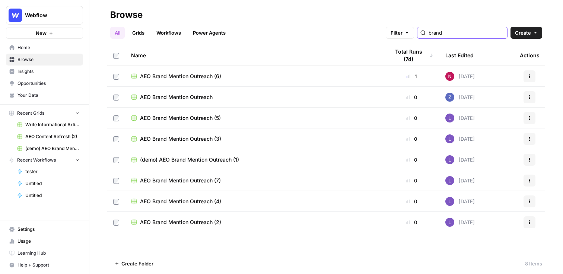
click at [458, 34] on input "brand" at bounding box center [467, 32] width 76 height 7
click at [174, 94] on span "AEO Brand Mention Outreach" at bounding box center [176, 97] width 73 height 7
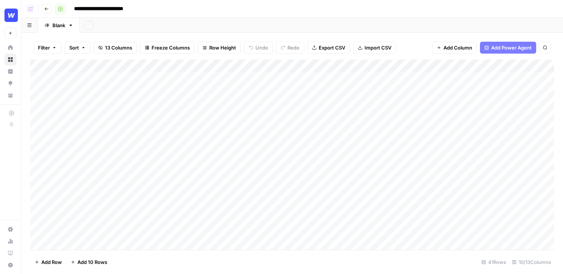
click at [45, 10] on icon "button" at bounding box center [46, 9] width 4 height 4
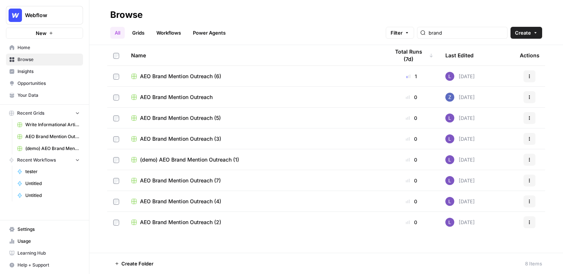
click at [178, 165] on td "(demo) AEO Brand Mention Outreach (1)" at bounding box center [254, 159] width 259 height 20
click at [185, 161] on span "(demo) AEO Brand Mention Outreach (1)" at bounding box center [189, 159] width 99 height 7
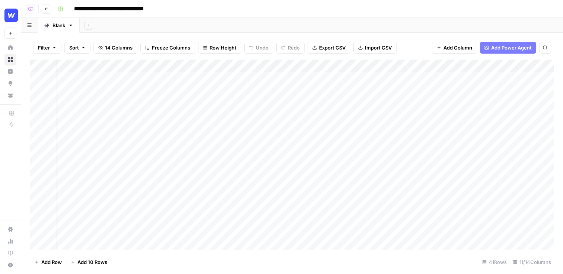
scroll to position [0, 39]
click at [441, 79] on div "Add Column" at bounding box center [292, 155] width 524 height 190
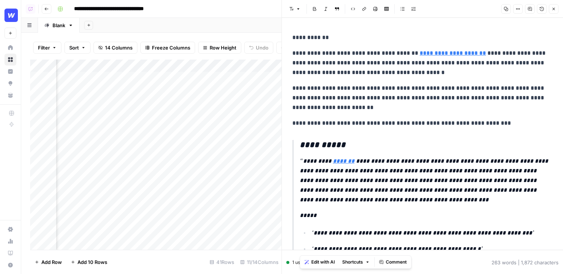
scroll to position [268, 0]
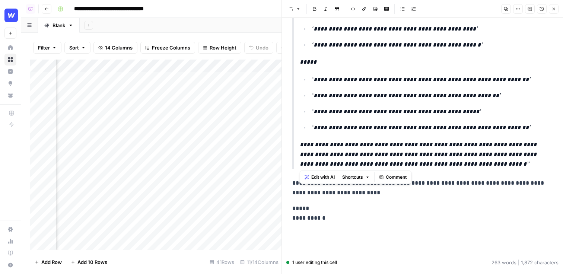
drag, startPoint x: 300, startPoint y: 144, endPoint x: 368, endPoint y: 163, distance: 70.4
click at [368, 163] on blockquote "**********" at bounding box center [422, 20] width 260 height 297
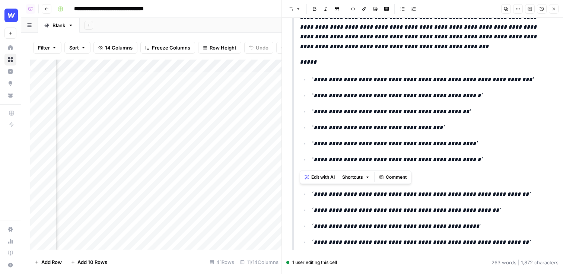
click at [489, 164] on blockquote "**********" at bounding box center [422, 135] width 260 height 297
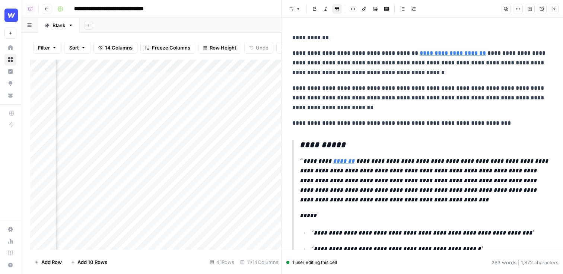
scroll to position [0, 0]
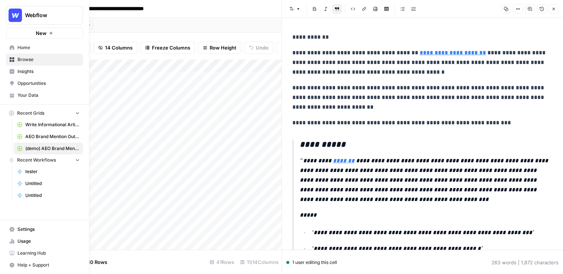
click at [43, 88] on link "Opportunities" at bounding box center [44, 83] width 77 height 12
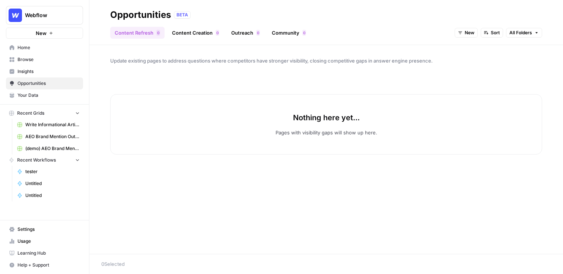
click at [285, 34] on link "Community 0" at bounding box center [288, 33] width 43 height 12
click at [505, 34] on span "New" at bounding box center [509, 32] width 10 height 7
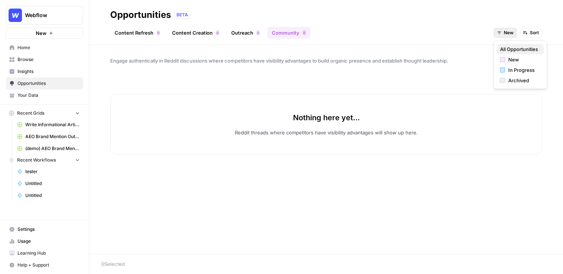
click at [510, 45] on span "All Opportunities" at bounding box center [519, 48] width 38 height 7
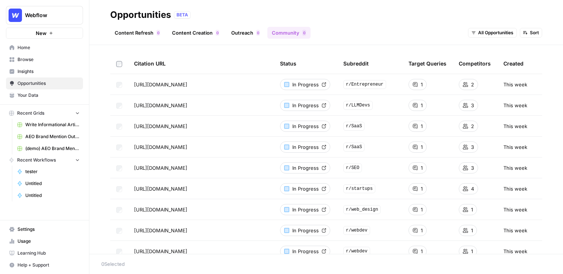
scroll to position [23, 0]
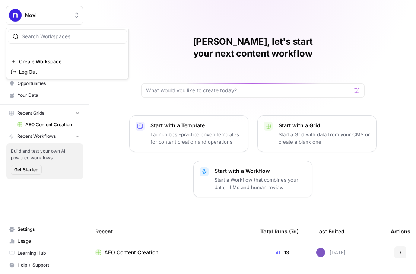
click at [45, 16] on span "Novi" at bounding box center [47, 15] width 45 height 7
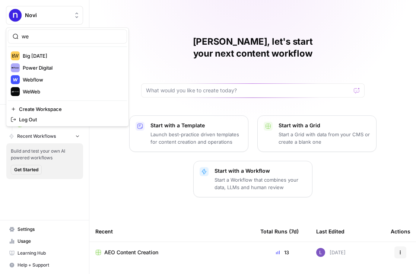
type input "we"
click at [42, 79] on span "Webflow" at bounding box center [33, 79] width 20 height 7
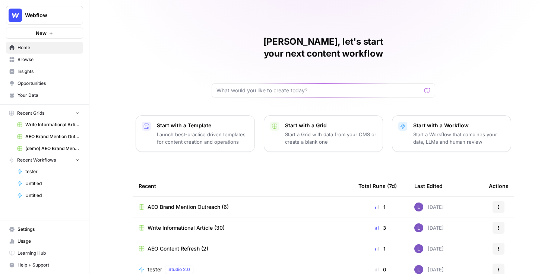
click at [63, 22] on button "Webflow" at bounding box center [44, 15] width 77 height 19
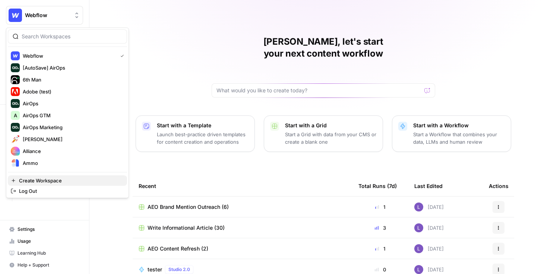
click at [44, 181] on span "Create Workspace" at bounding box center [40, 180] width 43 height 7
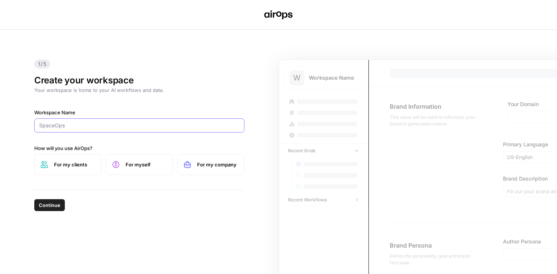
click at [121, 123] on input "Workspace Name" at bounding box center [139, 125] width 200 height 7
type input ":"
type input "POM"
click at [244, 158] on label "For my company" at bounding box center [210, 164] width 67 height 21
click at [53, 209] on button "Continue" at bounding box center [49, 205] width 31 height 12
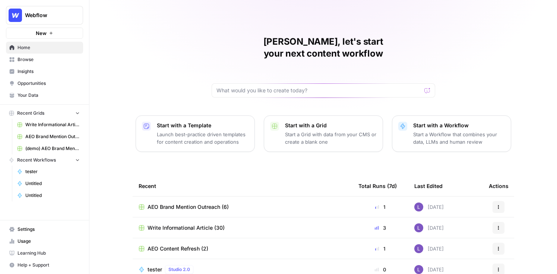
click at [41, 72] on span "Insights" at bounding box center [49, 71] width 62 height 7
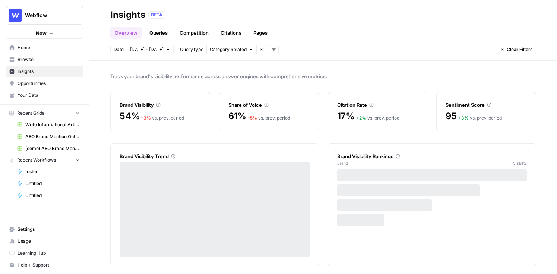
scroll to position [4, 0]
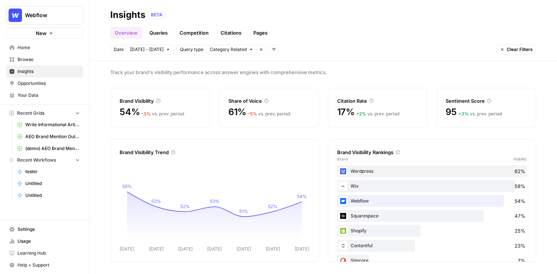
click at [31, 87] on link "Opportunities" at bounding box center [44, 83] width 77 height 12
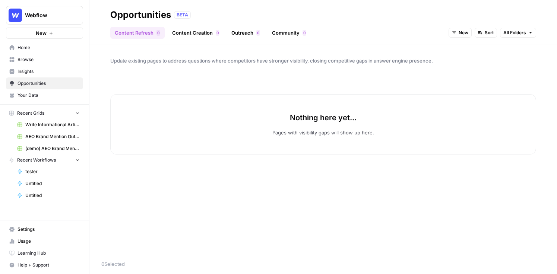
click at [453, 34] on icon "button" at bounding box center [454, 33] width 4 height 4
click at [466, 47] on span "All Opportunities" at bounding box center [474, 48] width 38 height 7
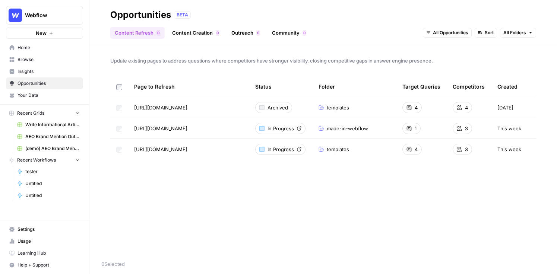
click at [204, 34] on link "Content Creation 0" at bounding box center [196, 33] width 56 height 12
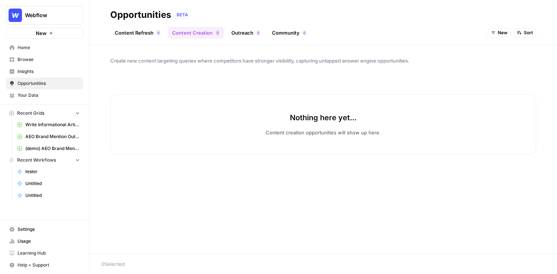
click at [499, 37] on button "New" at bounding box center [499, 33] width 23 height 10
click at [498, 48] on span "All Opportunities" at bounding box center [513, 48] width 38 height 7
click at [61, 97] on span "Your Data" at bounding box center [49, 95] width 62 height 7
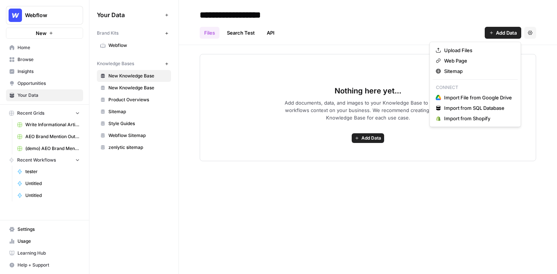
click at [505, 28] on button "Add Data" at bounding box center [503, 33] width 37 height 12
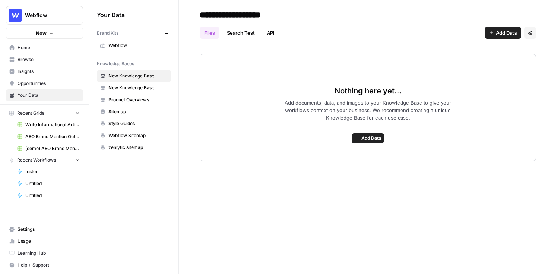
click at [38, 85] on span "Opportunities" at bounding box center [49, 83] width 62 height 7
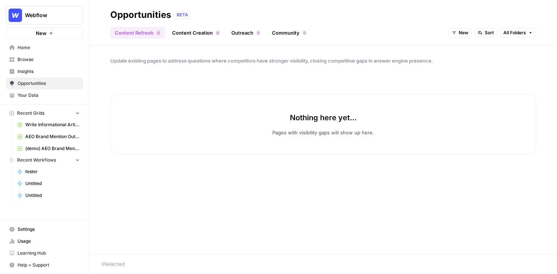
click at [213, 37] on link "Content Creation 0" at bounding box center [196, 33] width 56 height 12
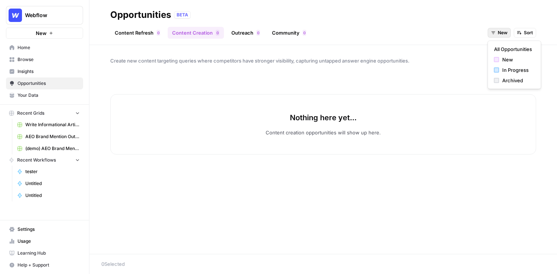
click at [501, 37] on button "New" at bounding box center [499, 33] width 23 height 10
click at [507, 51] on span "All Opportunities" at bounding box center [513, 48] width 38 height 7
click at [244, 35] on link "Outreach 0" at bounding box center [246, 33] width 38 height 12
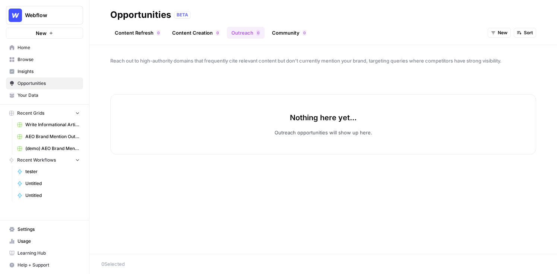
click at [505, 35] on span "New" at bounding box center [503, 32] width 10 height 7
click at [497, 48] on span "All Opportunities" at bounding box center [513, 48] width 38 height 7
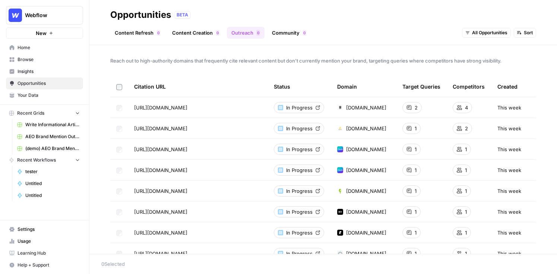
click at [29, 58] on span "Browse" at bounding box center [49, 59] width 62 height 7
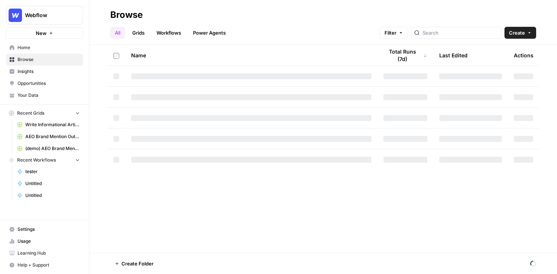
click at [470, 27] on div at bounding box center [456, 33] width 91 height 12
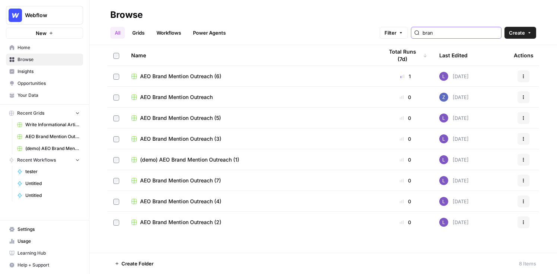
type input "bran"
click at [176, 76] on span "AEO Brand Mention Outreach (6)" at bounding box center [180, 76] width 81 height 7
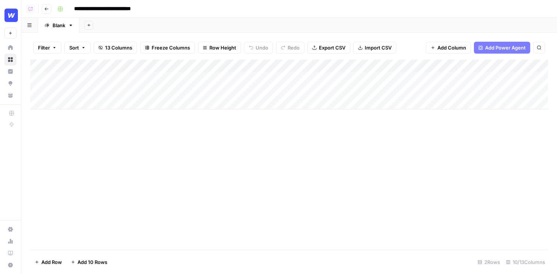
scroll to position [0, 1]
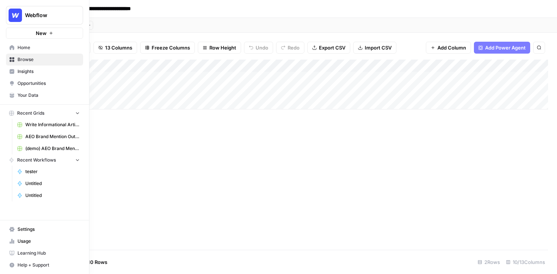
click at [45, 61] on span "Browse" at bounding box center [49, 59] width 62 height 7
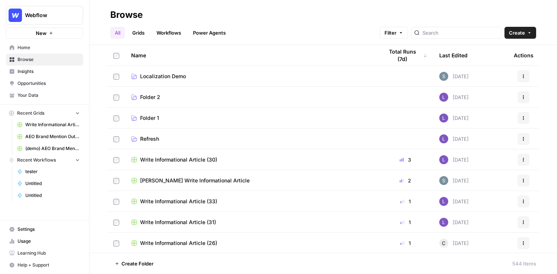
click at [53, 83] on span "Opportunities" at bounding box center [49, 83] width 62 height 7
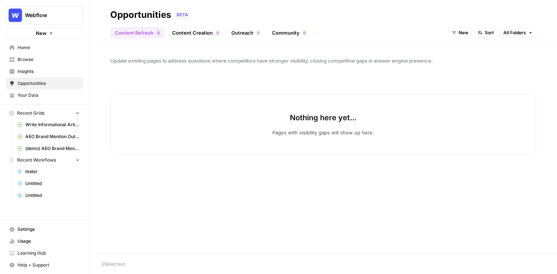
click at [126, 37] on link "Content Refresh 0" at bounding box center [137, 33] width 54 height 12
click at [451, 37] on button "New" at bounding box center [460, 33] width 23 height 10
click at [196, 36] on link "Content Creation 0" at bounding box center [196, 33] width 56 height 12
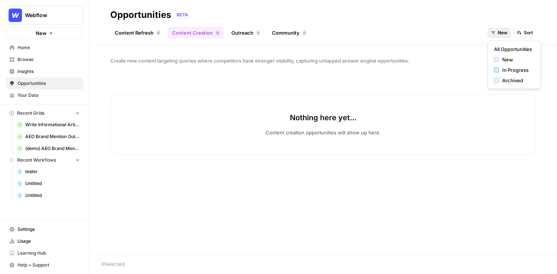
click at [502, 34] on span "New" at bounding box center [503, 32] width 10 height 7
click at [497, 48] on span "All Opportunities" at bounding box center [513, 48] width 38 height 7
click at [71, 55] on link "Browse" at bounding box center [44, 60] width 77 height 12
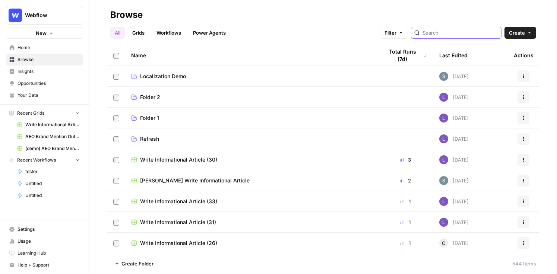
click at [461, 33] on input "search" at bounding box center [460, 32] width 76 height 7
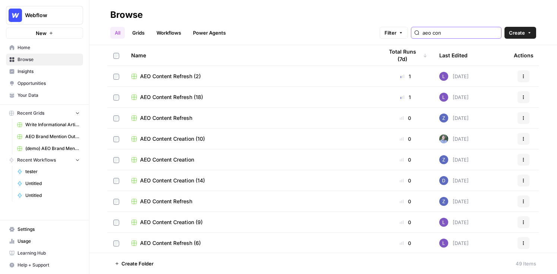
type input "aeo con"
click at [187, 138] on span "AEO Content Creation (10)" at bounding box center [172, 138] width 65 height 7
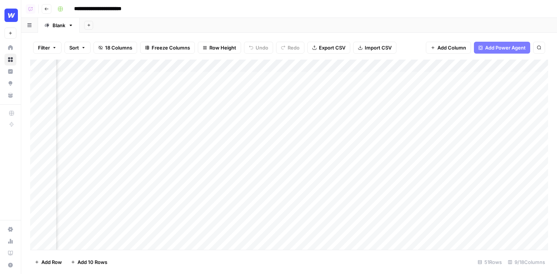
scroll to position [0, 180]
click at [202, 82] on div "Add Column" at bounding box center [289, 155] width 518 height 190
click at [336, 79] on div "Add Column" at bounding box center [289, 155] width 518 height 190
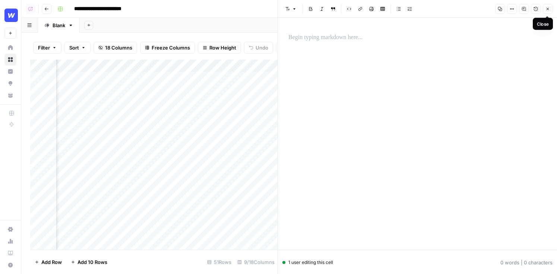
click at [548, 10] on icon "button" at bounding box center [547, 9] width 4 height 4
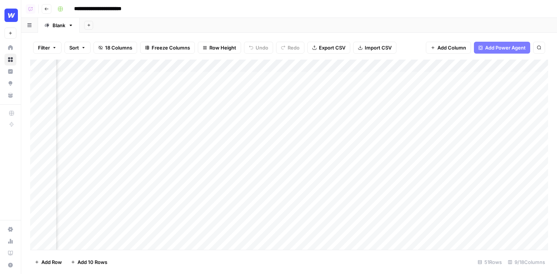
scroll to position [0, 203]
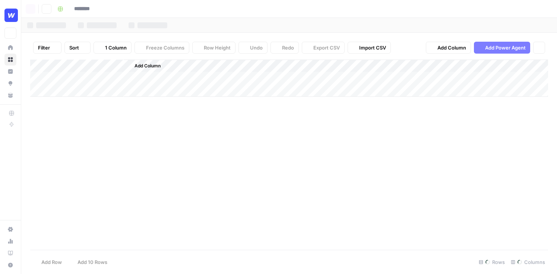
type input "**********"
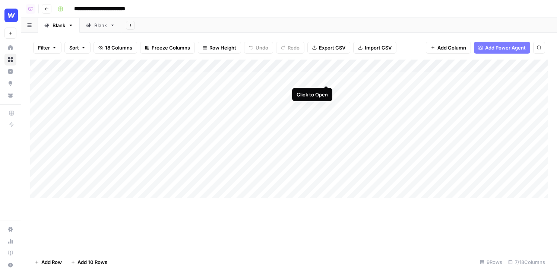
click at [303, 75] on div "Add Column" at bounding box center [289, 129] width 518 height 139
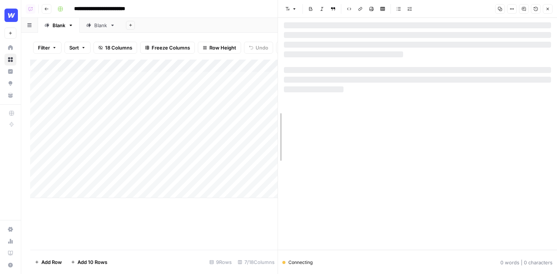
drag, startPoint x: 277, startPoint y: 63, endPoint x: 188, endPoint y: 63, distance: 89.0
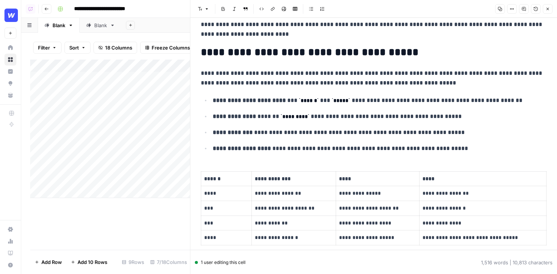
scroll to position [755, 0]
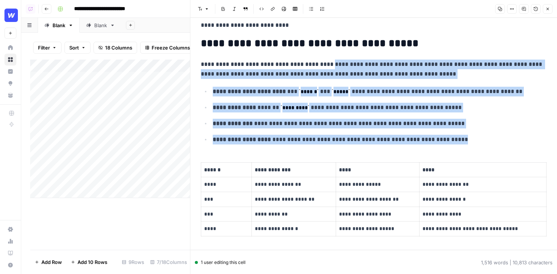
drag, startPoint x: 479, startPoint y: 138, endPoint x: 329, endPoint y: 65, distance: 167.1
click at [548, 11] on icon "button" at bounding box center [547, 9] width 4 height 4
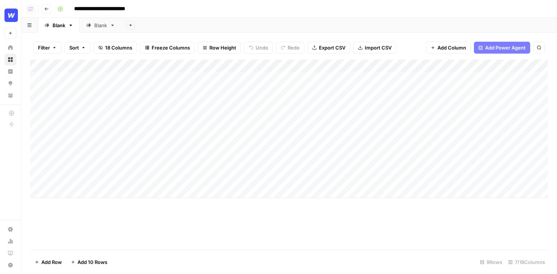
click at [93, 81] on div "Add Column" at bounding box center [289, 129] width 518 height 139
click at [91, 89] on div "Add Column" at bounding box center [289, 129] width 518 height 139
click at [97, 77] on div "Add Column" at bounding box center [289, 129] width 518 height 139
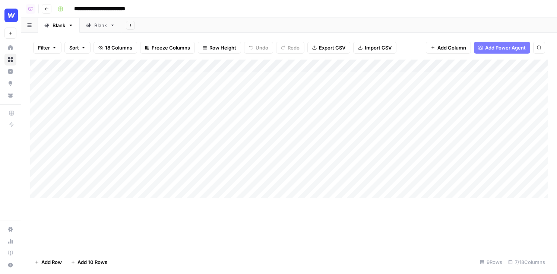
click at [97, 77] on div "Add Column" at bounding box center [289, 129] width 518 height 139
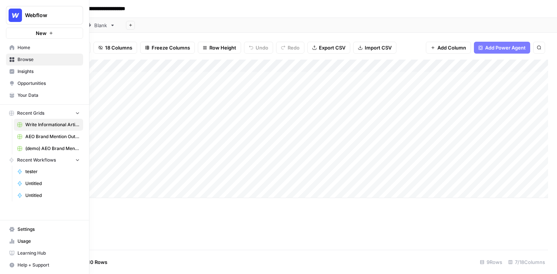
click at [12, 60] on icon at bounding box center [11, 59] width 5 height 5
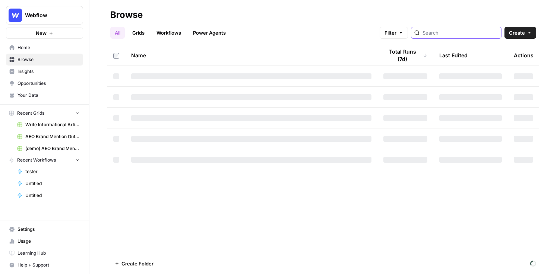
click at [475, 31] on input "search" at bounding box center [460, 32] width 76 height 7
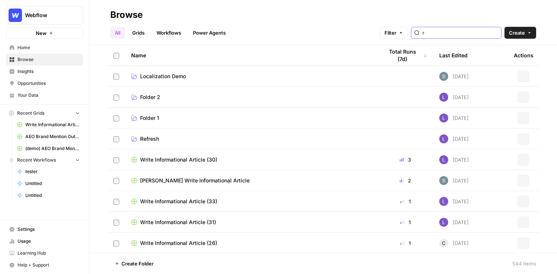
type input "r"
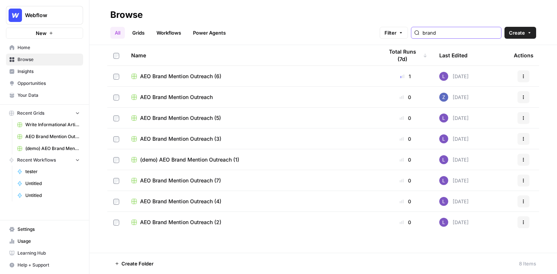
type input "brand"
click at [201, 157] on span "(demo) AEO Brand Mention Outreach (1)" at bounding box center [189, 159] width 99 height 7
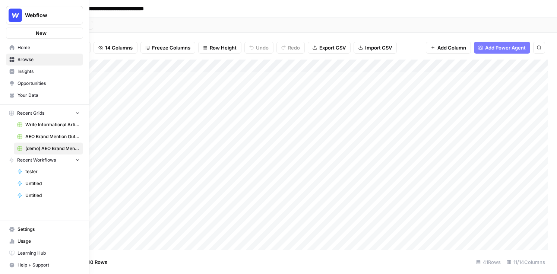
click at [11, 85] on icon at bounding box center [11, 83] width 5 height 5
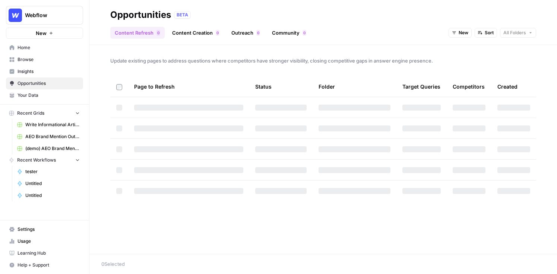
click at [30, 61] on span "Browse" at bounding box center [49, 59] width 62 height 7
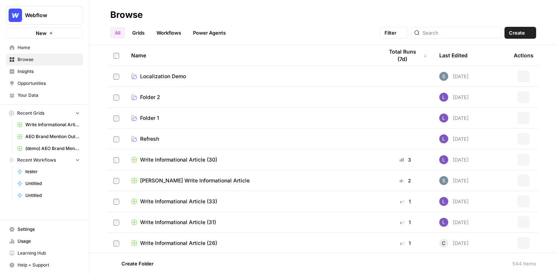
click at [35, 68] on span "Insights" at bounding box center [49, 71] width 62 height 7
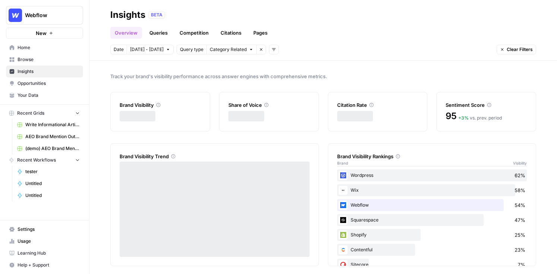
click at [234, 26] on div "Overview Queries Competition Citations Pages" at bounding box center [323, 30] width 426 height 18
click at [237, 33] on link "Citations" at bounding box center [231, 33] width 30 height 12
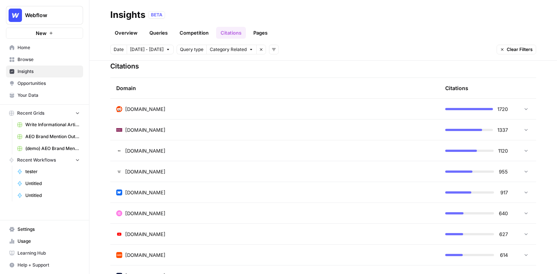
scroll to position [196, 0]
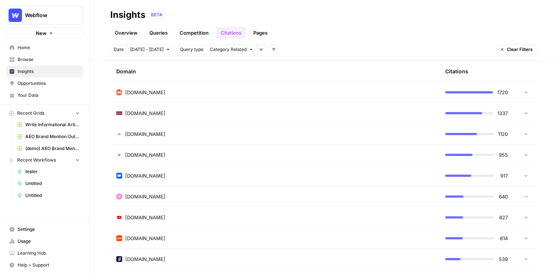
click at [175, 114] on div "techradar.com" at bounding box center [274, 113] width 317 height 7
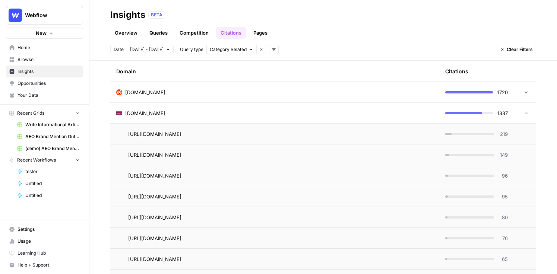
click at [35, 86] on span "Opportunities" at bounding box center [49, 83] width 62 height 7
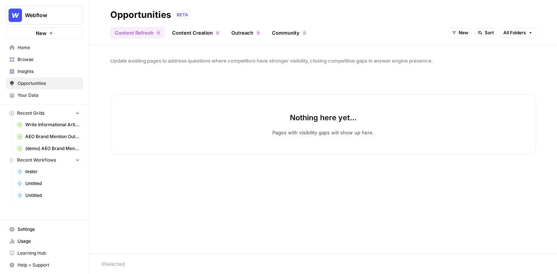
click at [250, 34] on link "Outreach 0" at bounding box center [246, 33] width 38 height 12
click at [500, 36] on span "New" at bounding box center [503, 32] width 10 height 7
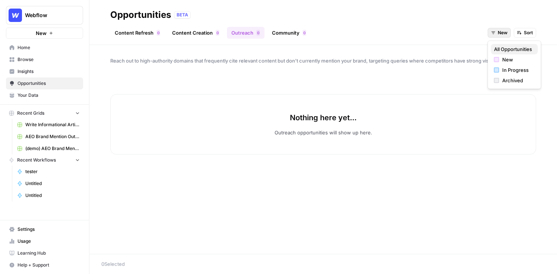
click at [502, 48] on span "All Opportunities" at bounding box center [513, 48] width 38 height 7
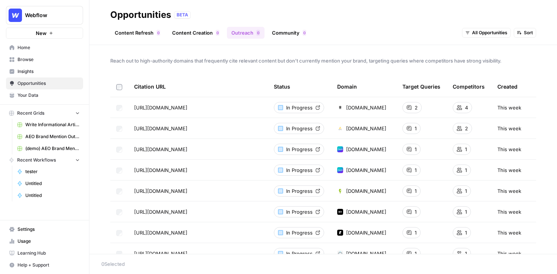
click at [42, 62] on span "Browse" at bounding box center [49, 59] width 62 height 7
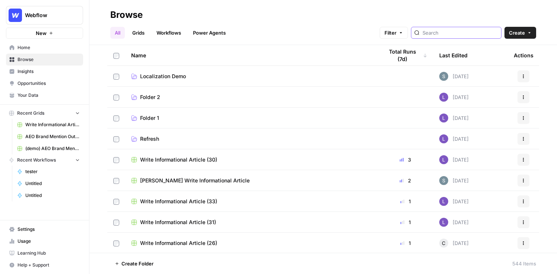
click at [461, 33] on input "search" at bounding box center [460, 32] width 76 height 7
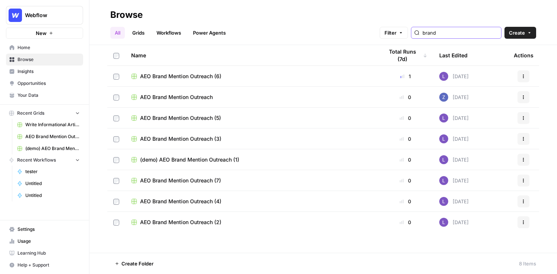
type input "brand"
click at [197, 162] on span "(demo) AEO Brand Mention Outreach (1)" at bounding box center [189, 159] width 99 height 7
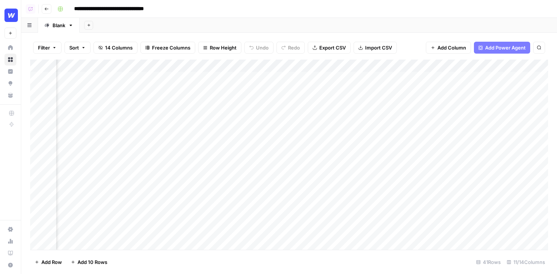
scroll to position [1, 62]
click at [416, 76] on div "Add Column" at bounding box center [289, 155] width 518 height 190
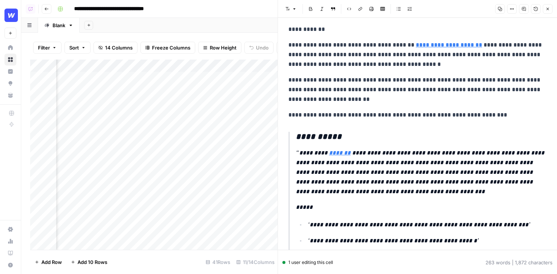
scroll to position [28, 0]
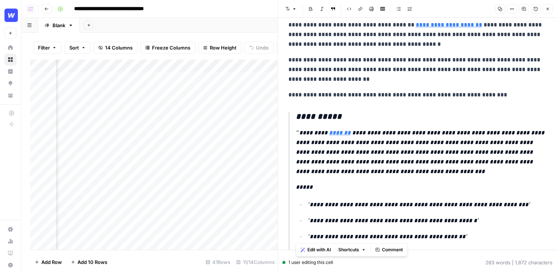
drag, startPoint x: 294, startPoint y: 117, endPoint x: 307, endPoint y: 247, distance: 130.6
click at [307, 247] on blockquote "**********" at bounding box center [417, 260] width 258 height 297
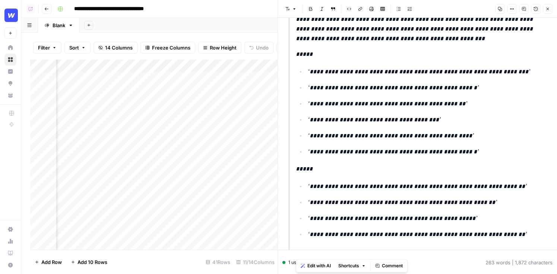
scroll to position [268, 0]
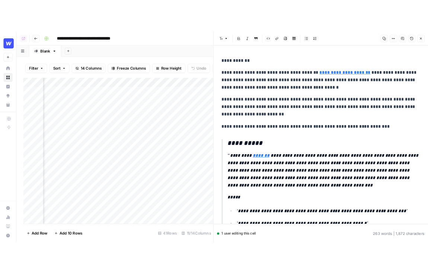
scroll to position [1, 0]
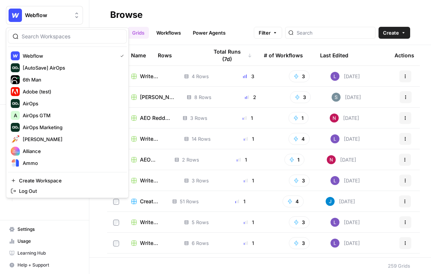
click at [62, 32] on div at bounding box center [67, 36] width 119 height 14
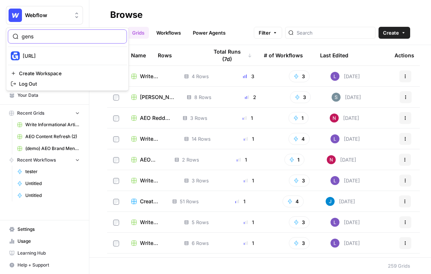
type input "gens"
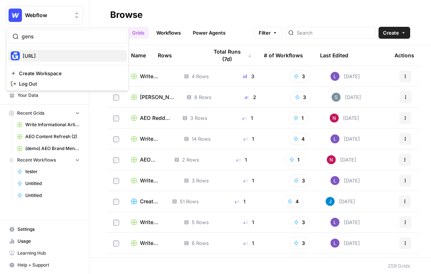
click at [67, 54] on div "[URL]" at bounding box center [67, 55] width 113 height 9
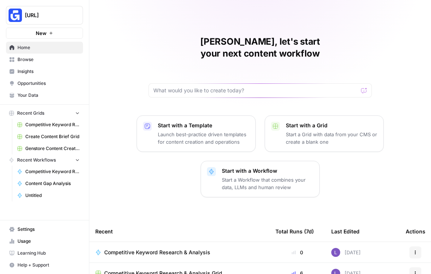
click at [41, 57] on span "Browse" at bounding box center [49, 59] width 62 height 7
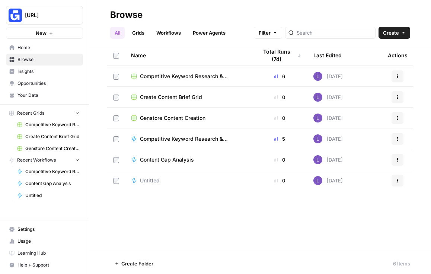
click at [139, 31] on link "Grids" at bounding box center [138, 33] width 21 height 12
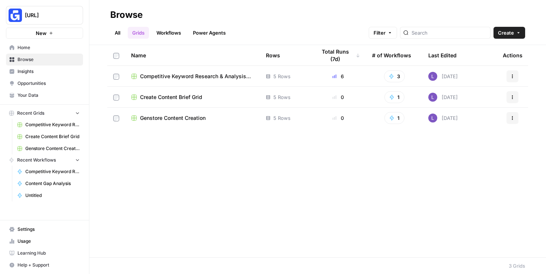
click at [226, 75] on span "Competitive Keyword Research & Analysis Grid" at bounding box center [197, 76] width 114 height 7
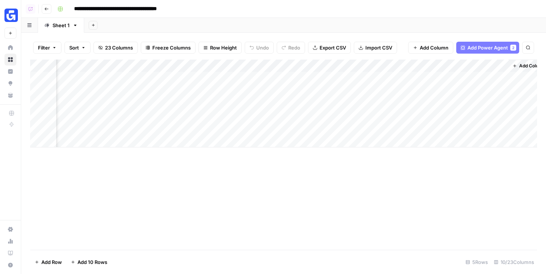
scroll to position [0, 397]
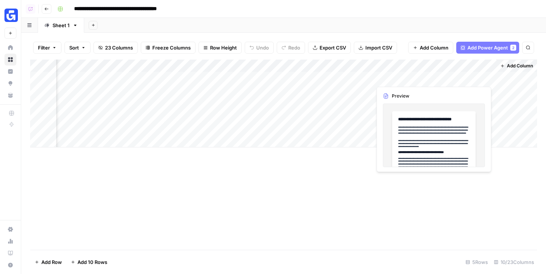
click at [431, 79] on div "Add Column" at bounding box center [283, 104] width 507 height 88
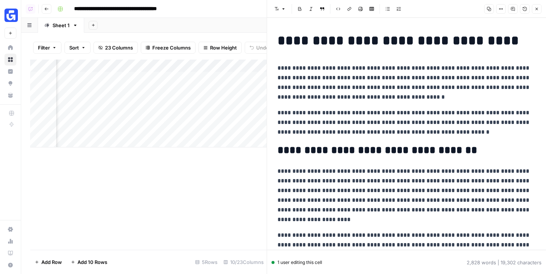
scroll to position [398, 0]
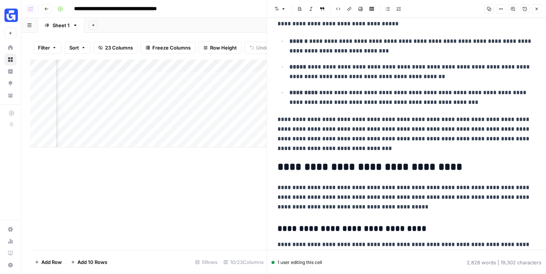
click at [431, 6] on button "Close" at bounding box center [537, 9] width 10 height 10
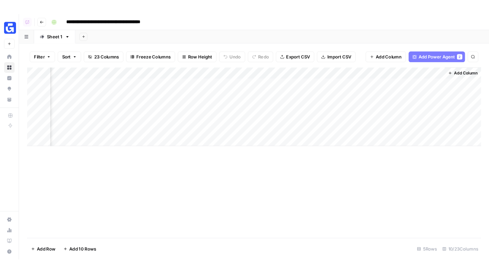
scroll to position [0, 388]
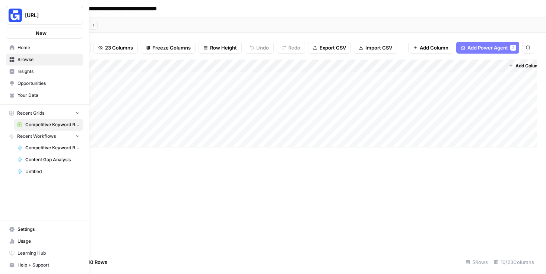
click at [16, 79] on link "Opportunities" at bounding box center [44, 83] width 77 height 12
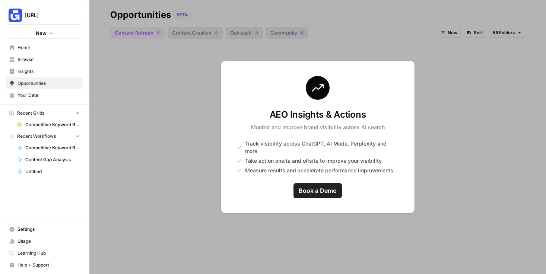
click at [37, 71] on span "Insights" at bounding box center [49, 71] width 62 height 7
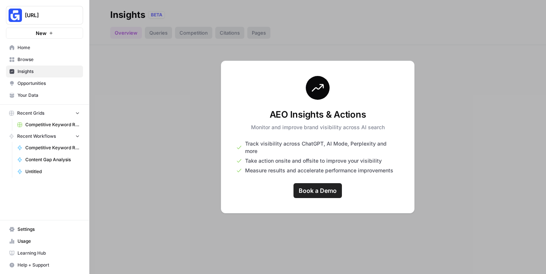
click at [36, 84] on span "Opportunities" at bounding box center [49, 83] width 62 height 7
